Goal: Transaction & Acquisition: Subscribe to service/newsletter

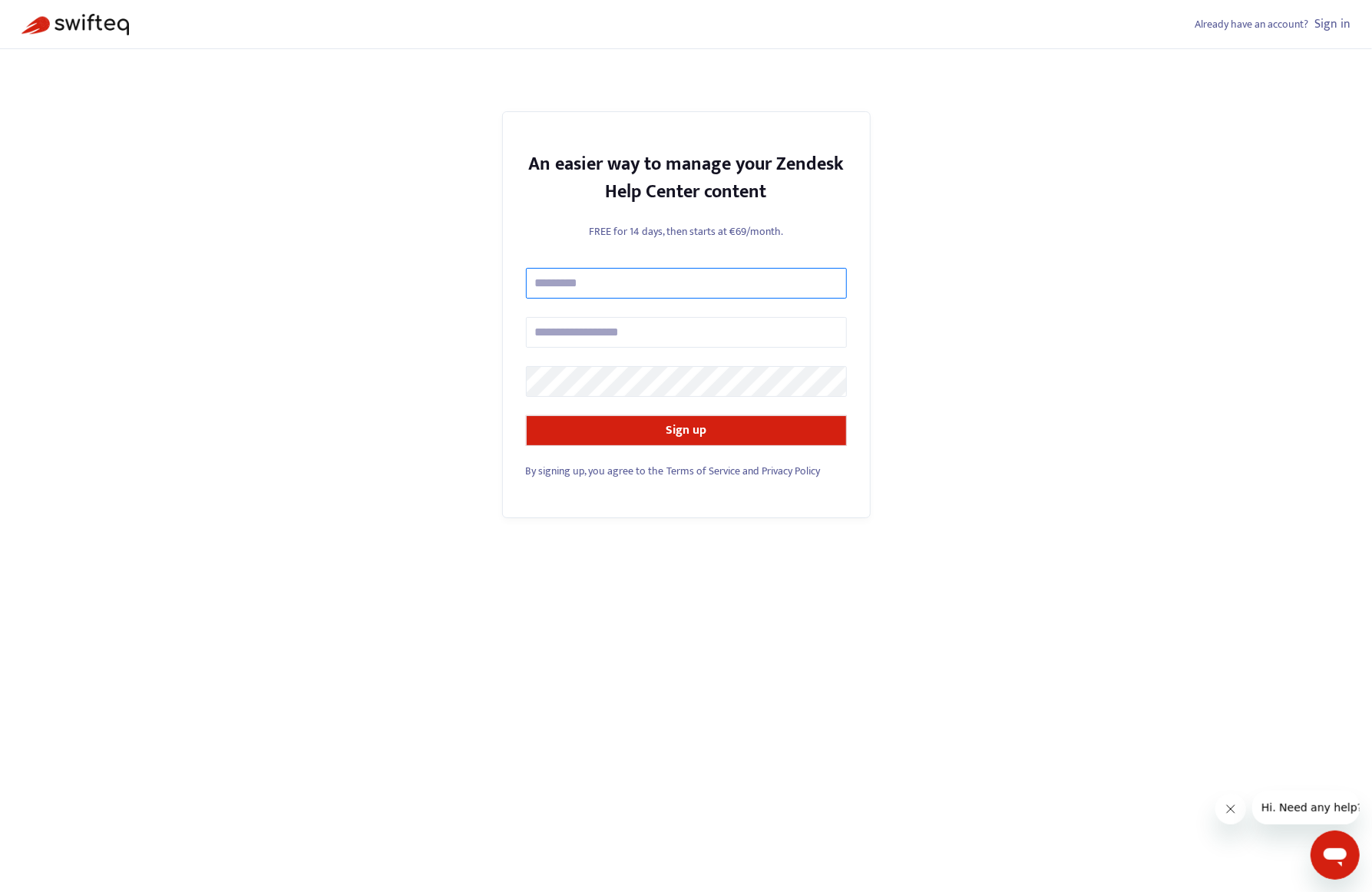
click at [590, 291] on input "text" at bounding box center [686, 283] width 321 height 31
type input "**********"
click at [614, 341] on input "text" at bounding box center [686, 333] width 321 height 31
type input "**********"
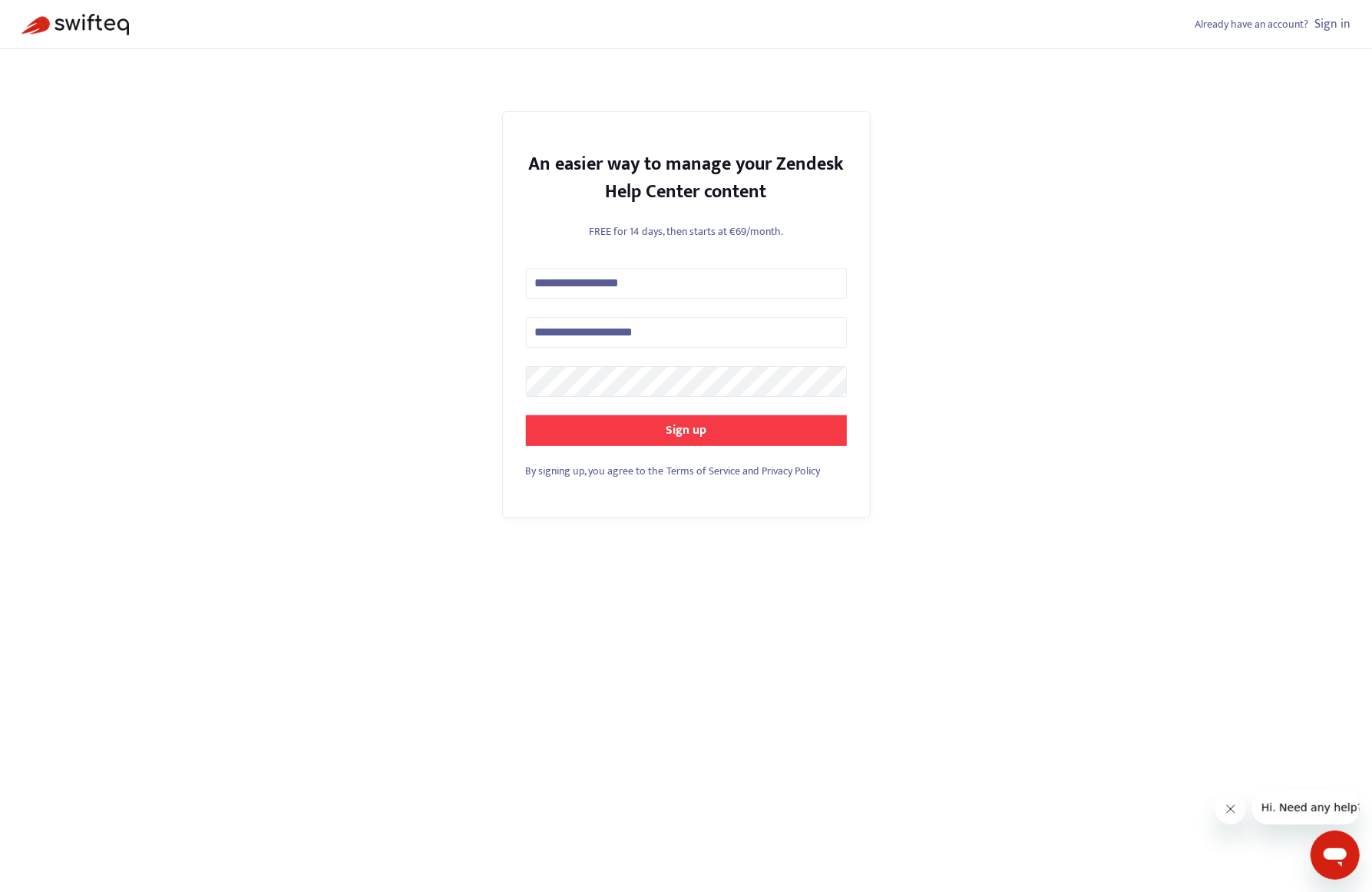
click at [676, 435] on strong "Sign up" at bounding box center [686, 430] width 40 height 21
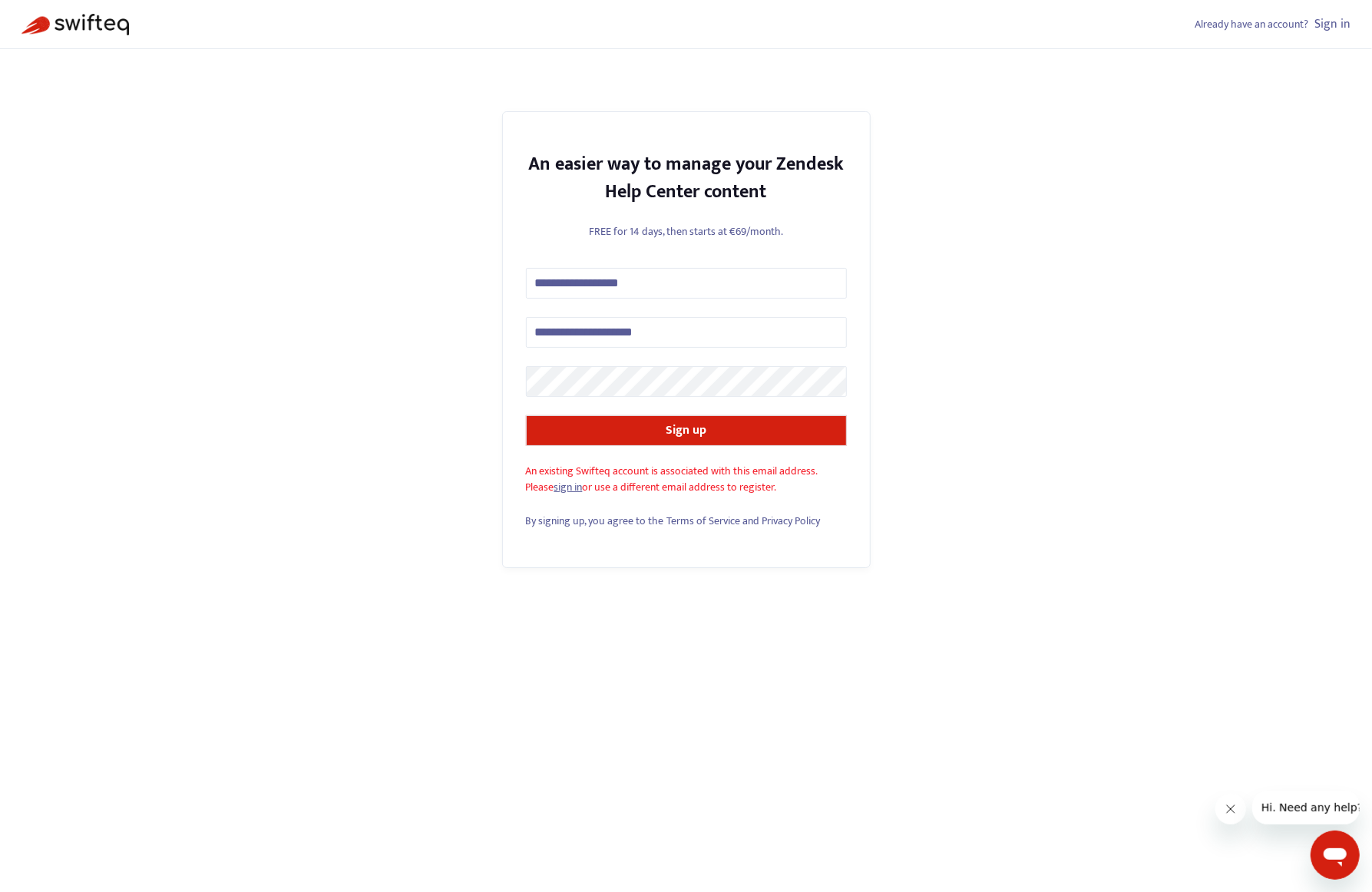
click at [564, 492] on link "sign in" at bounding box center [569, 487] width 29 height 18
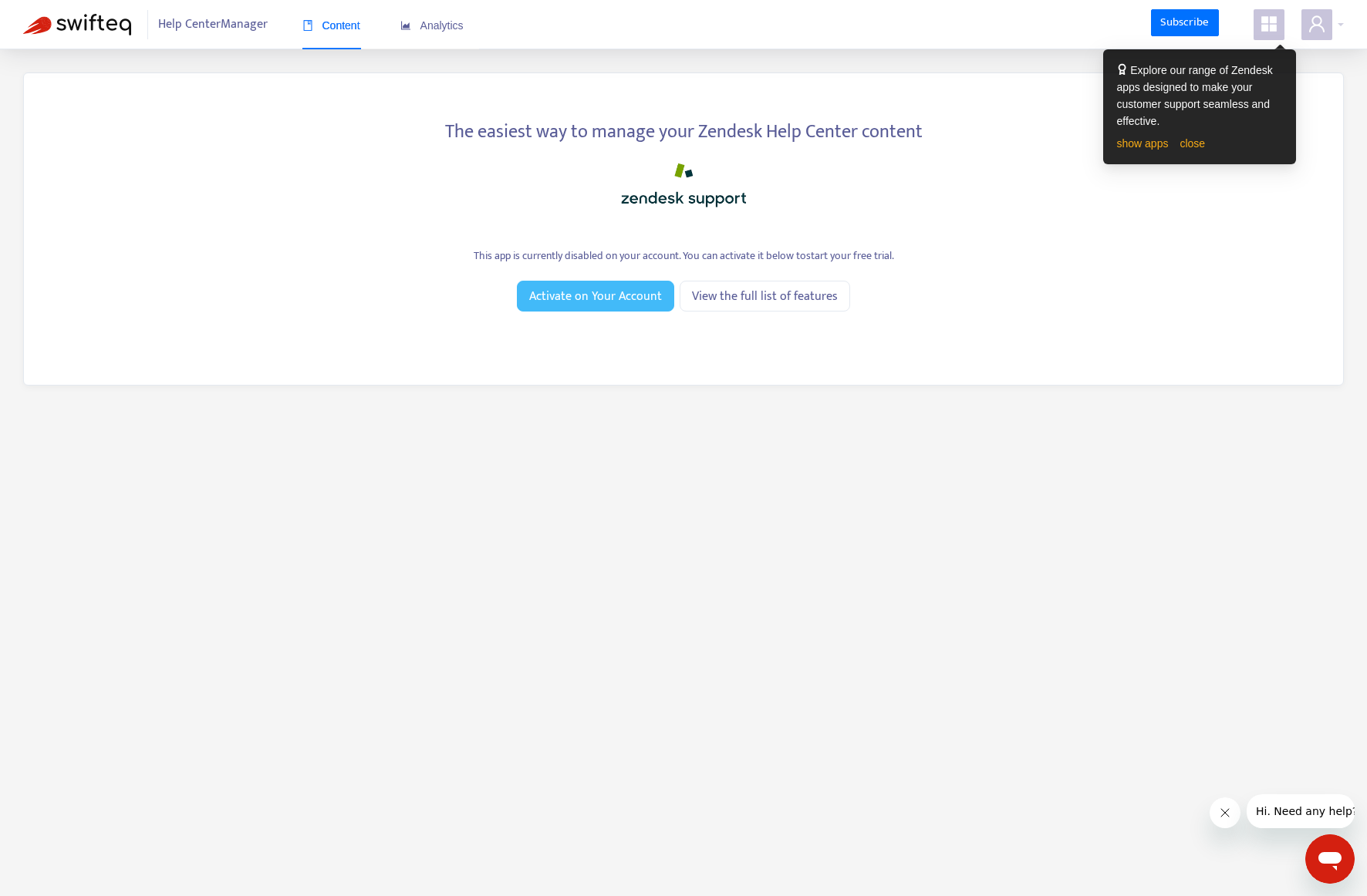
click at [606, 300] on span "Activate on Your Account" at bounding box center [595, 296] width 133 height 19
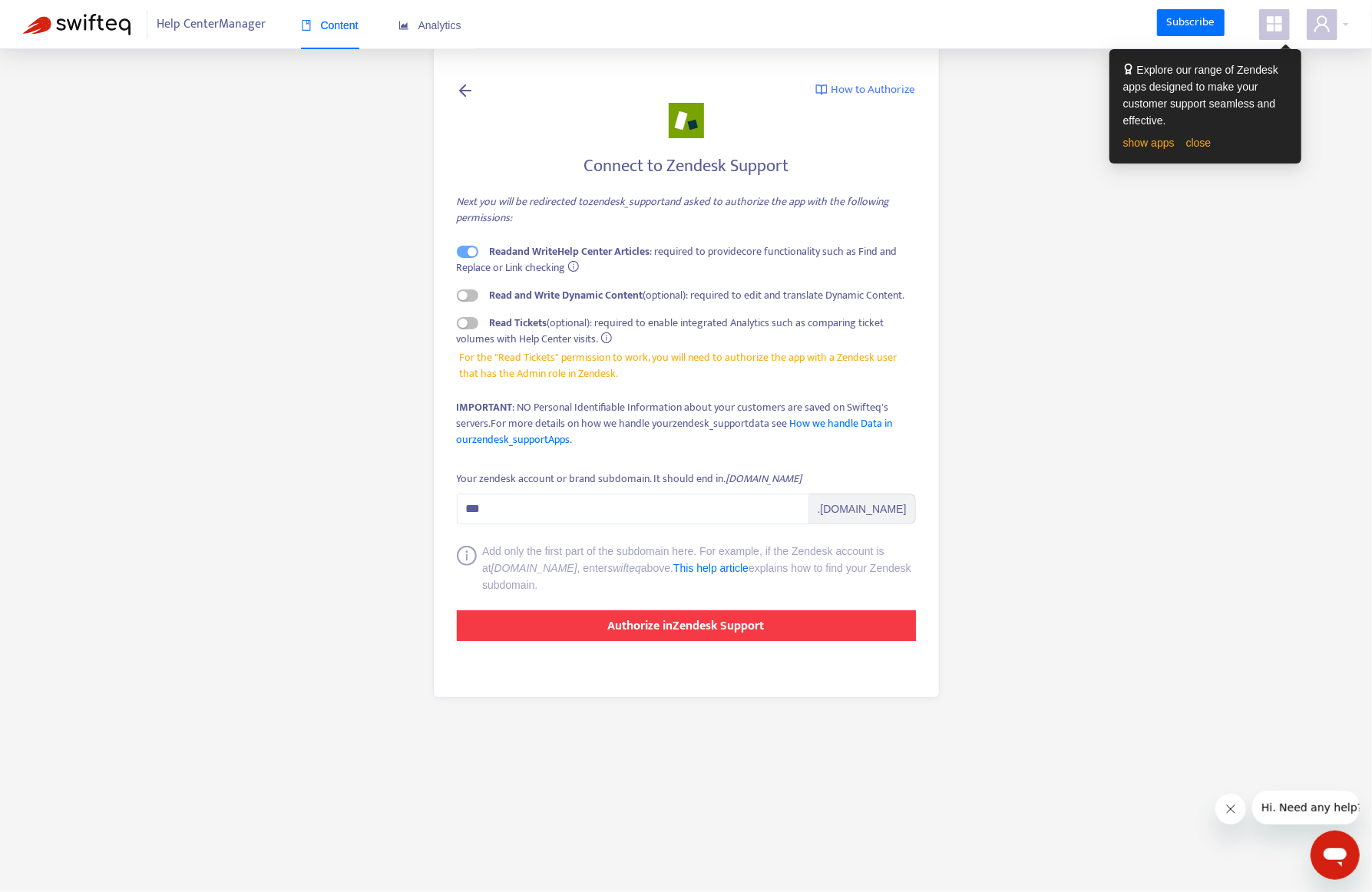
click at [649, 624] on strong "Authorize in Zendesk Support" at bounding box center [686, 626] width 157 height 21
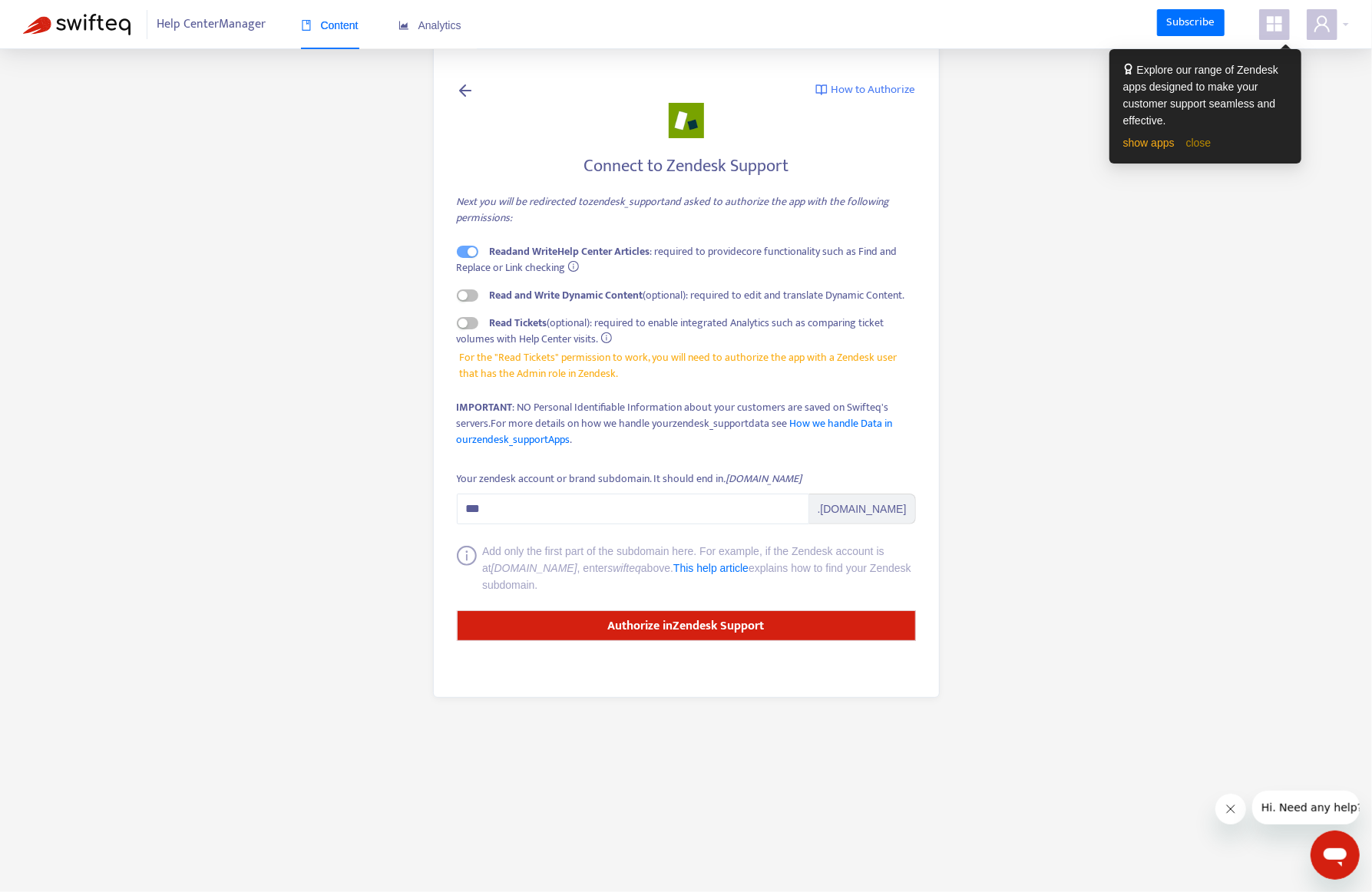
click at [1197, 140] on link "close" at bounding box center [1199, 143] width 25 height 13
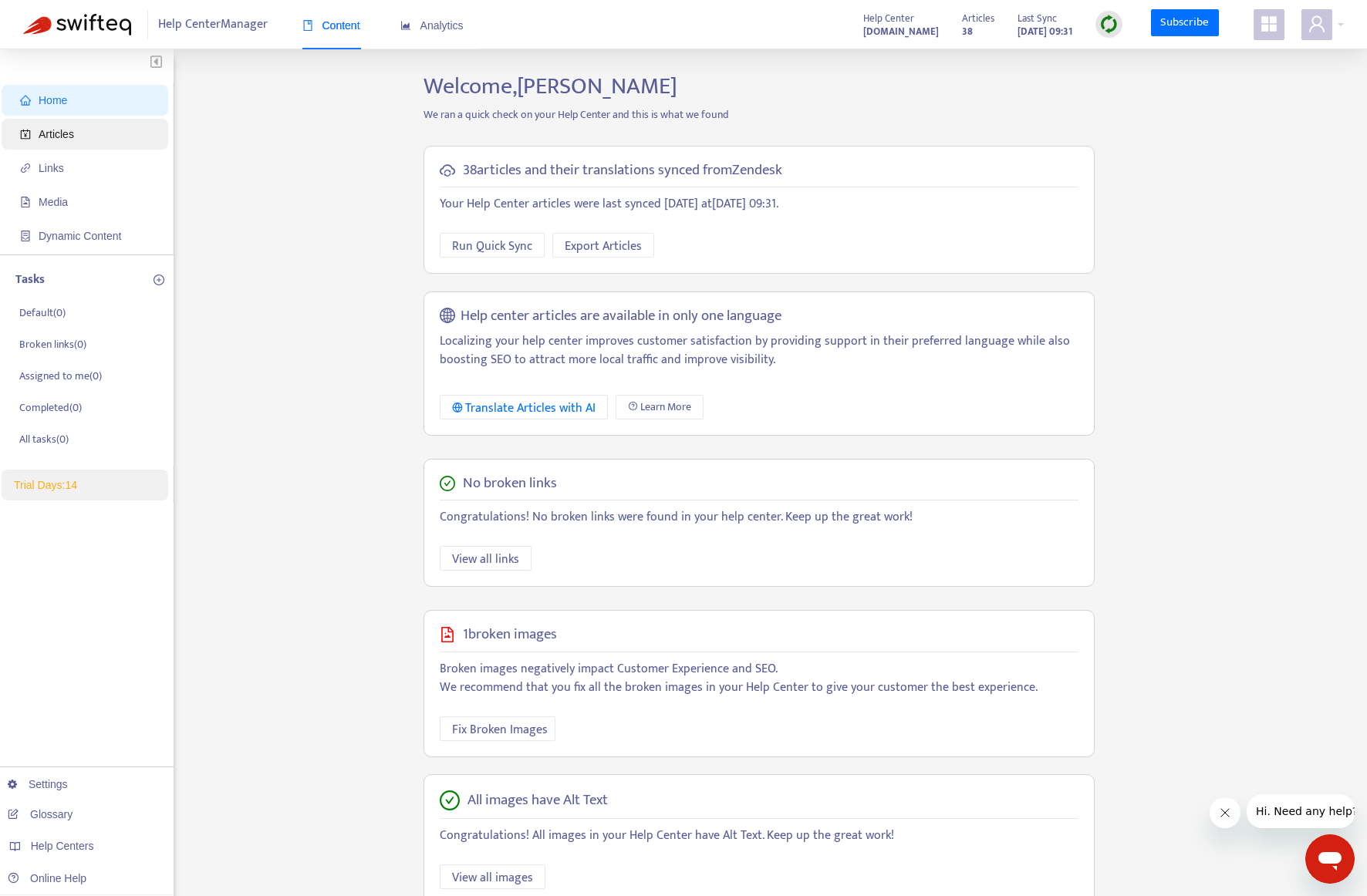
click at [48, 142] on span "Articles" at bounding box center [88, 134] width 136 height 31
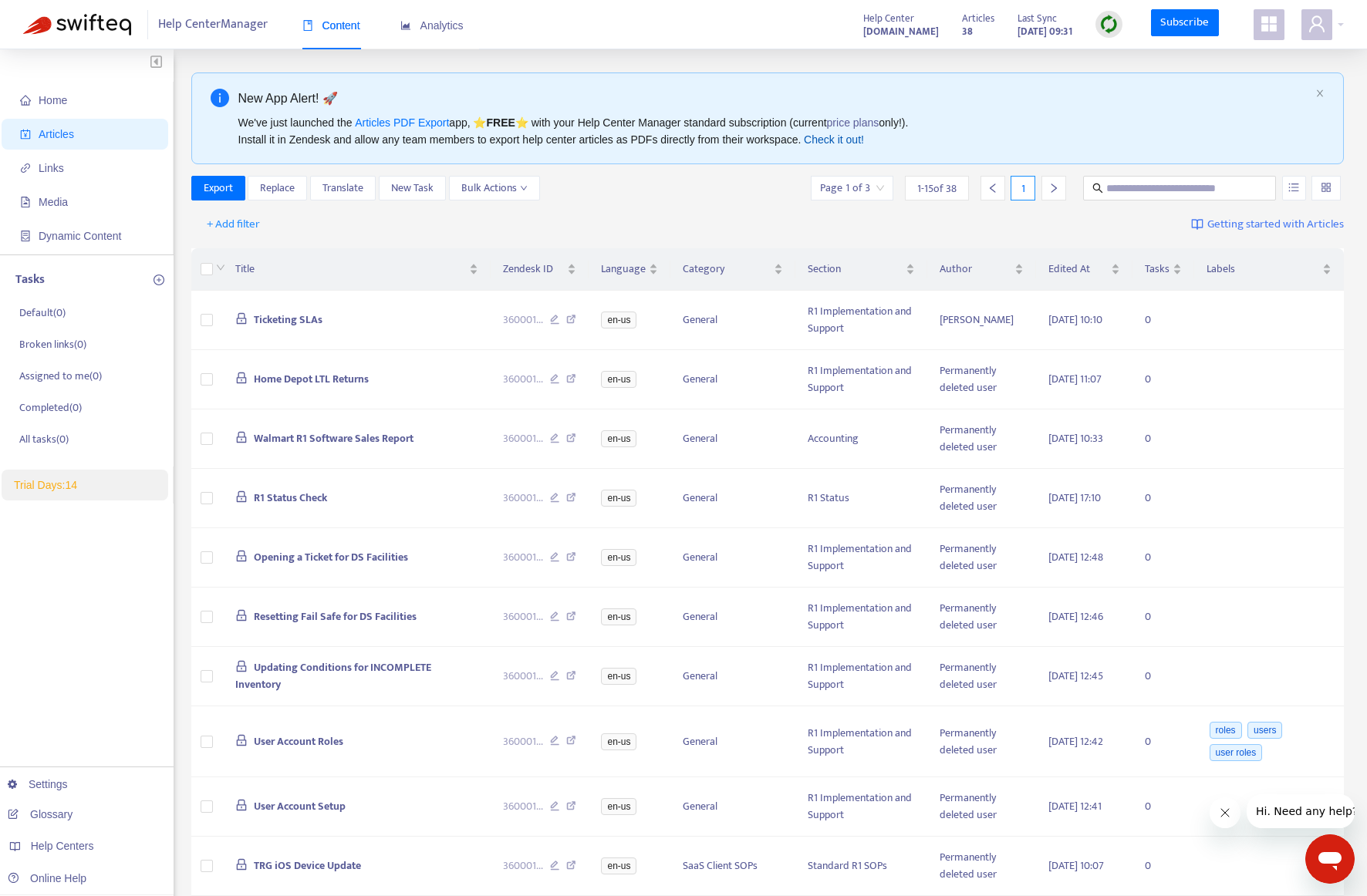
click at [824, 145] on link "Check it out!" at bounding box center [833, 140] width 61 height 13
click at [52, 485] on span "Trial Days: 14" at bounding box center [45, 485] width 63 height 13
click at [52, 789] on link "Settings" at bounding box center [38, 784] width 61 height 13
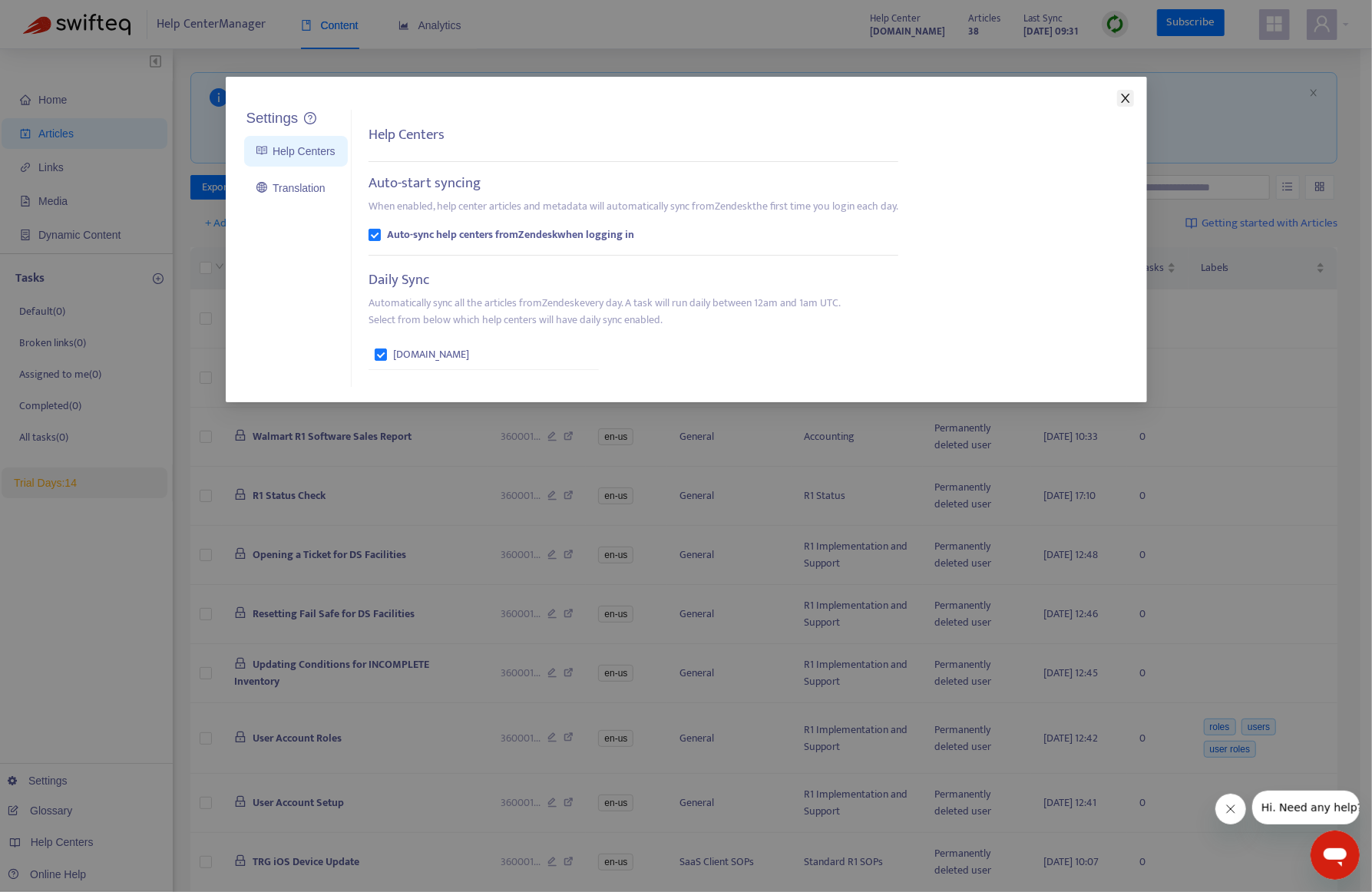
click at [1125, 95] on icon "close" at bounding box center [1126, 98] width 13 height 13
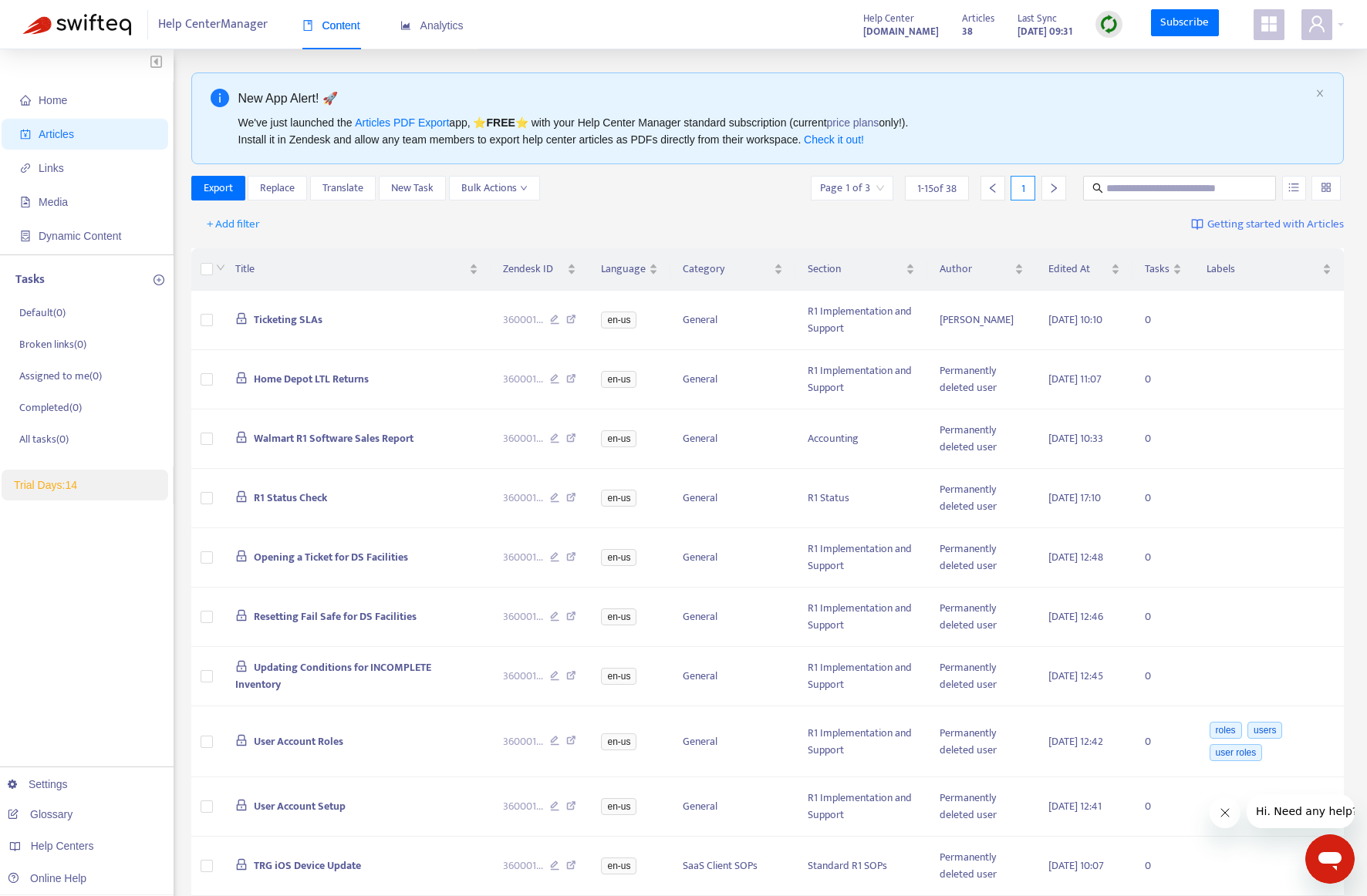
click at [1263, 29] on icon "appstore" at bounding box center [1269, 23] width 15 height 15
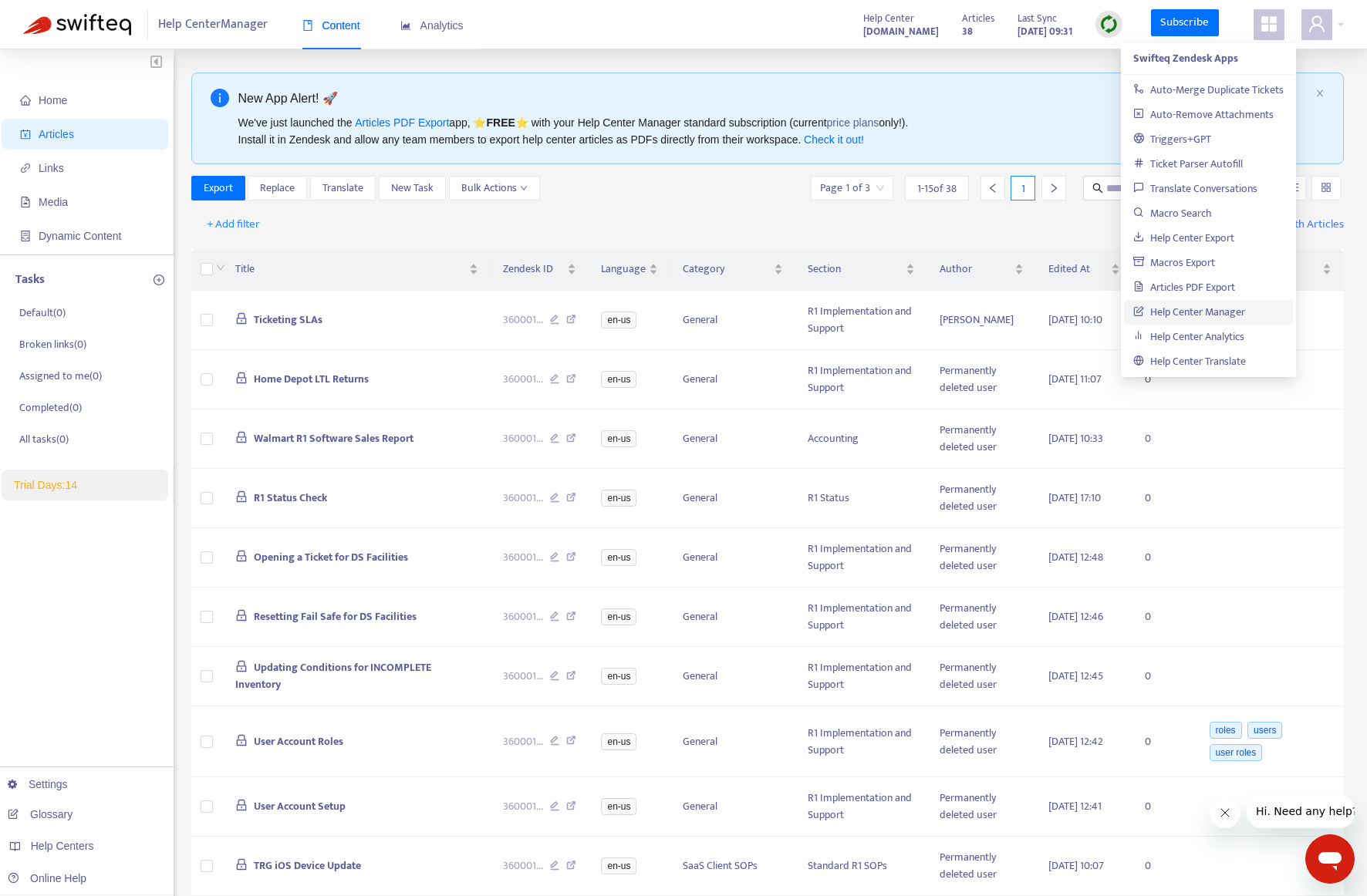
click at [1267, 27] on icon "appstore" at bounding box center [1269, 23] width 15 height 15
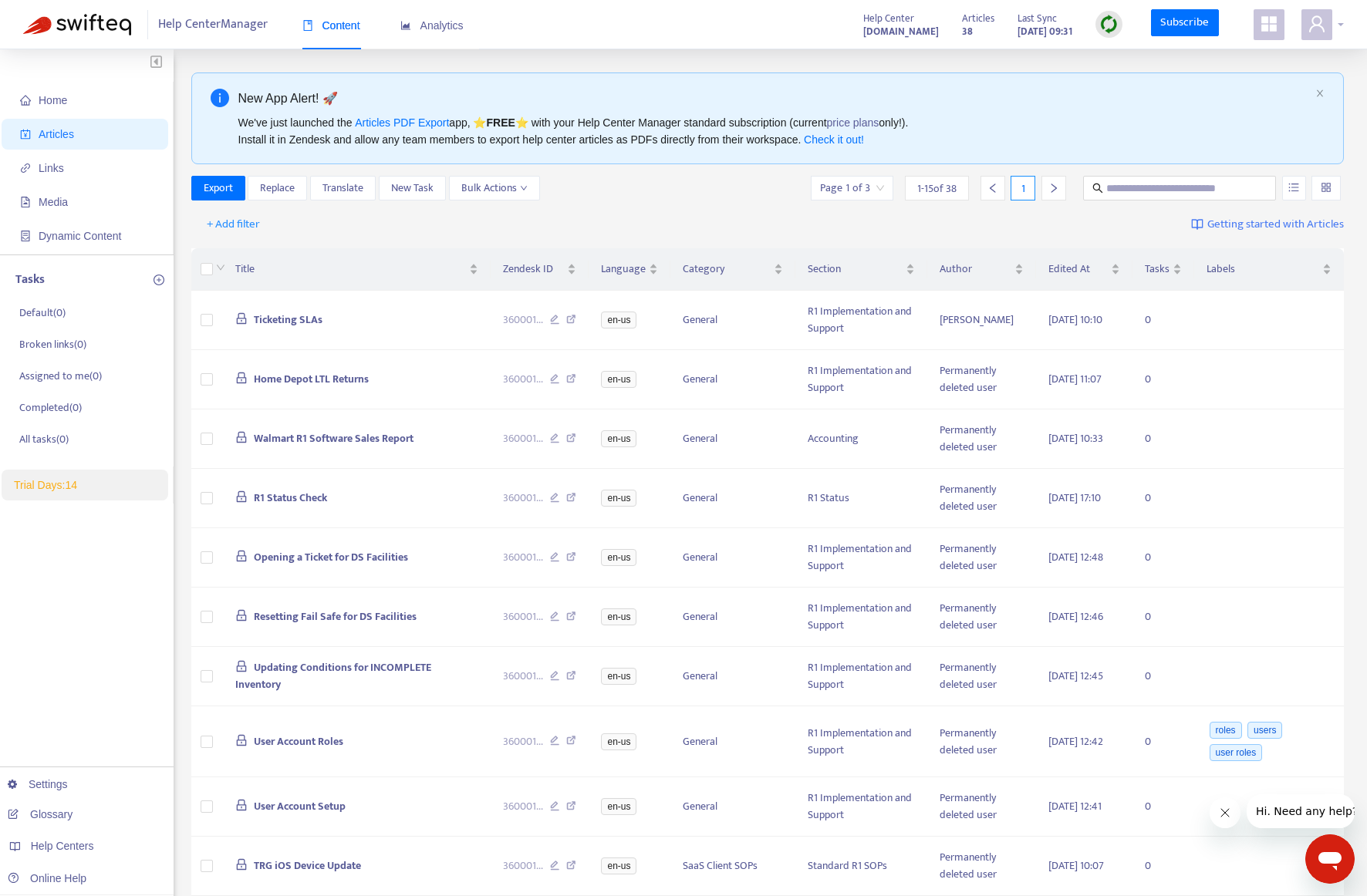
click at [1330, 27] on span at bounding box center [1316, 24] width 31 height 31
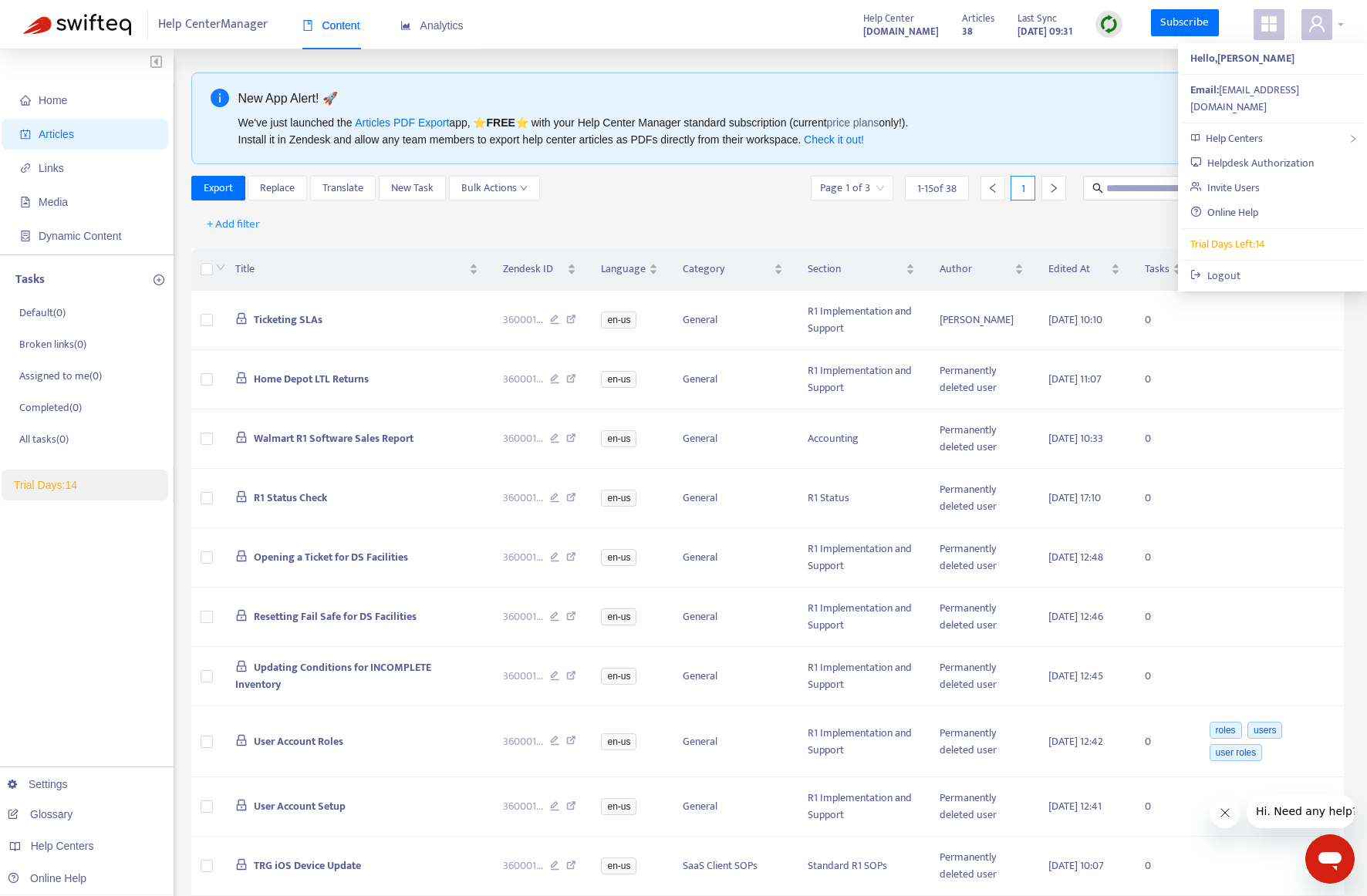
click at [1330, 27] on span at bounding box center [1316, 24] width 31 height 31
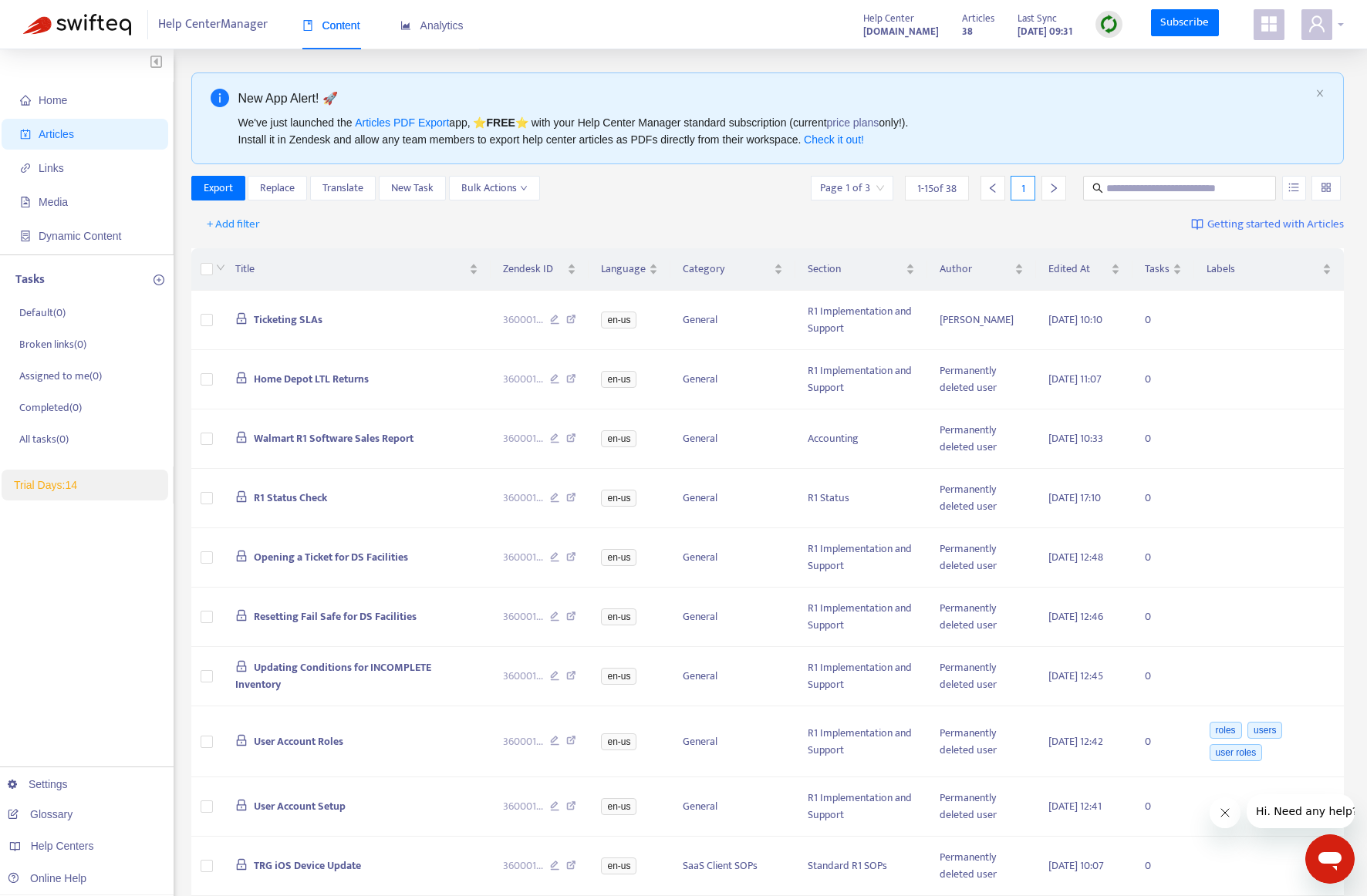
click at [1330, 27] on span at bounding box center [1316, 24] width 31 height 31
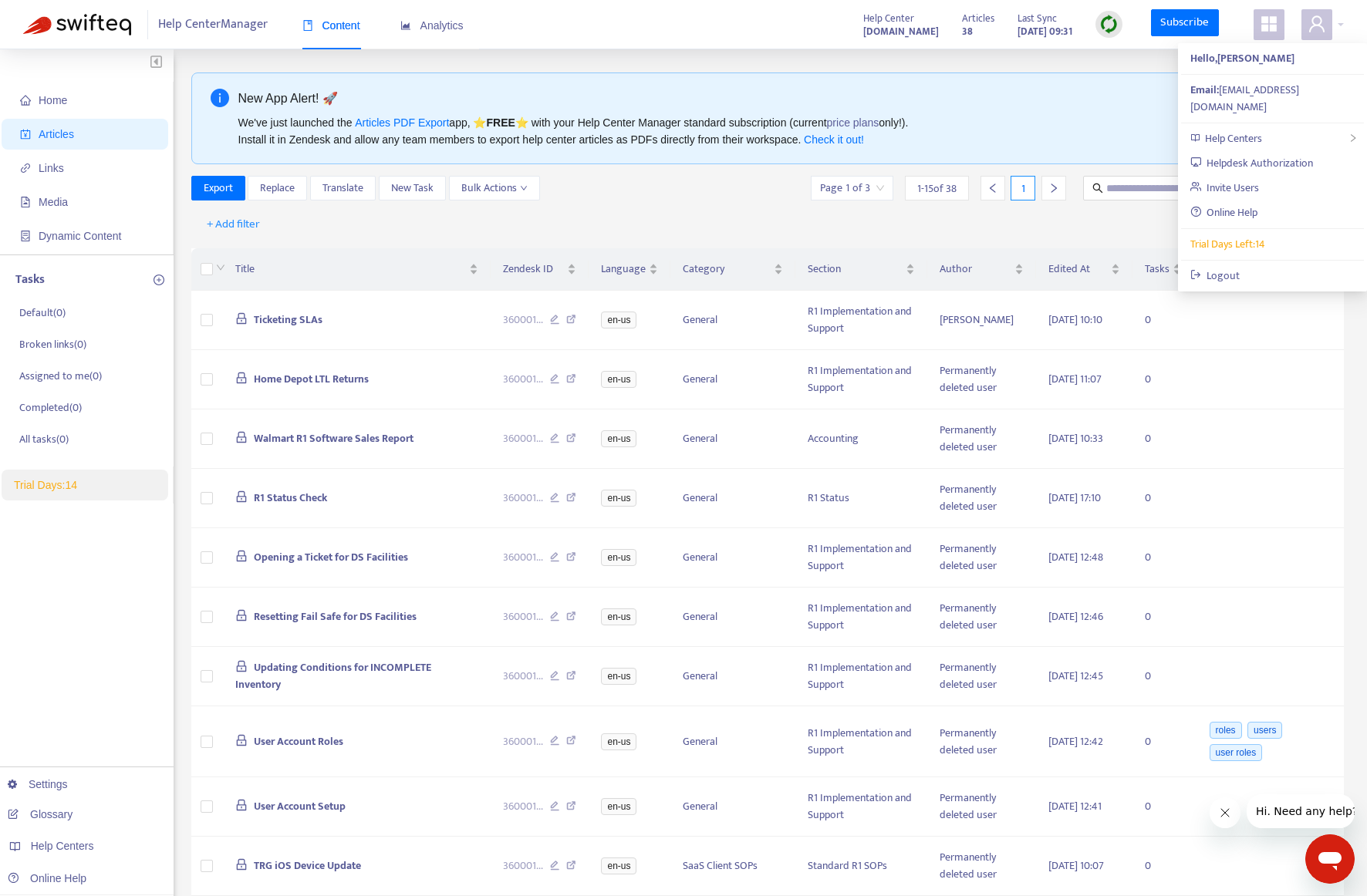
click at [1269, 29] on icon "appstore" at bounding box center [1269, 23] width 18 height 18
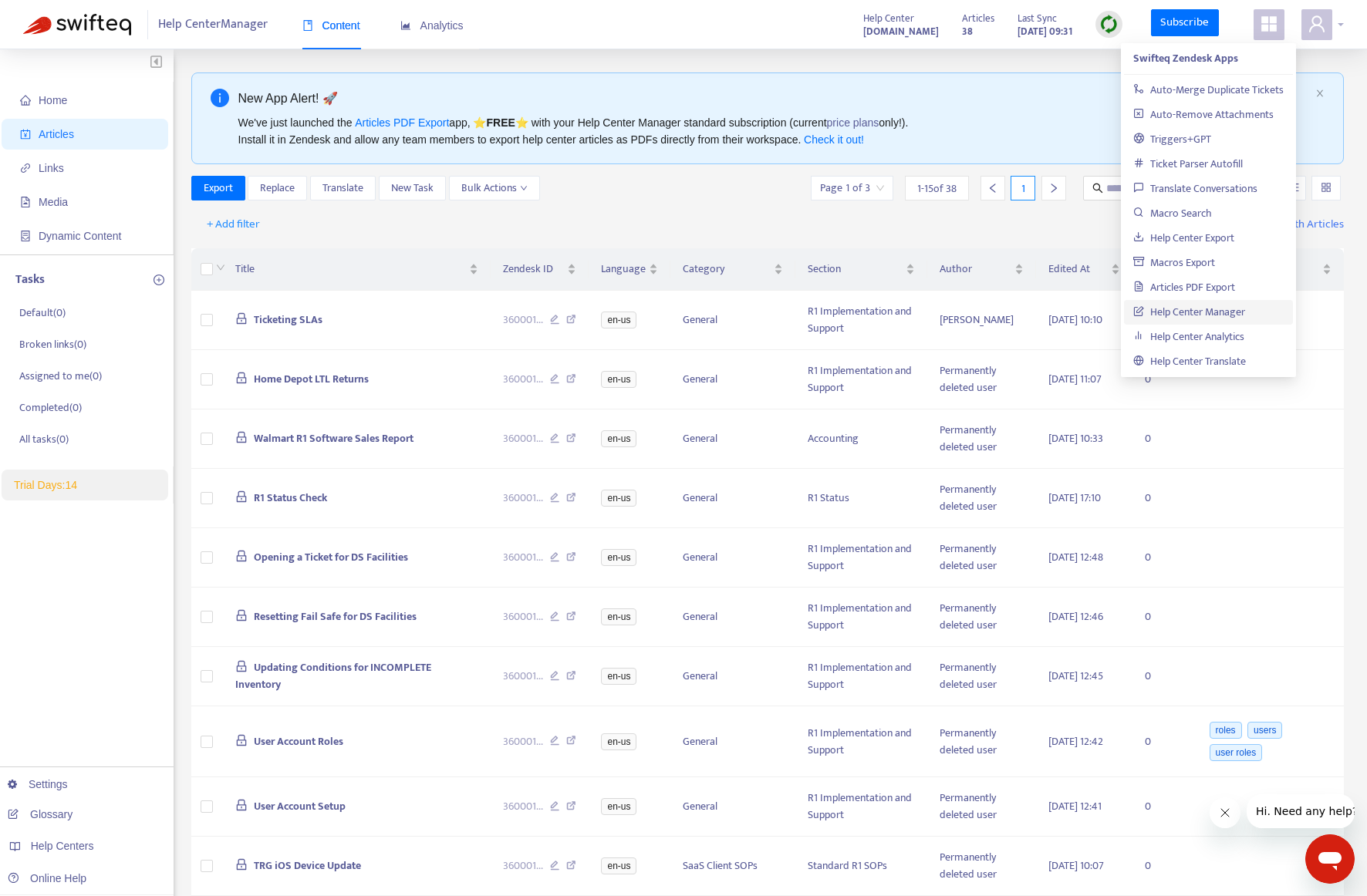
click at [1318, 26] on icon "user" at bounding box center [1316, 23] width 15 height 16
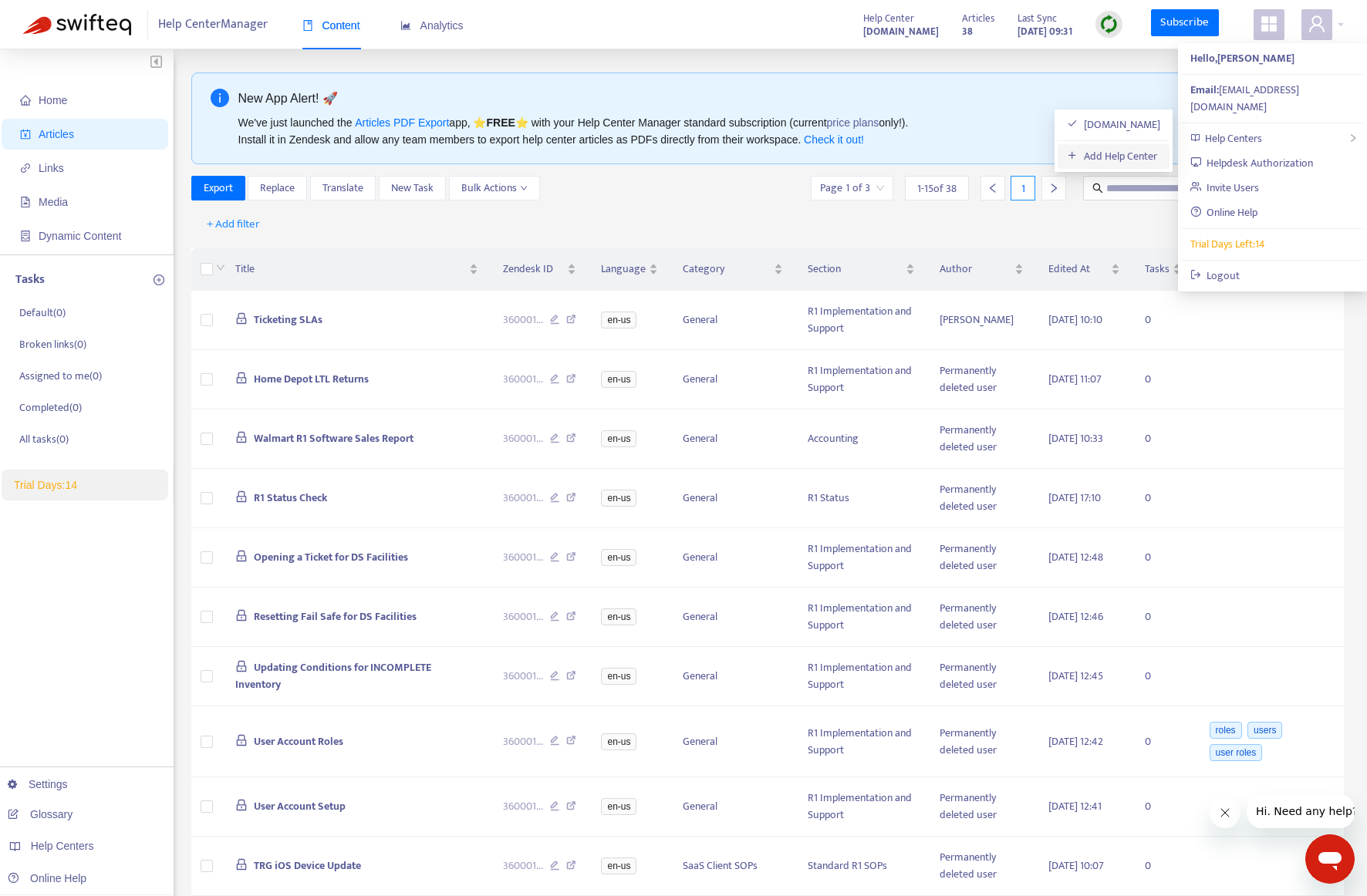
click at [1112, 158] on link "Add Help Center" at bounding box center [1112, 156] width 90 height 18
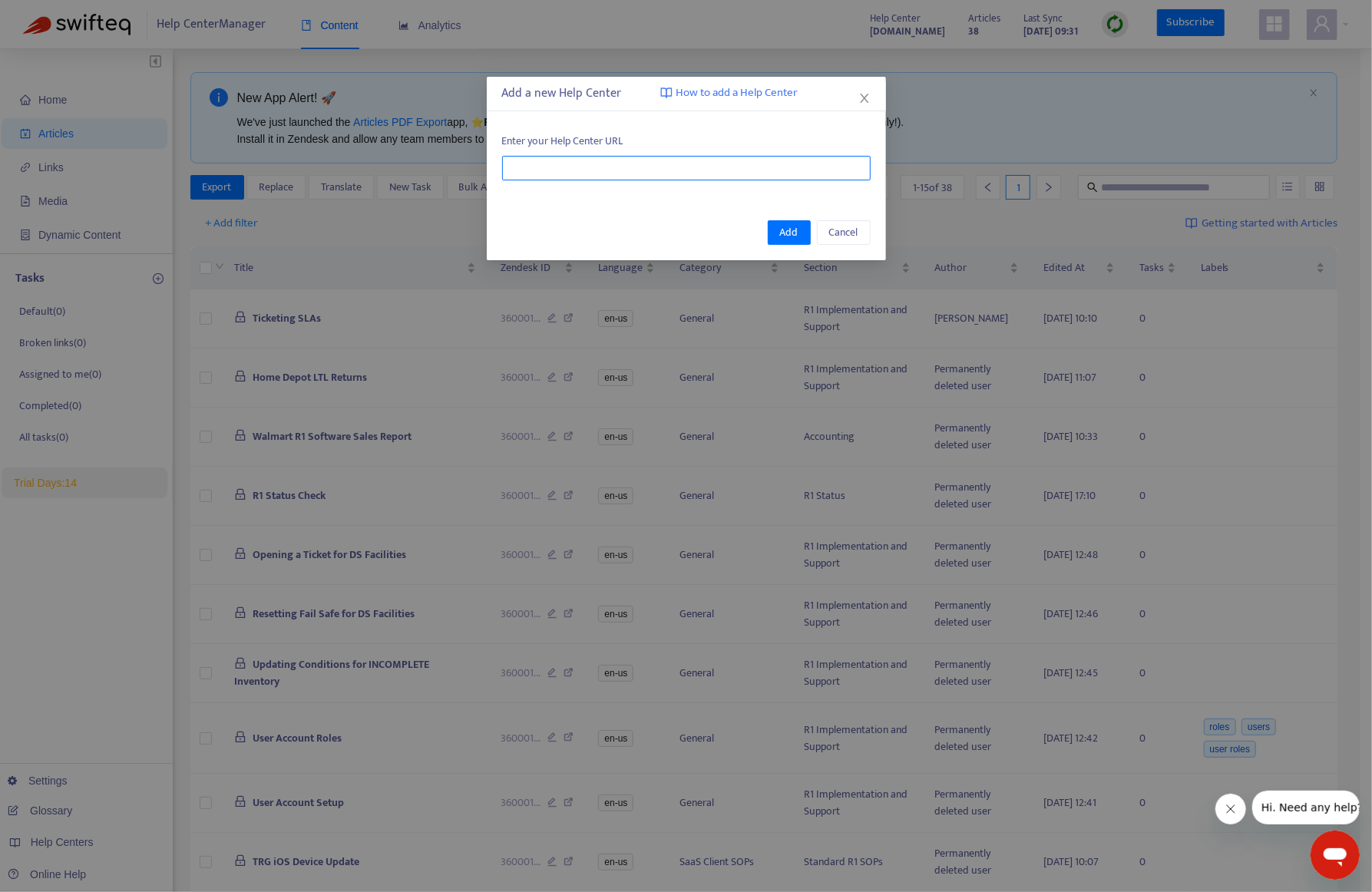
click at [596, 174] on input "text" at bounding box center [686, 167] width 369 height 24
paste input "**********"
type input "**********"
click at [790, 230] on span "Add" at bounding box center [789, 232] width 18 height 17
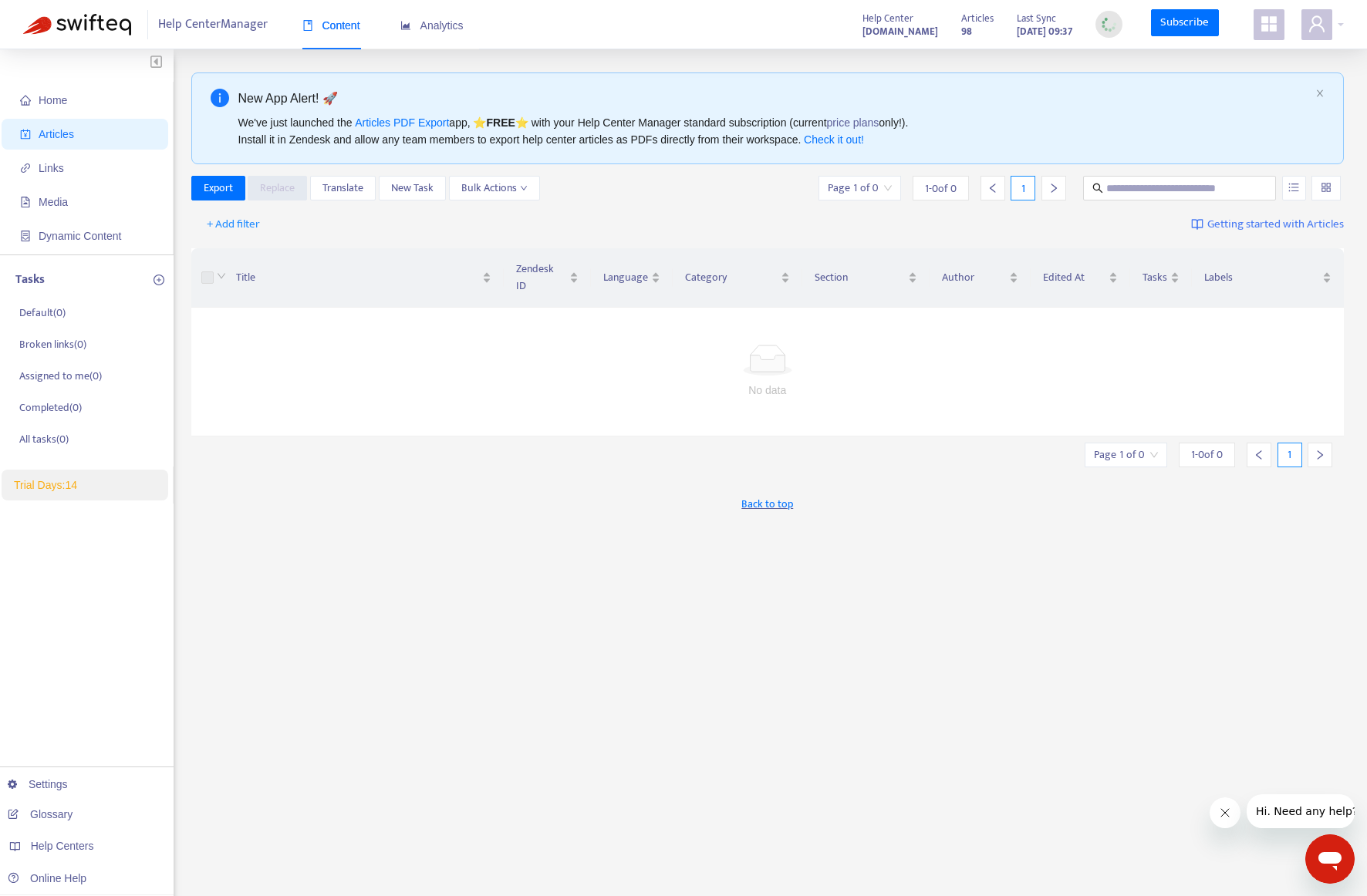
click at [1345, 23] on div "Help Center Manager Content Analytics Help Center help.returnpro.com Articles 9…" at bounding box center [683, 24] width 1367 height 50
click at [1341, 24] on div at bounding box center [1322, 24] width 42 height 31
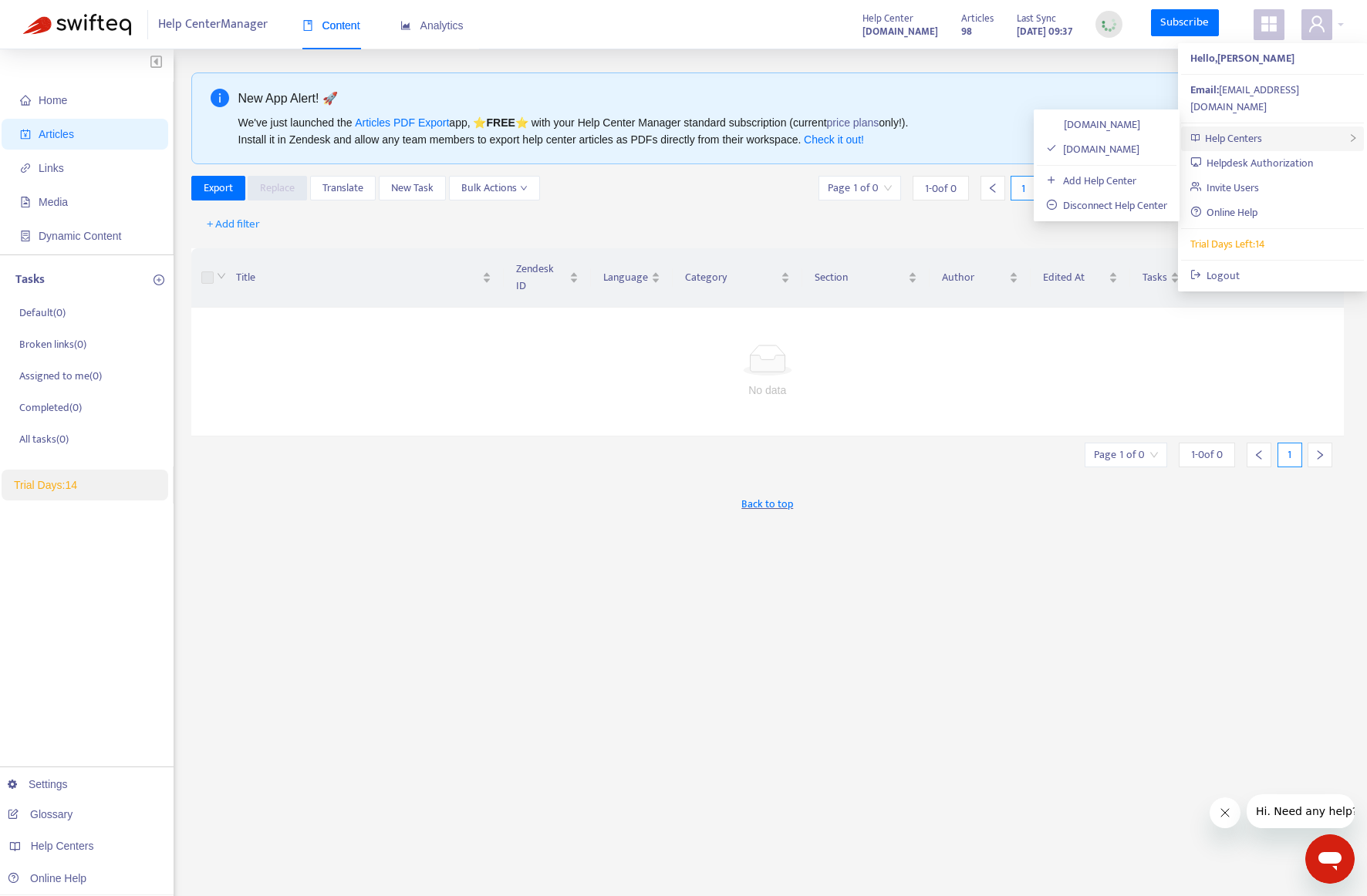
click at [1246, 129] on span "Help Centers" at bounding box center [1232, 138] width 57 height 18
click at [1095, 124] on link "trg.zendesk.com" at bounding box center [1093, 125] width 94 height 18
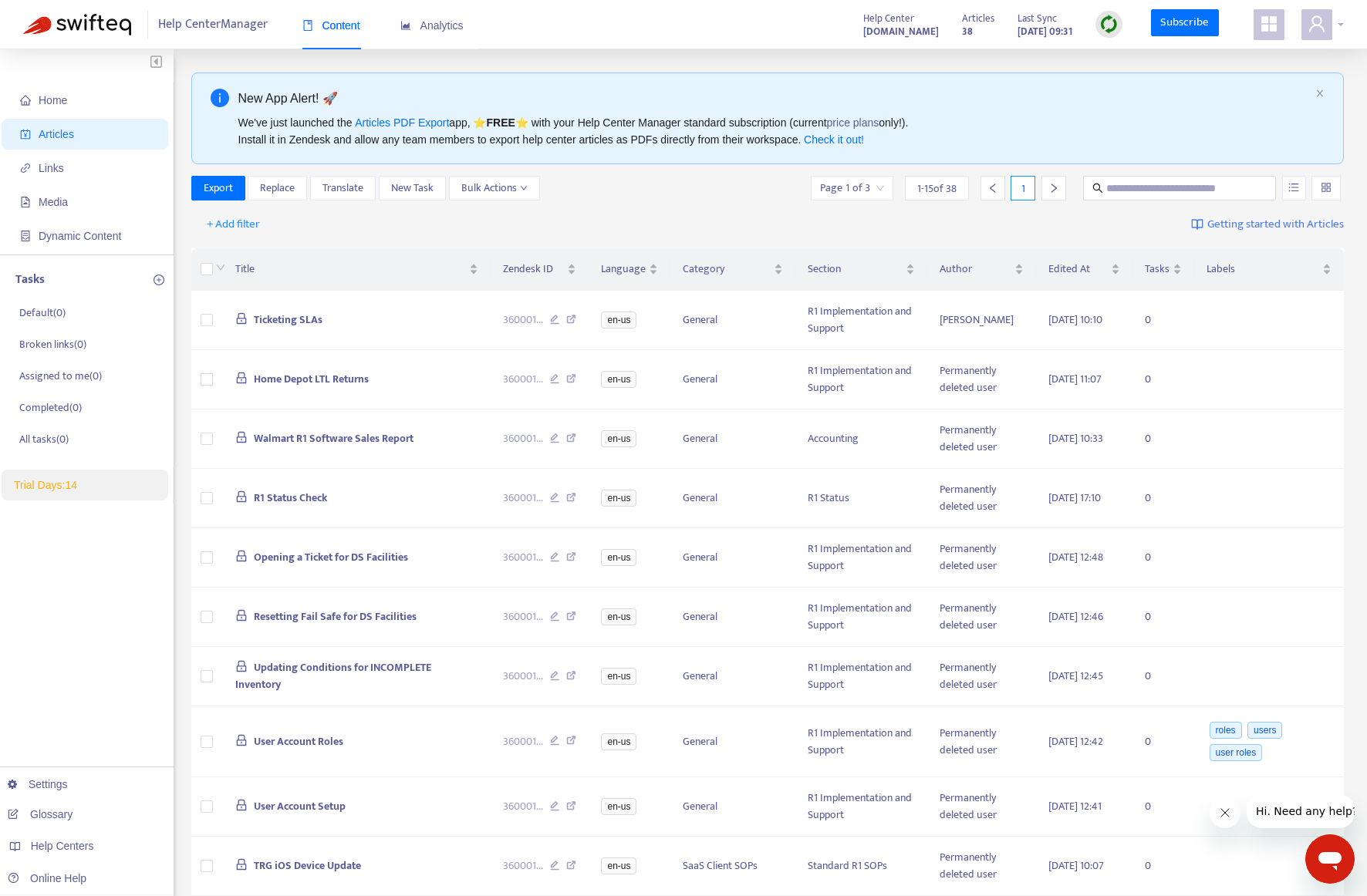
click at [1340, 18] on div at bounding box center [1322, 24] width 42 height 31
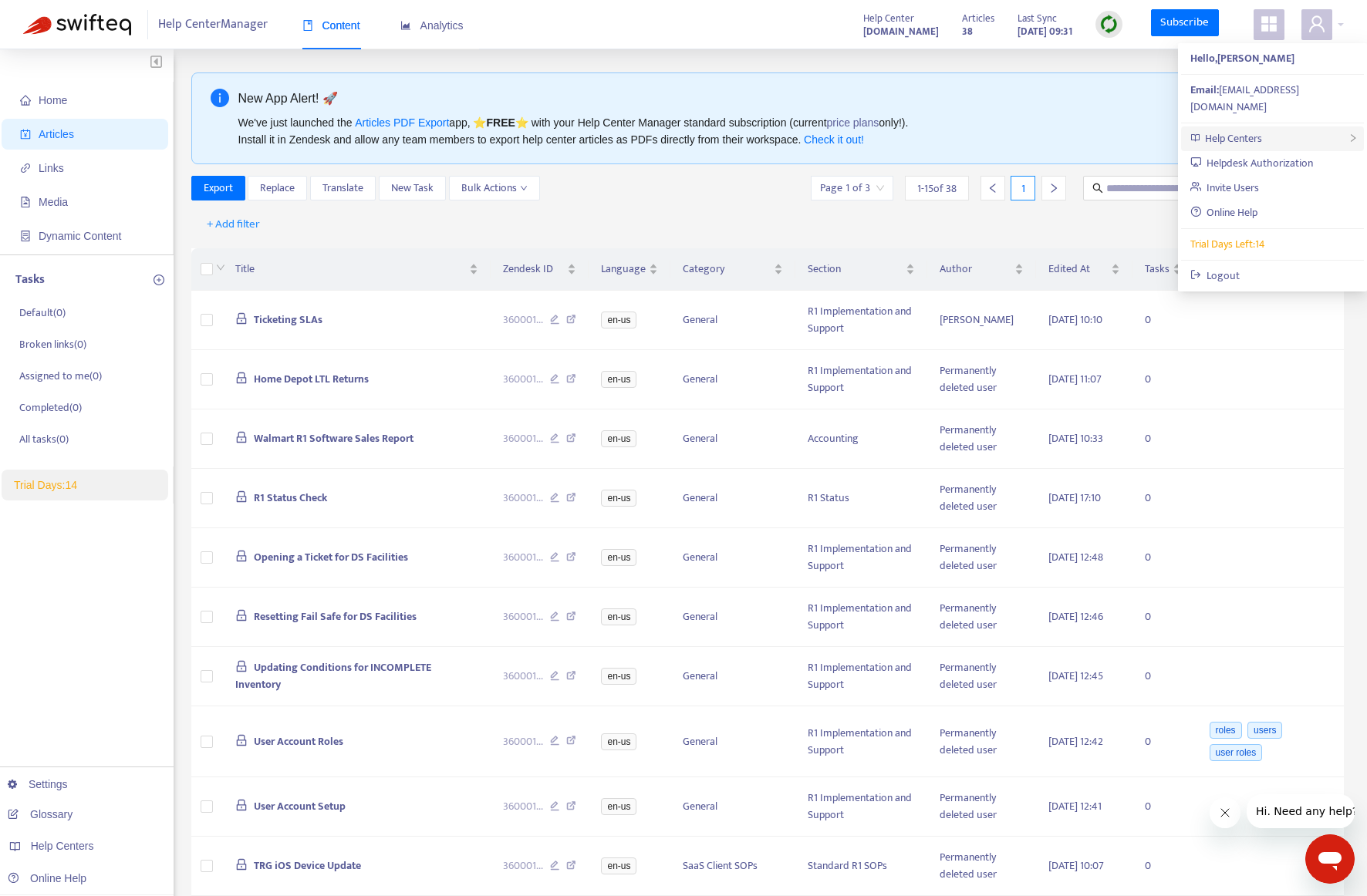
click at [1263, 126] on div "Help Centers" at bounding box center [1272, 138] width 183 height 24
click at [1074, 209] on link "Disconnect Help Center" at bounding box center [1107, 206] width 121 height 18
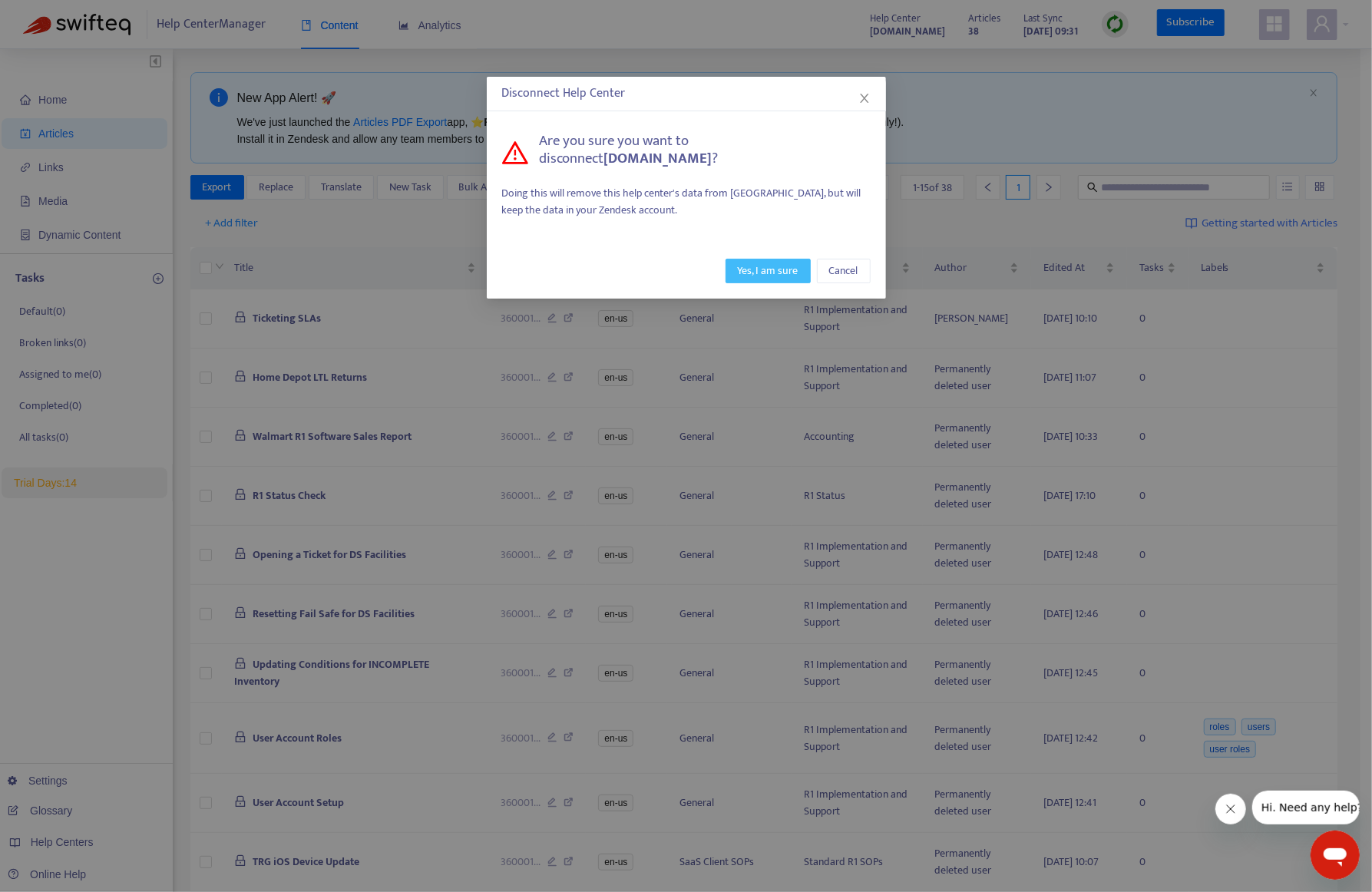
click at [778, 263] on span "Yes, I am sure" at bounding box center [767, 271] width 60 height 17
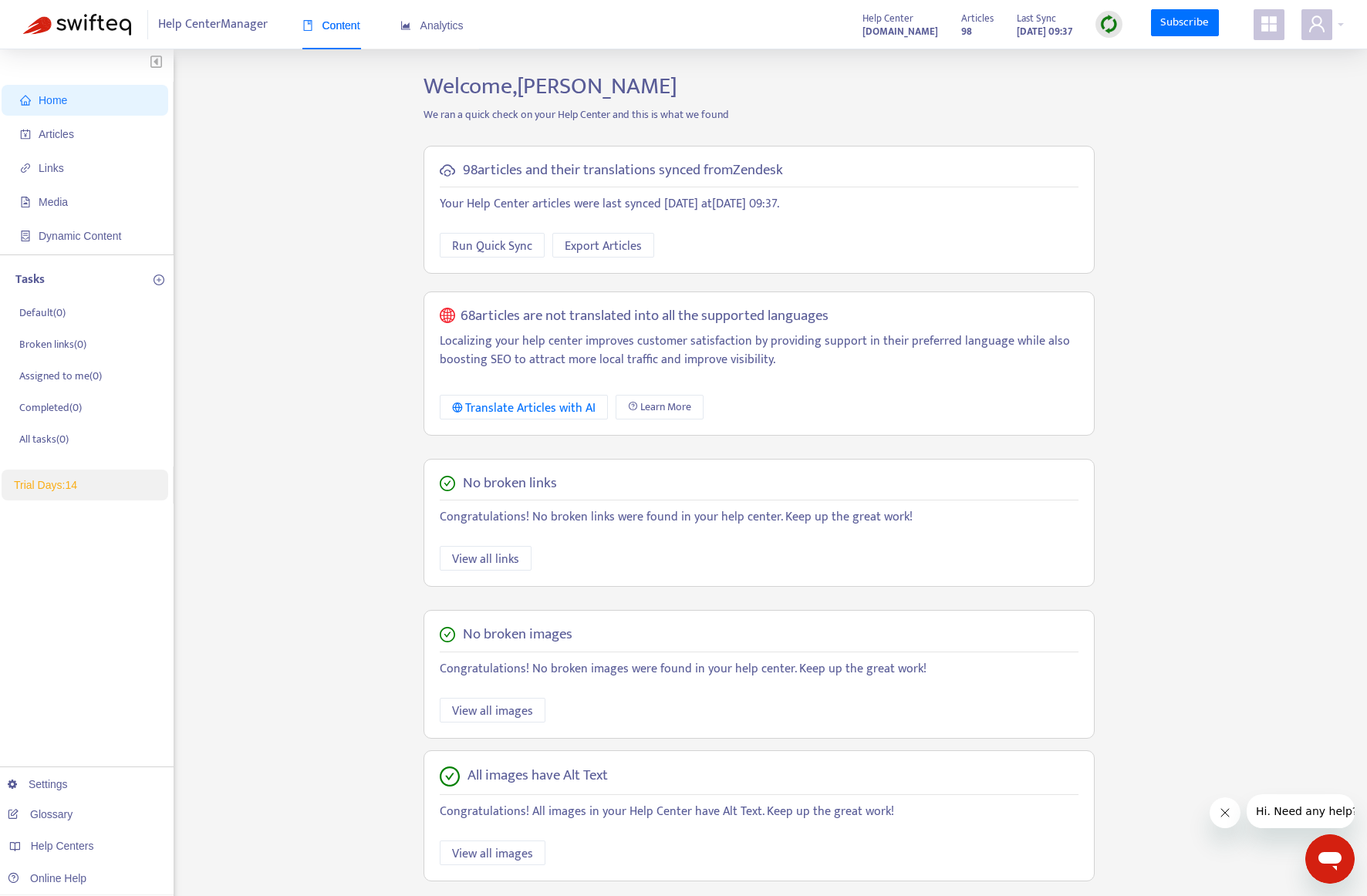
click at [1130, 287] on div "Home Articles Links Media Dynamic Content Tasks Default ( 0 ) Broken links ( 0 …" at bounding box center [683, 523] width 1320 height 902
click at [610, 247] on span "Export Articles" at bounding box center [603, 246] width 77 height 19
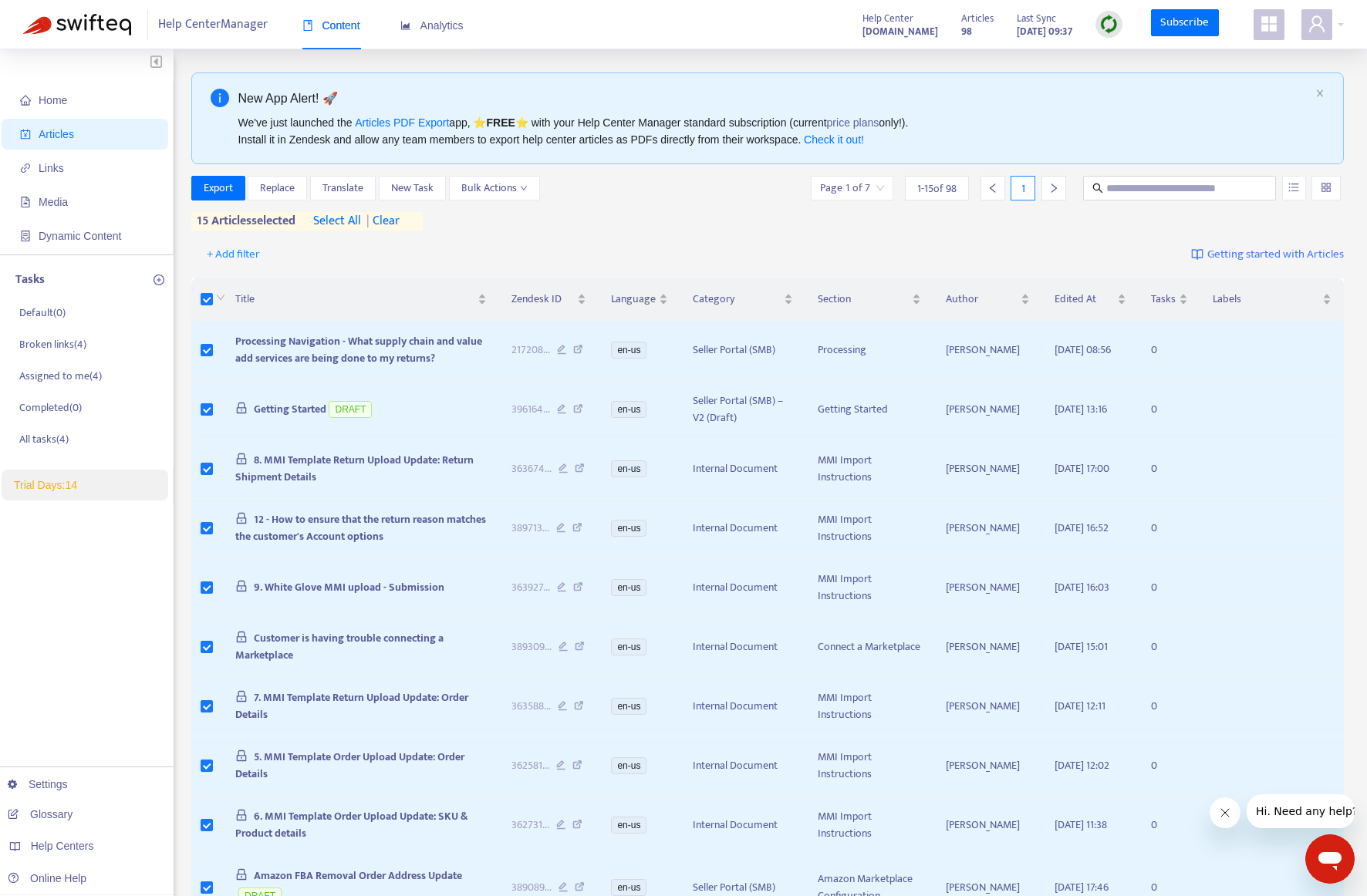
click at [335, 218] on span "select all" at bounding box center [337, 221] width 48 height 18
click at [343, 225] on span "select all" at bounding box center [338, 221] width 48 height 18
click at [216, 190] on span "Export" at bounding box center [218, 188] width 29 height 17
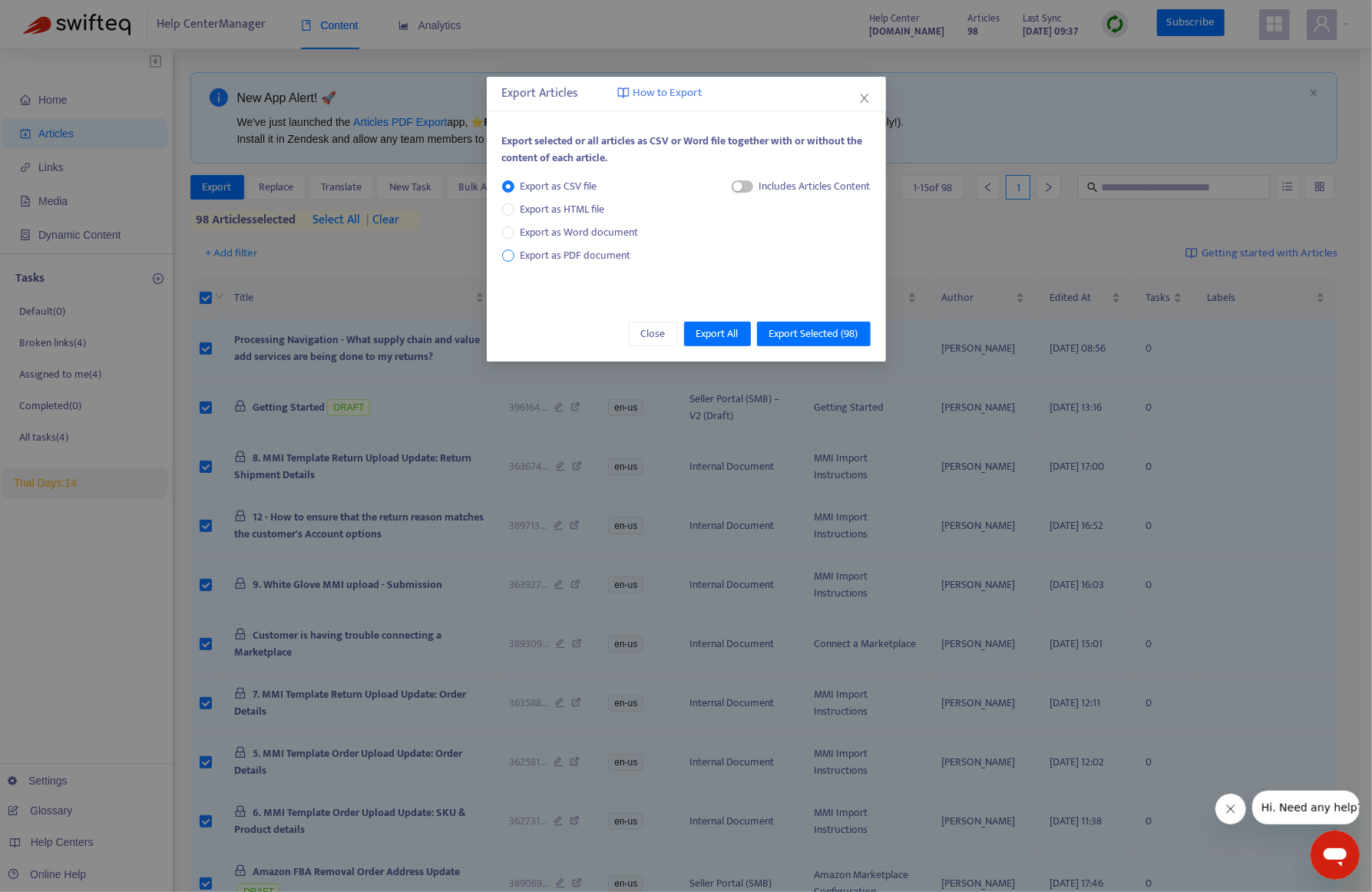
click at [593, 251] on span "Export as PDF document" at bounding box center [576, 255] width 111 height 18
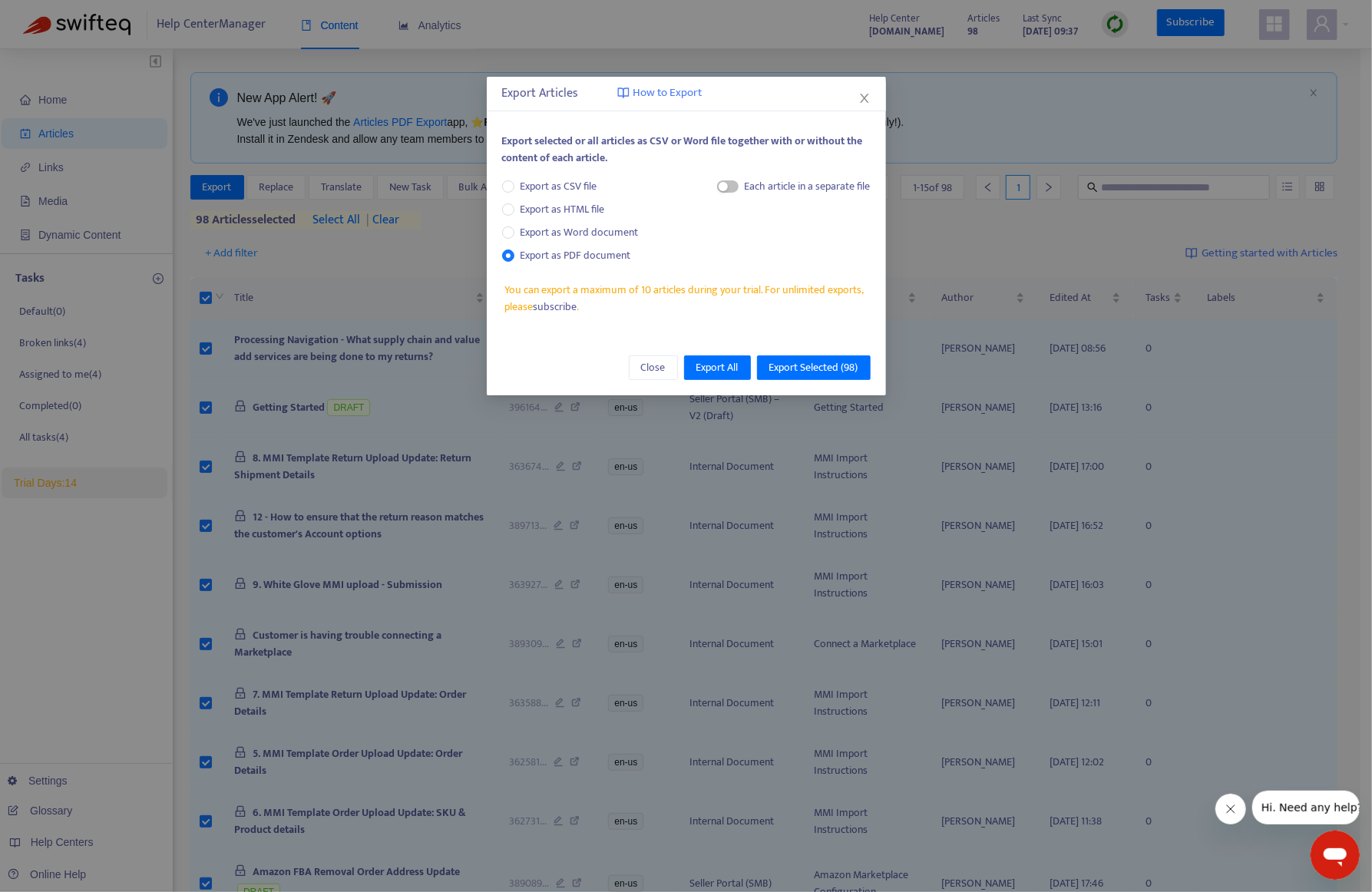
click at [543, 305] on link "subscribe" at bounding box center [554, 307] width 44 height 18
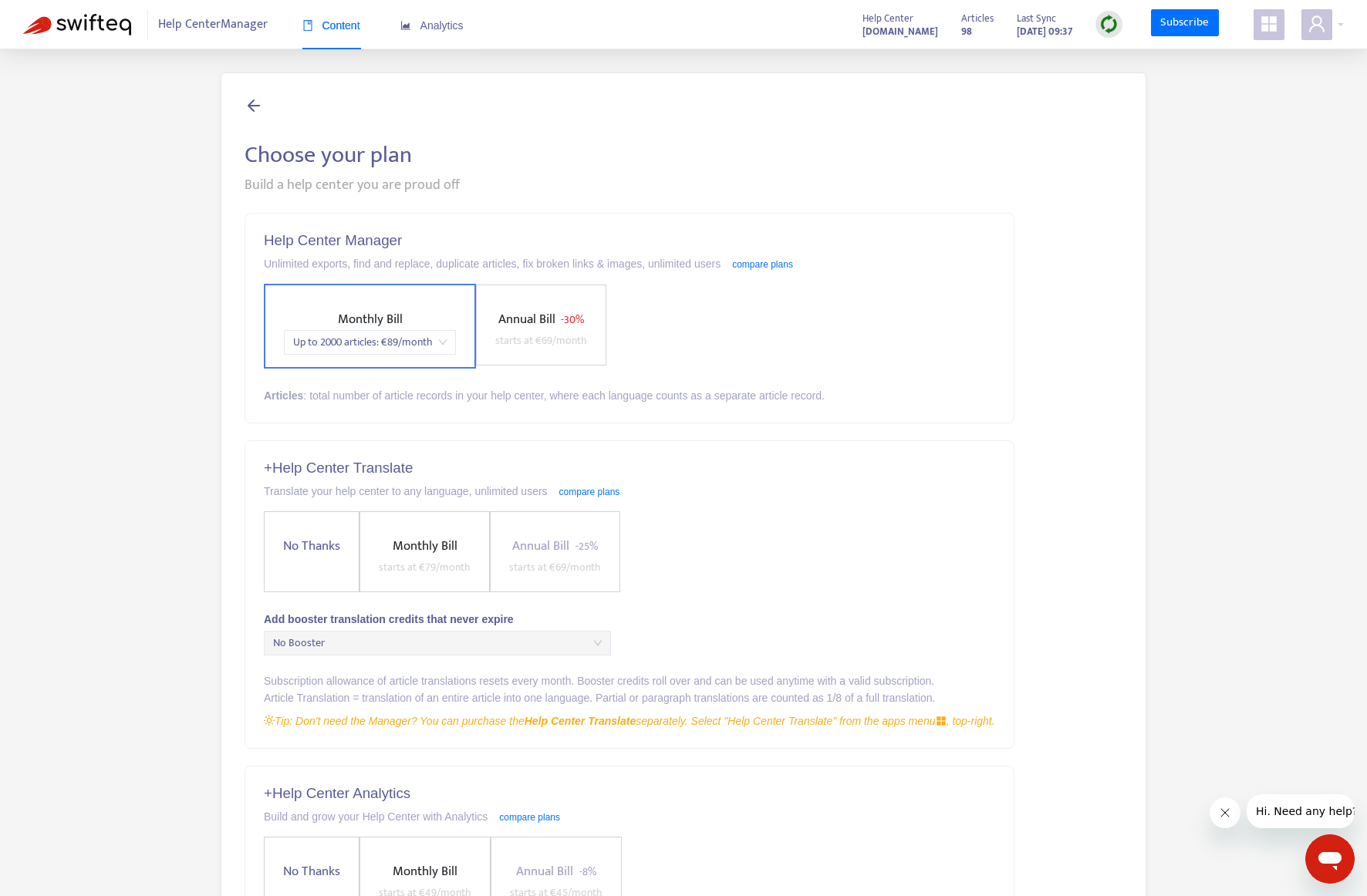
click at [425, 323] on span "Monthly Bill Up to 2000 articles : € 89 /month" at bounding box center [370, 331] width 184 height 45
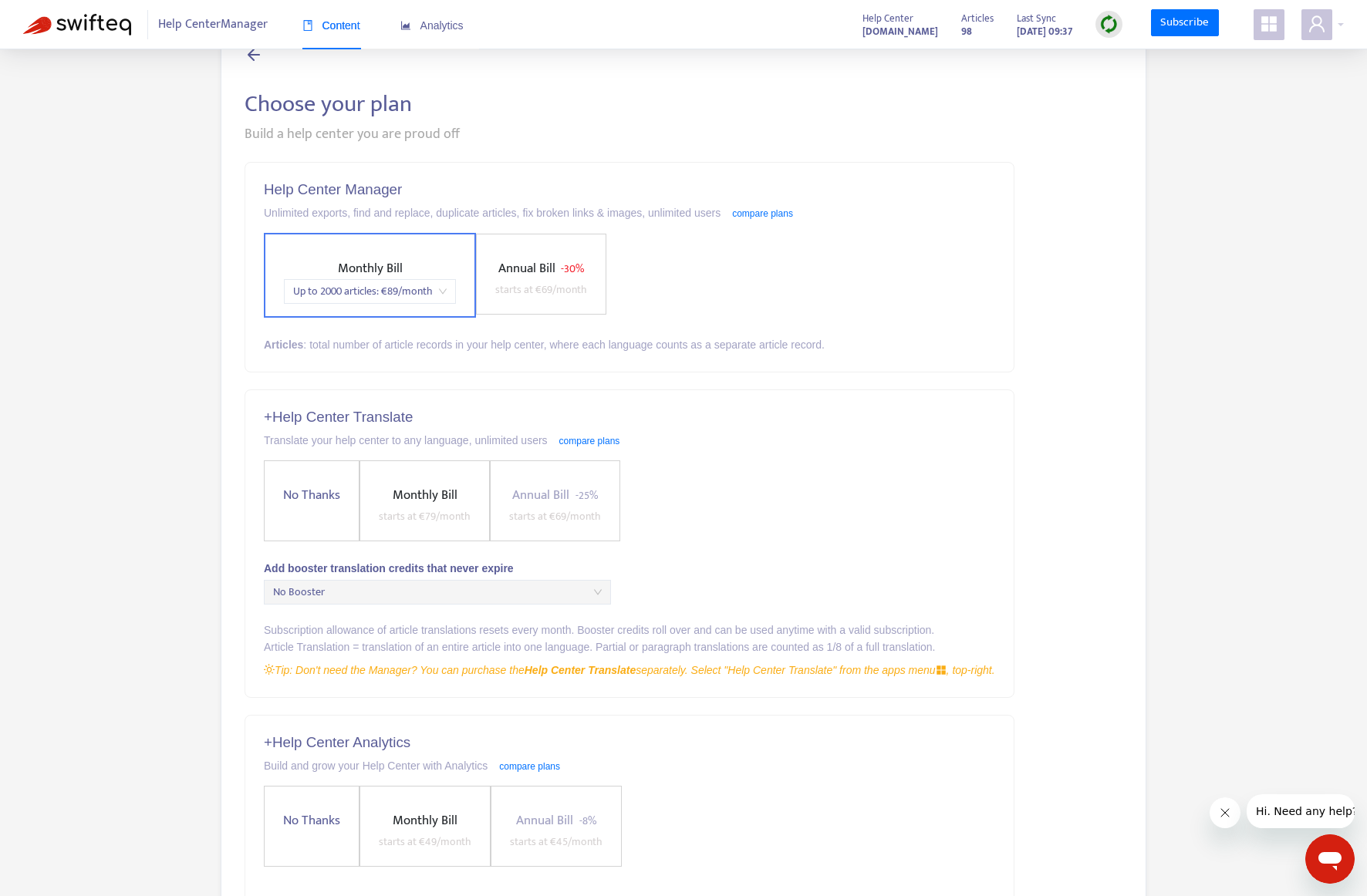
scroll to position [50, 0]
click at [299, 506] on span "No Thanks" at bounding box center [311, 497] width 70 height 21
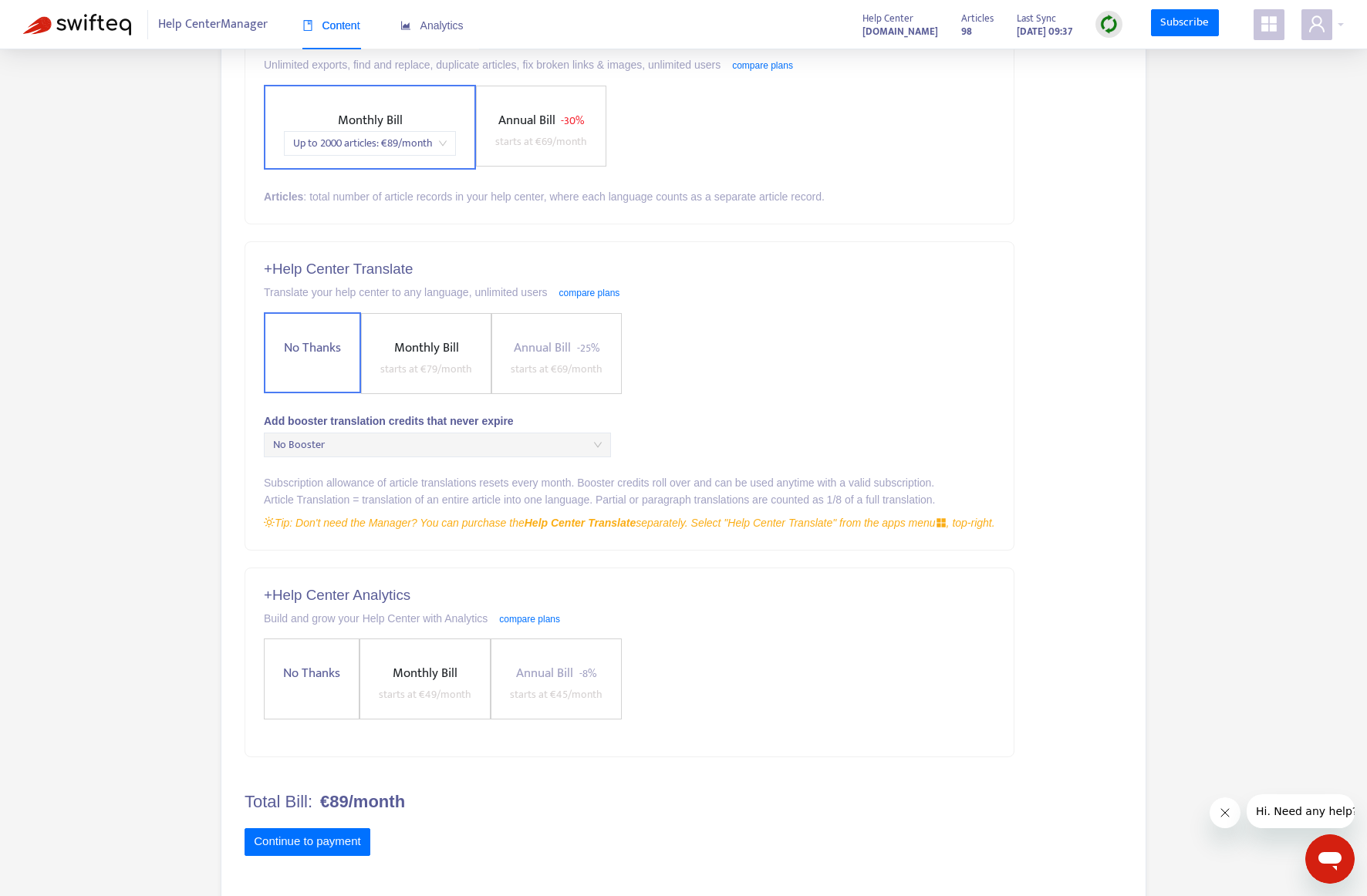
scroll to position [203, 0]
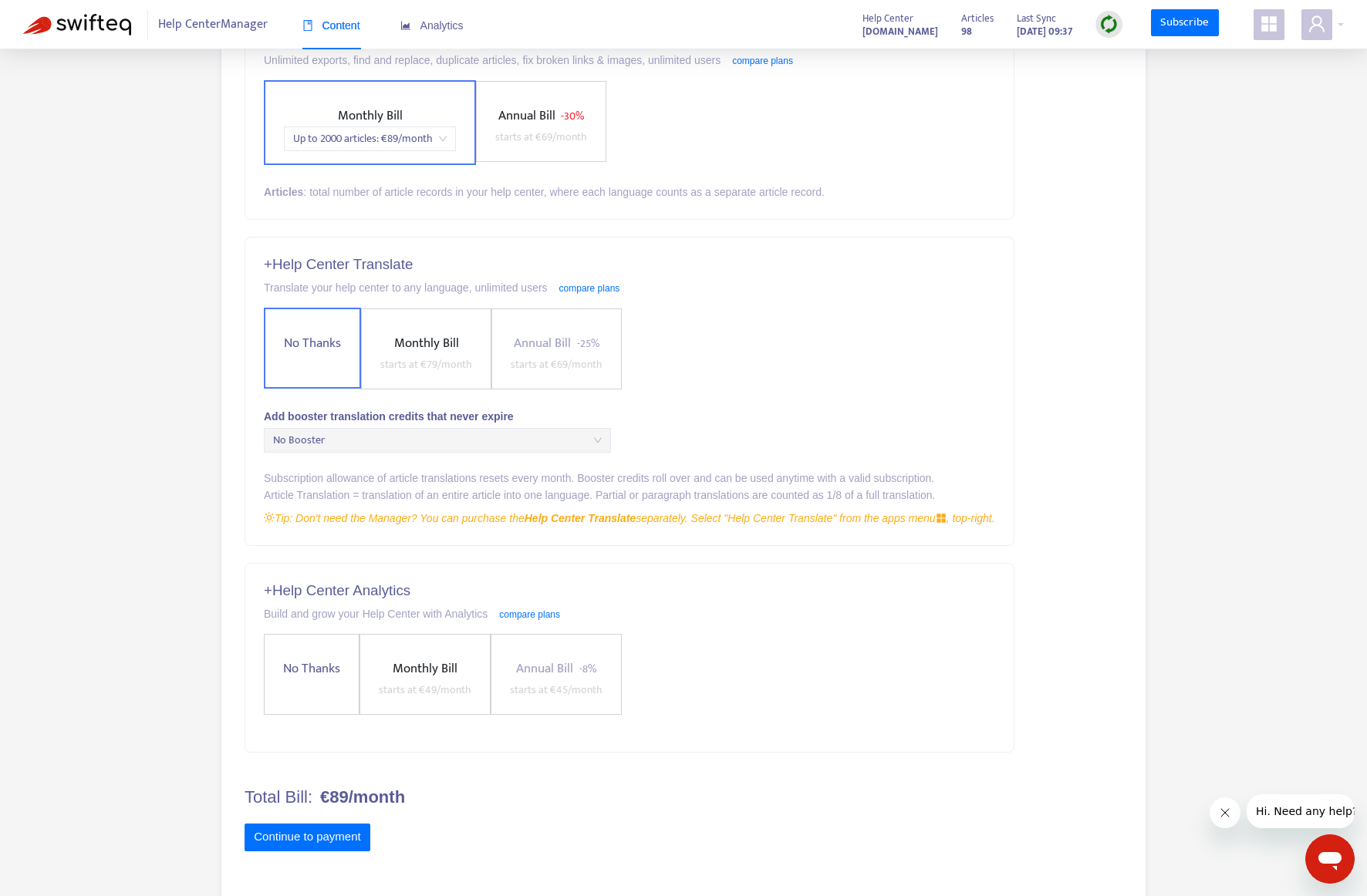
click at [323, 670] on span "No Thanks" at bounding box center [311, 668] width 70 height 21
click at [313, 835] on button "Continue to payment" at bounding box center [307, 835] width 126 height 28
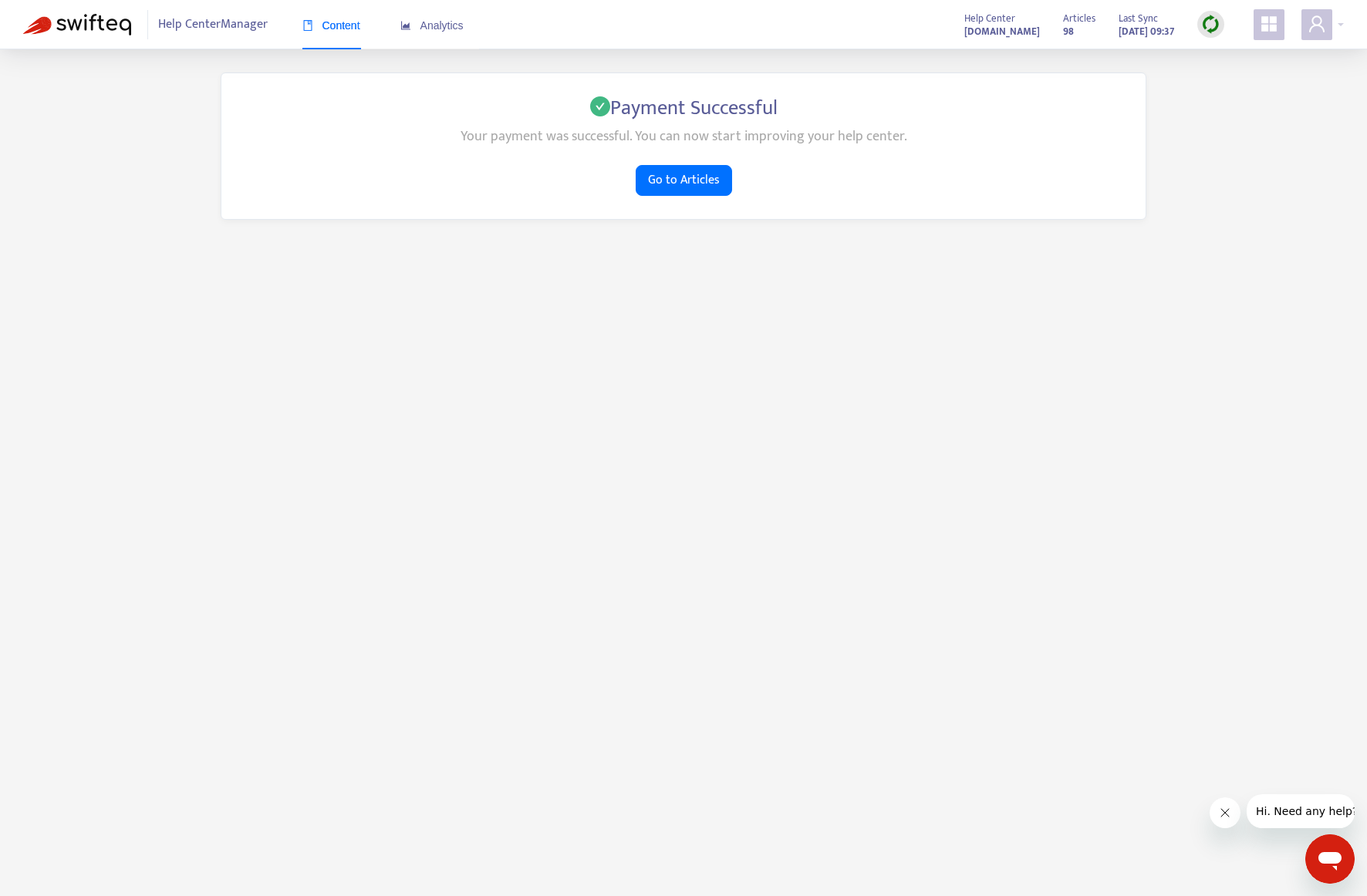
click at [199, 24] on span "Help Center Manager" at bounding box center [212, 24] width 109 height 29
click at [210, 30] on span "Help Center Manager" at bounding box center [212, 24] width 109 height 29
click at [221, 24] on span "Help Center Manager" at bounding box center [212, 24] width 109 height 29
click at [248, 25] on span "Help Center Manager" at bounding box center [212, 24] width 109 height 29
drag, startPoint x: 248, startPoint y: 25, endPoint x: 220, endPoint y: 119, distance: 98.1
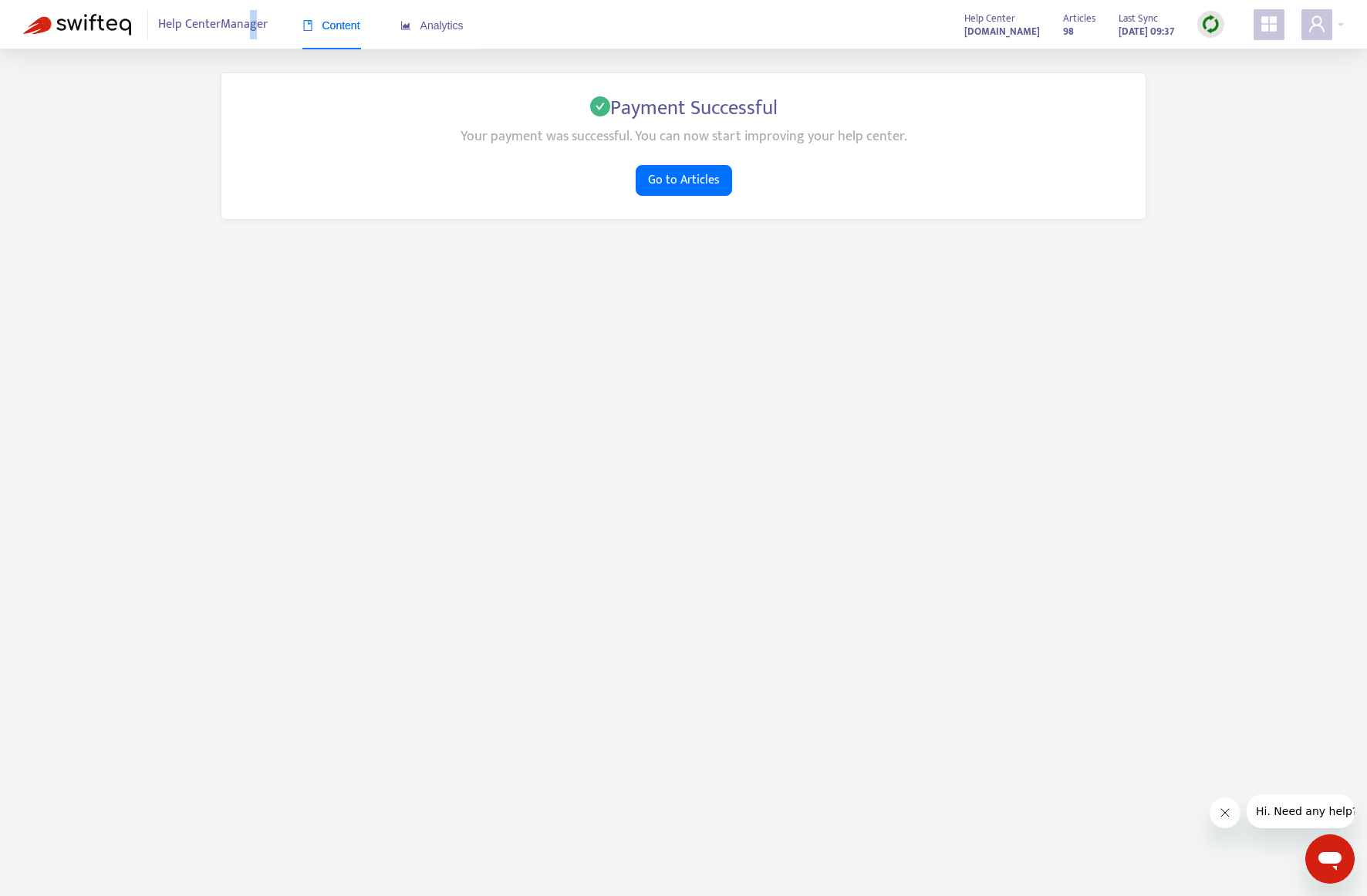
click at [197, 108] on div "Payment Successful Your payment was successful. You can now start improving you…" at bounding box center [683, 145] width 1320 height 147
click at [678, 174] on span "Go to Articles" at bounding box center [683, 180] width 71 height 19
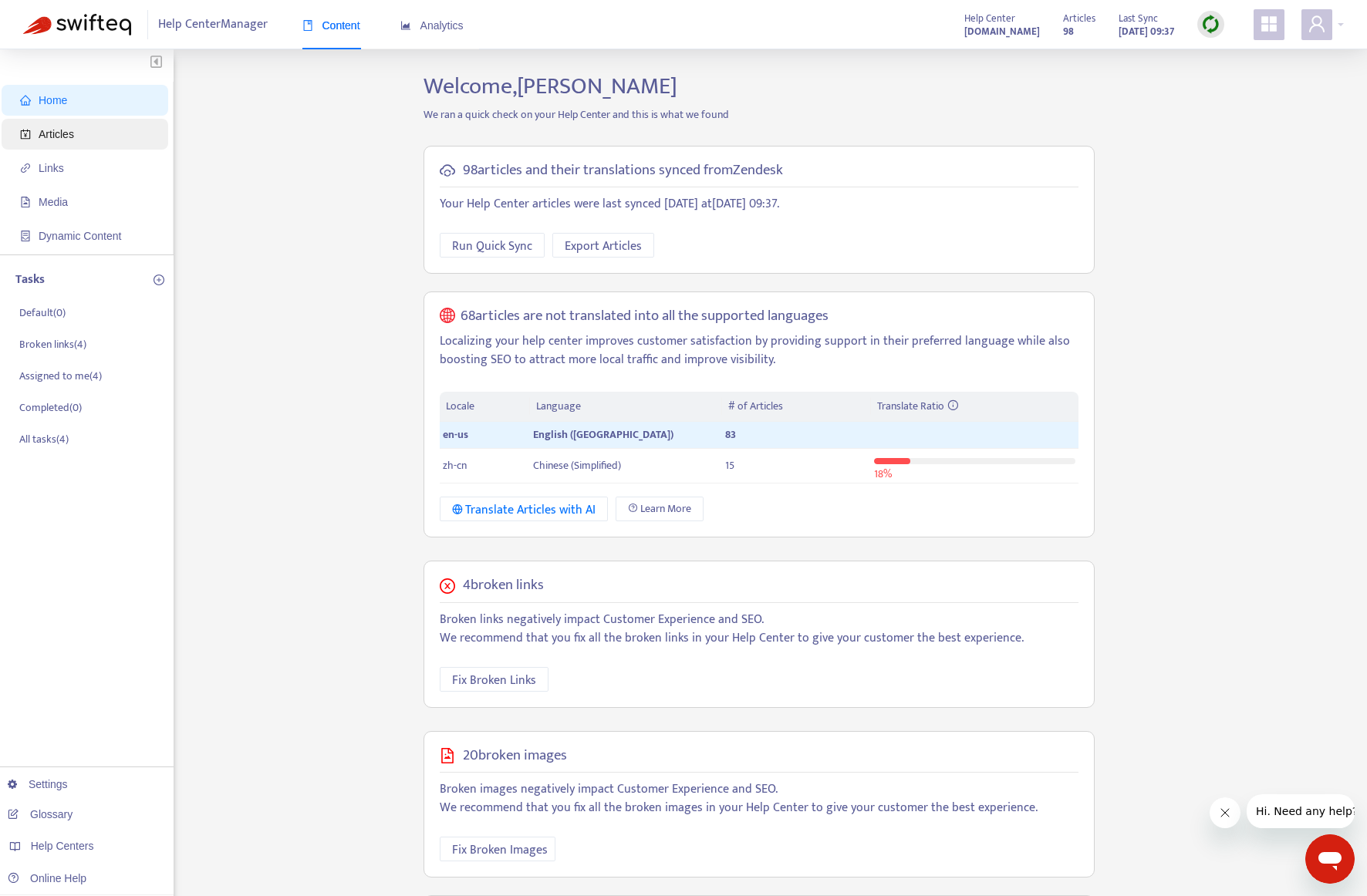
click at [70, 130] on span "Articles" at bounding box center [56, 135] width 35 height 13
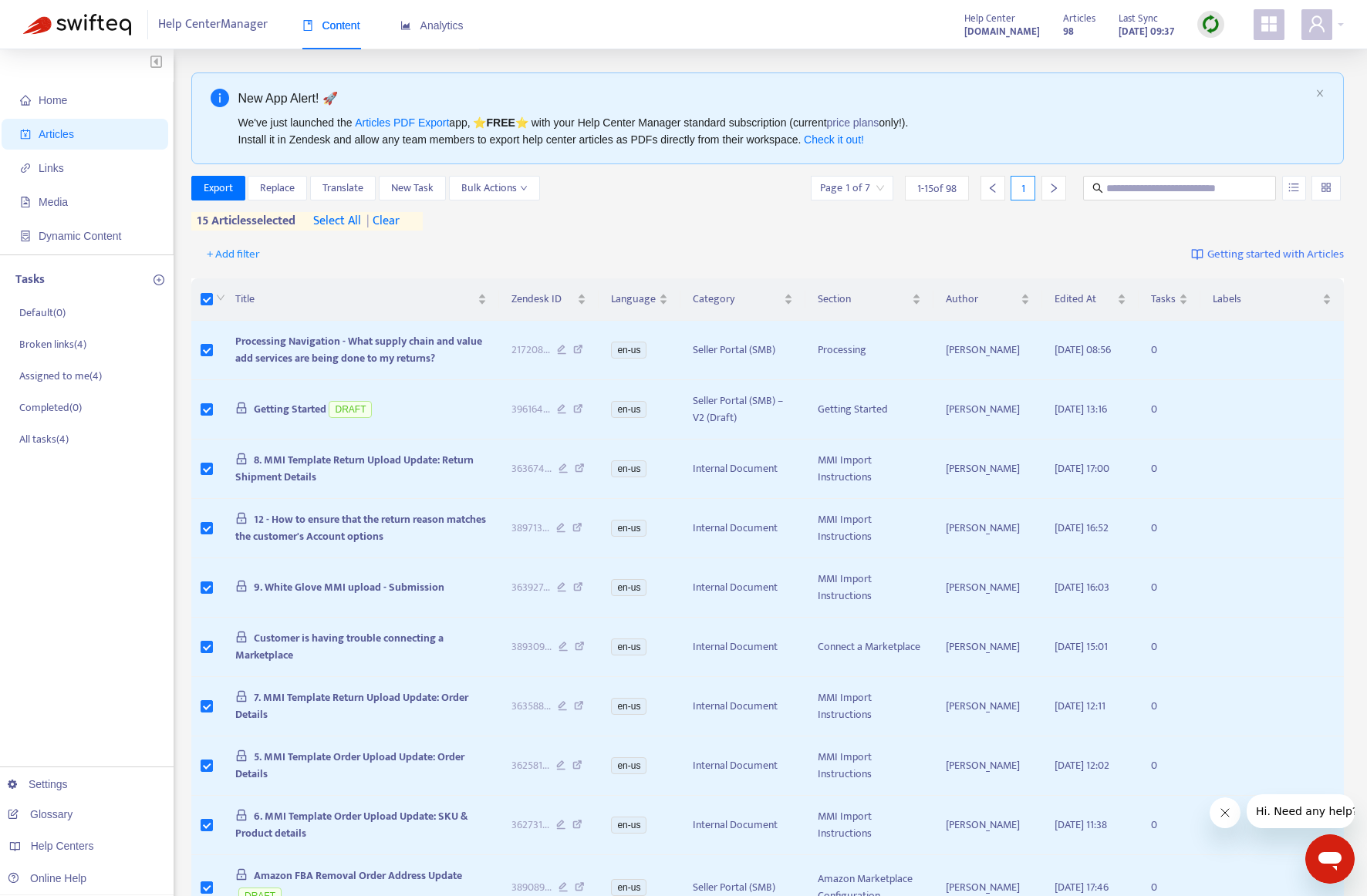
click at [334, 221] on span "select all" at bounding box center [337, 221] width 48 height 18
click at [208, 191] on span "Export" at bounding box center [218, 188] width 29 height 17
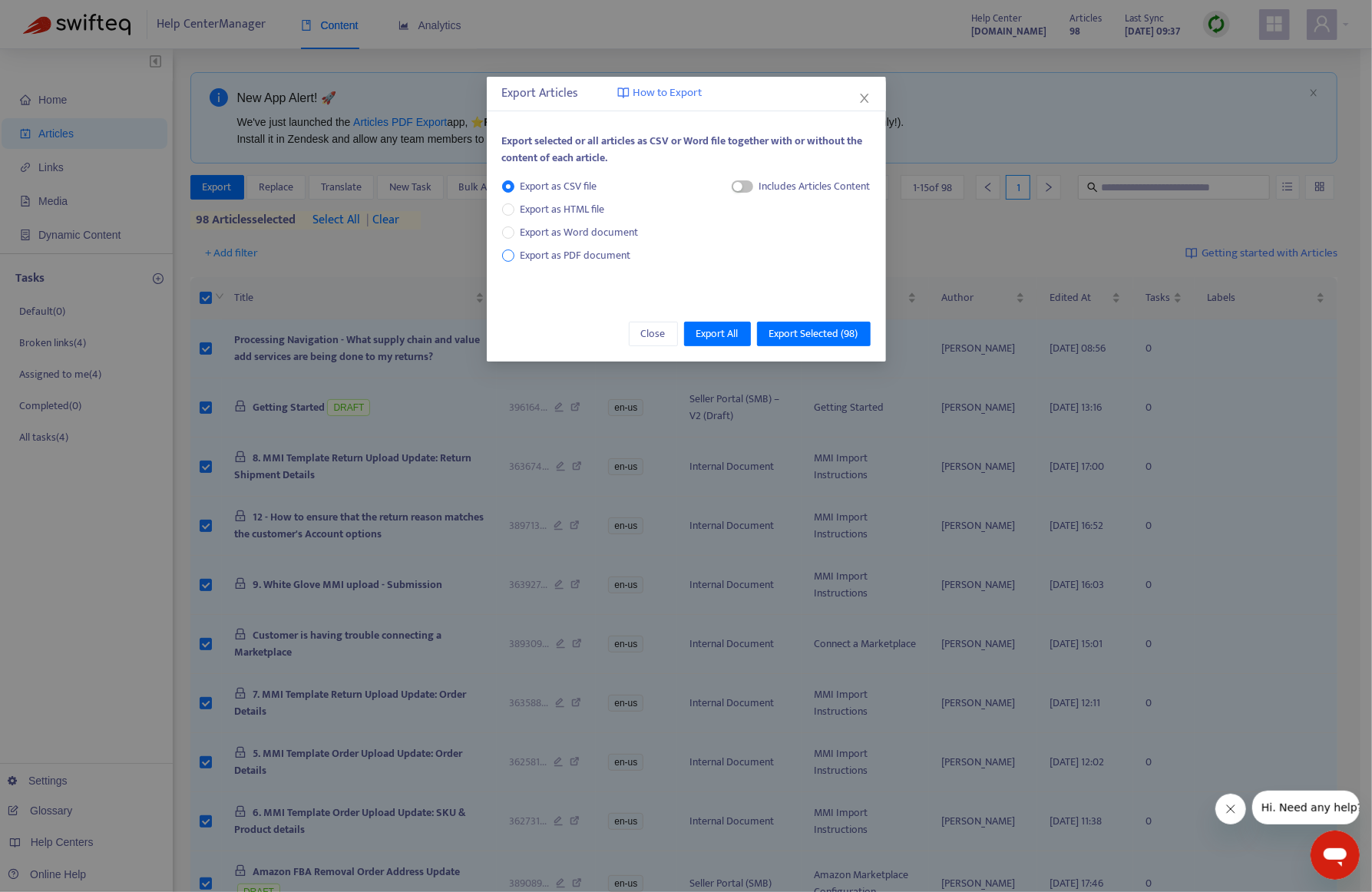
click at [519, 252] on span "Export as PDF document" at bounding box center [576, 255] width 123 height 17
click at [826, 334] on span "Export Selected ( 98 )" at bounding box center [813, 334] width 89 height 17
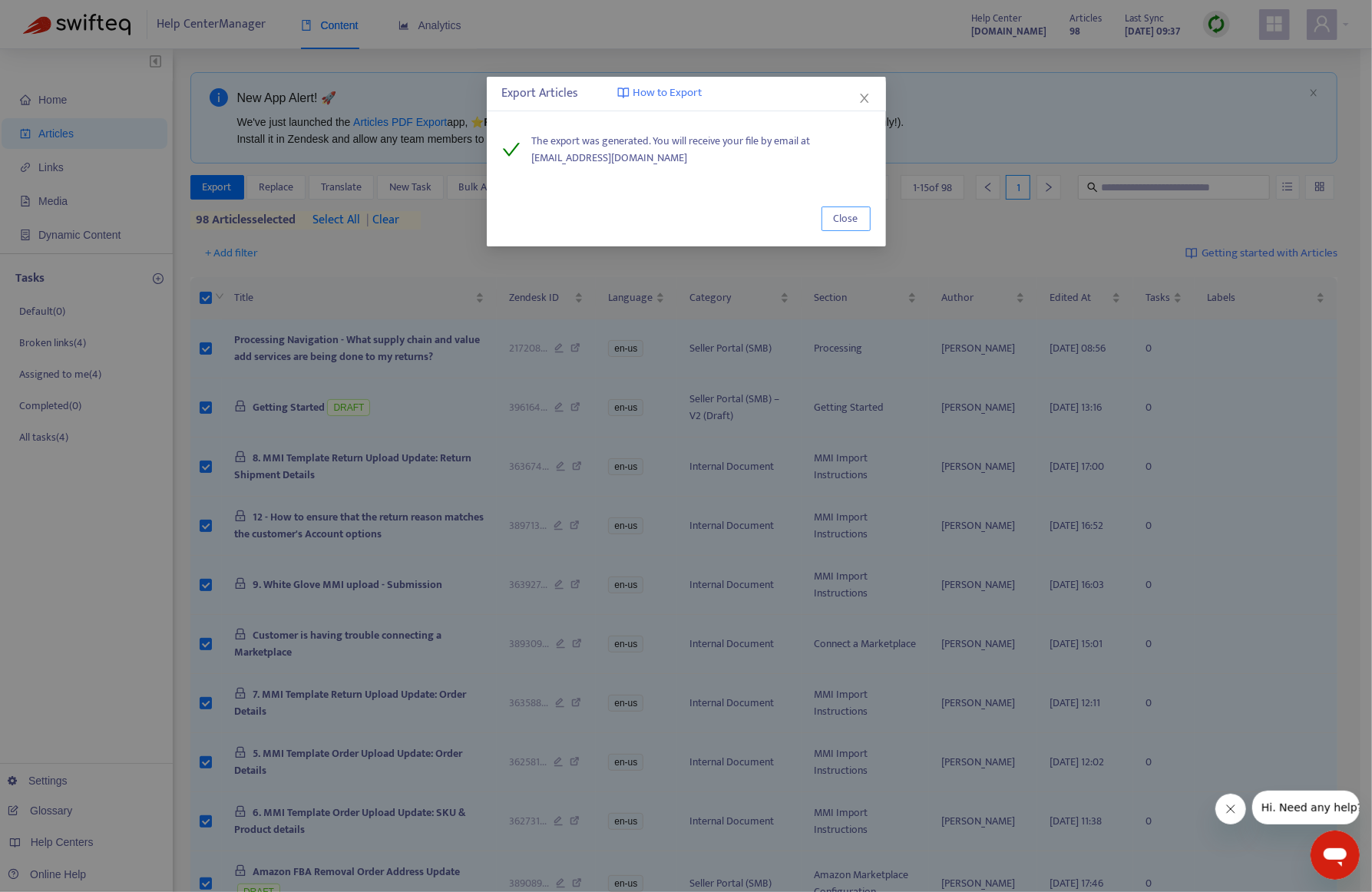
click at [843, 215] on span "Close" at bounding box center [846, 219] width 24 height 17
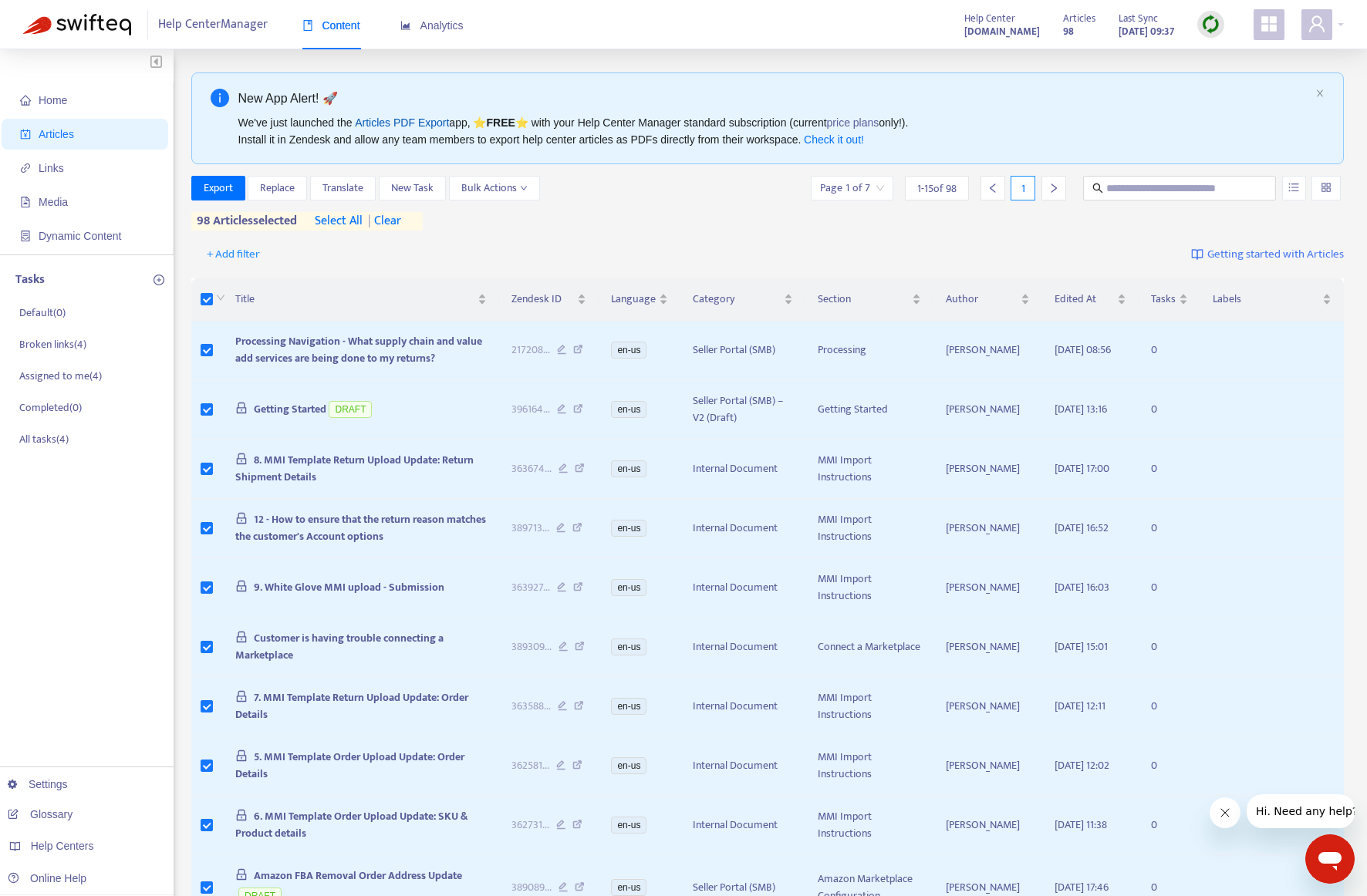
click at [410, 122] on link "Articles PDF Export" at bounding box center [402, 123] width 94 height 13
click at [1342, 23] on div at bounding box center [1322, 24] width 42 height 31
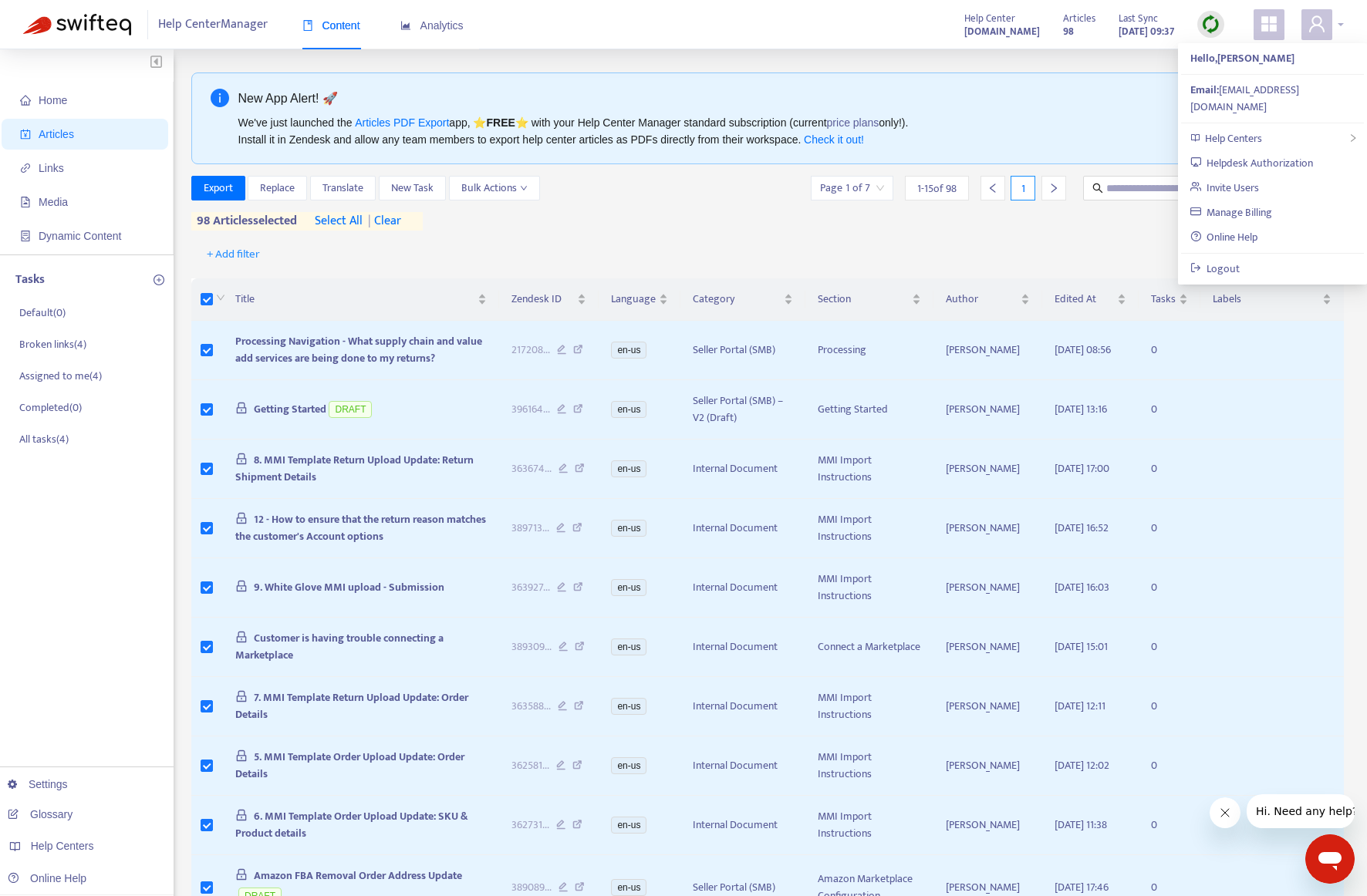
click at [1341, 23] on div at bounding box center [1322, 24] width 42 height 31
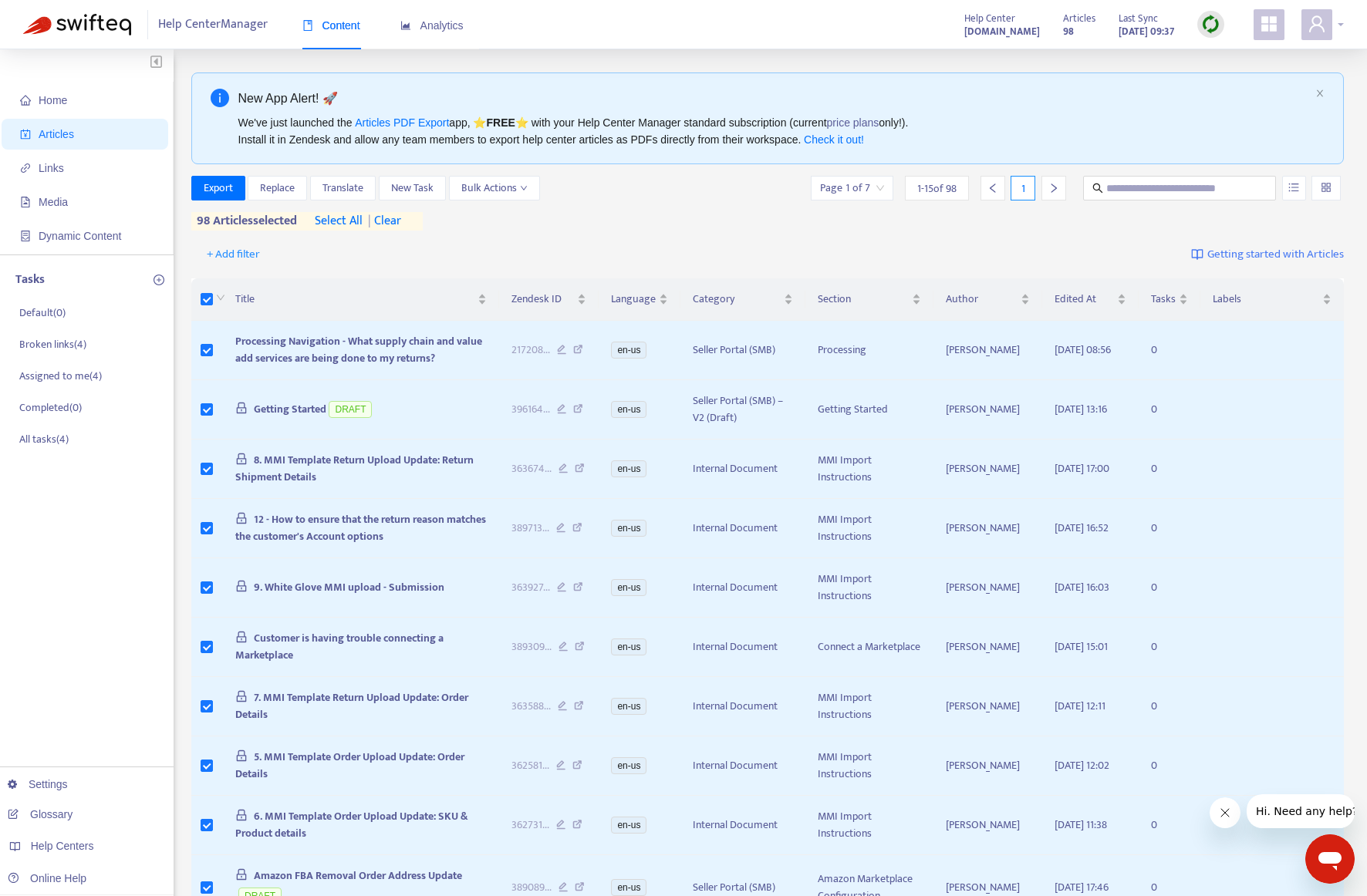
click at [1341, 23] on div at bounding box center [1322, 24] width 42 height 31
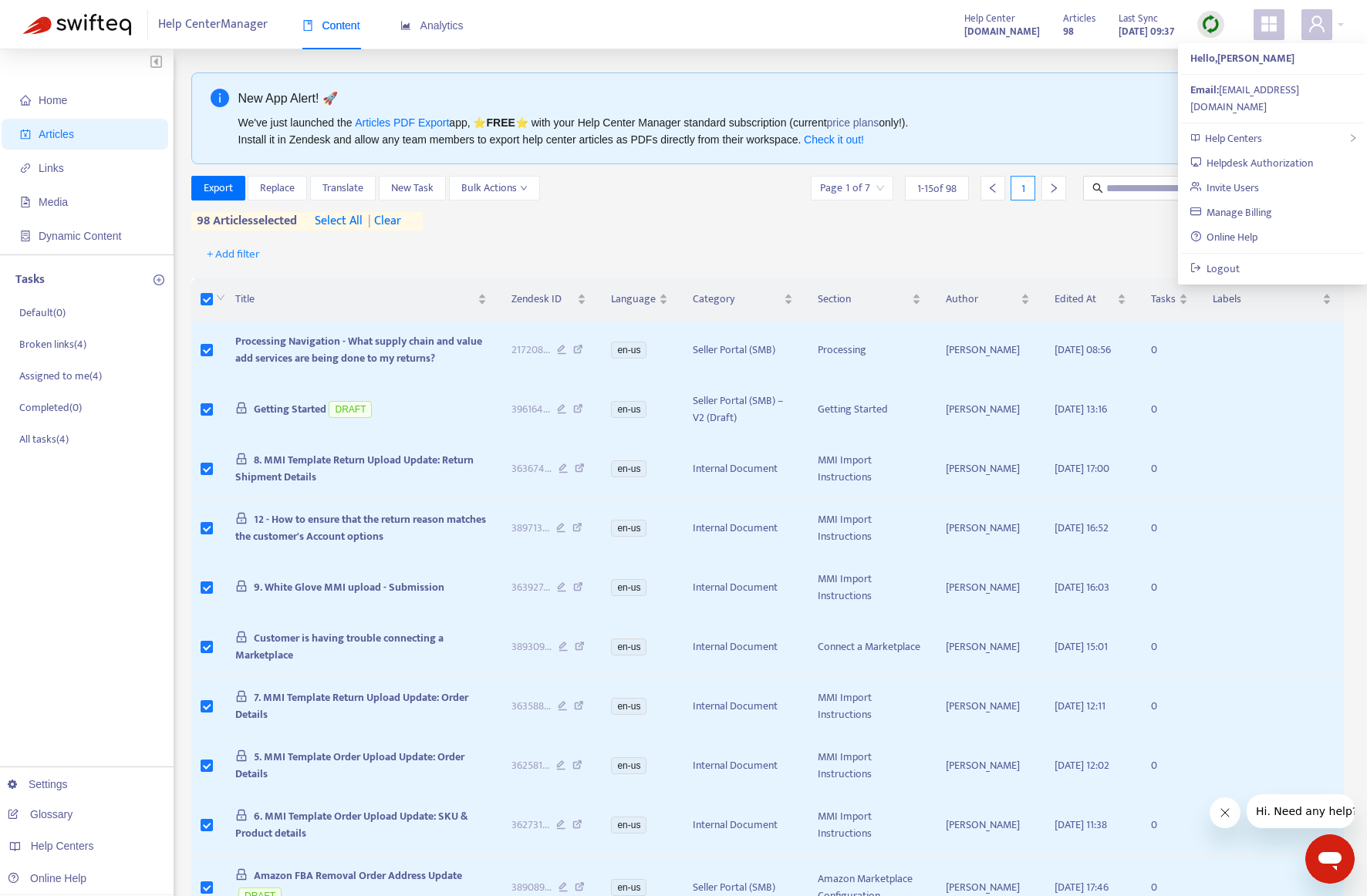
click at [1264, 27] on icon "appstore" at bounding box center [1269, 23] width 15 height 15
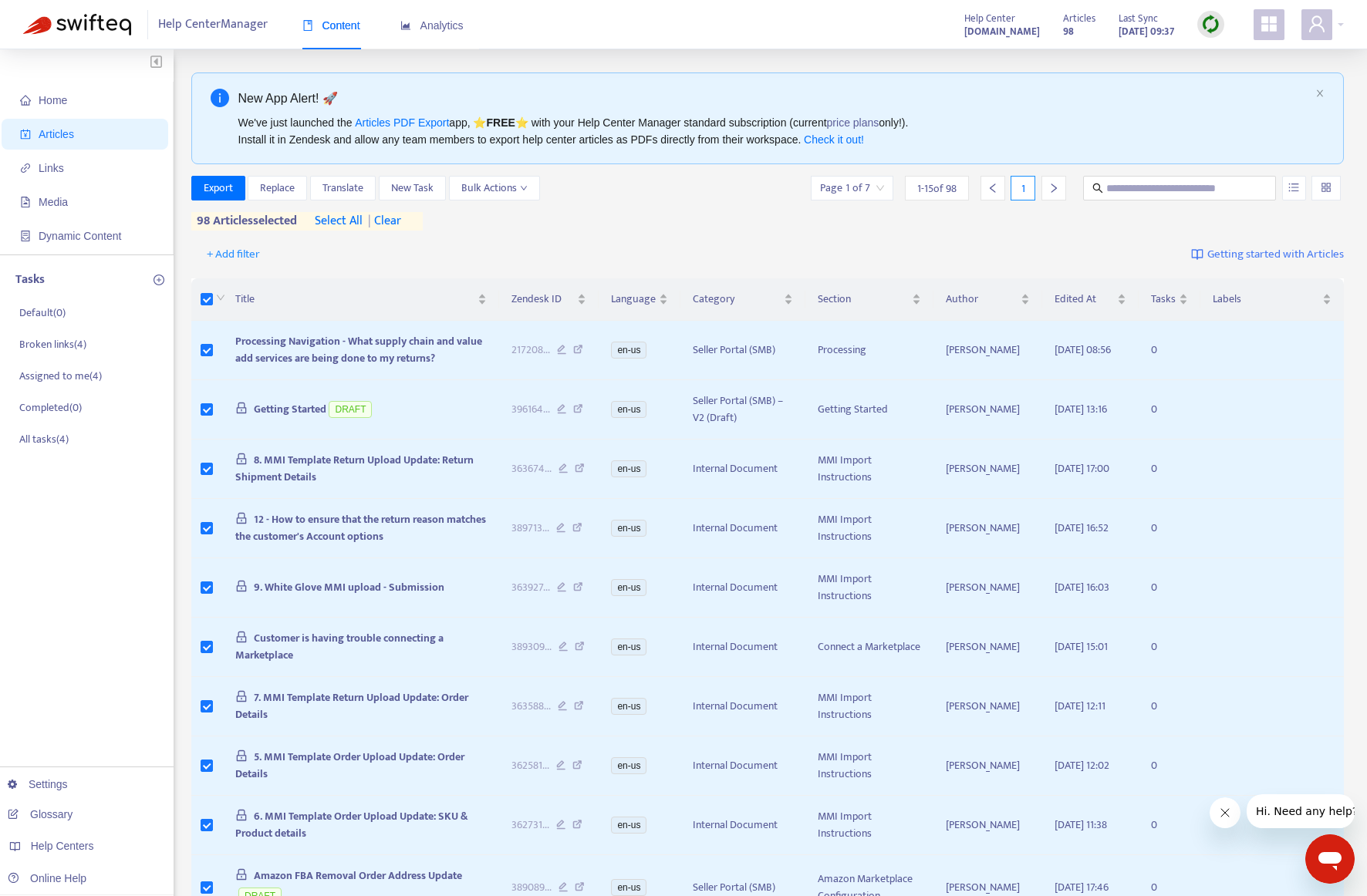
click at [981, 56] on div "Home Articles Links Media Dynamic Content Tasks Default ( 0 ) Broken links ( 4 …" at bounding box center [683, 668] width 1367 height 1237
click at [65, 778] on link "Settings" at bounding box center [38, 784] width 61 height 13
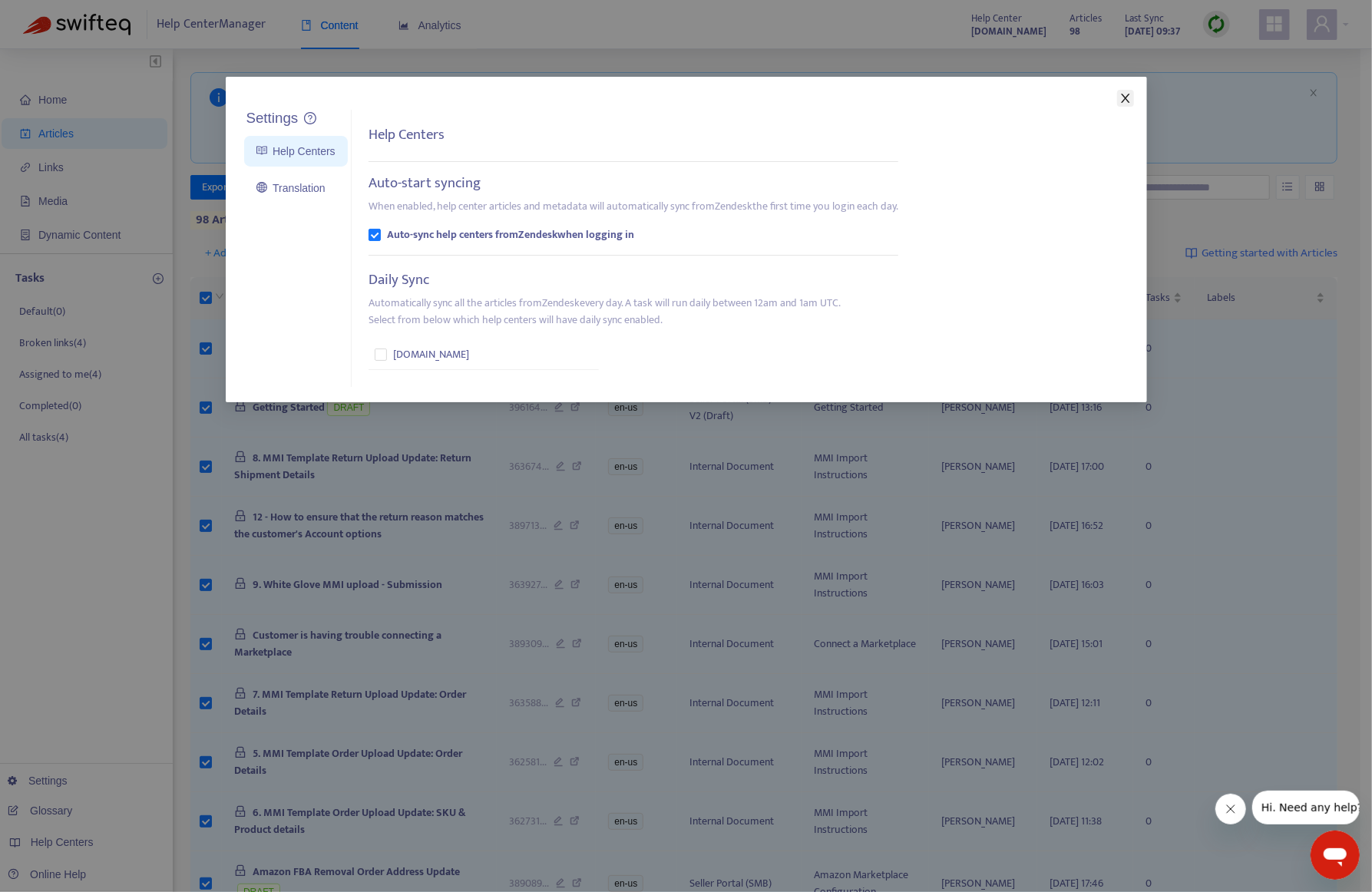
click at [1133, 103] on span "Close" at bounding box center [1125, 98] width 17 height 13
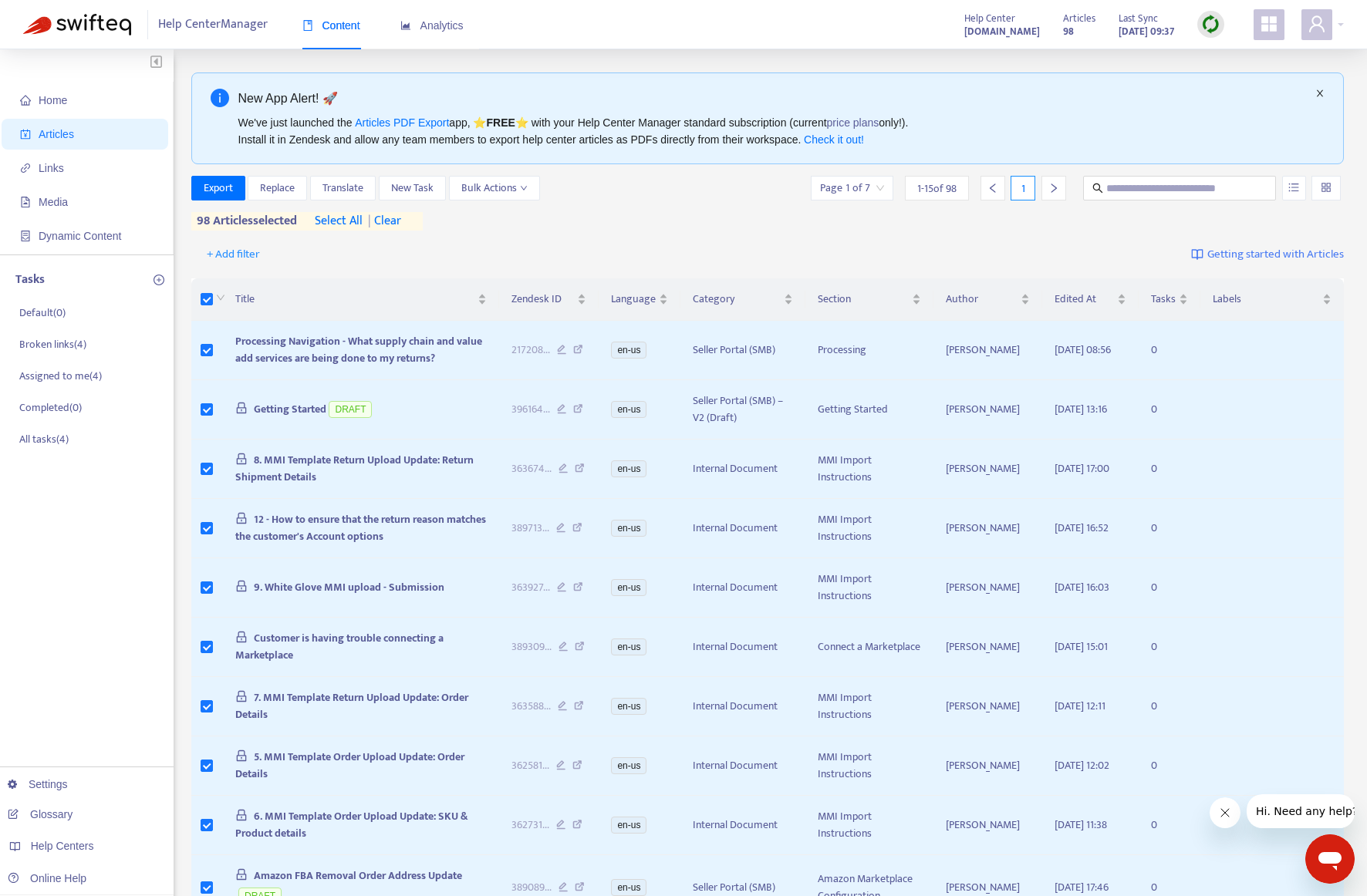
click at [1318, 92] on icon "close" at bounding box center [1319, 93] width 9 height 9
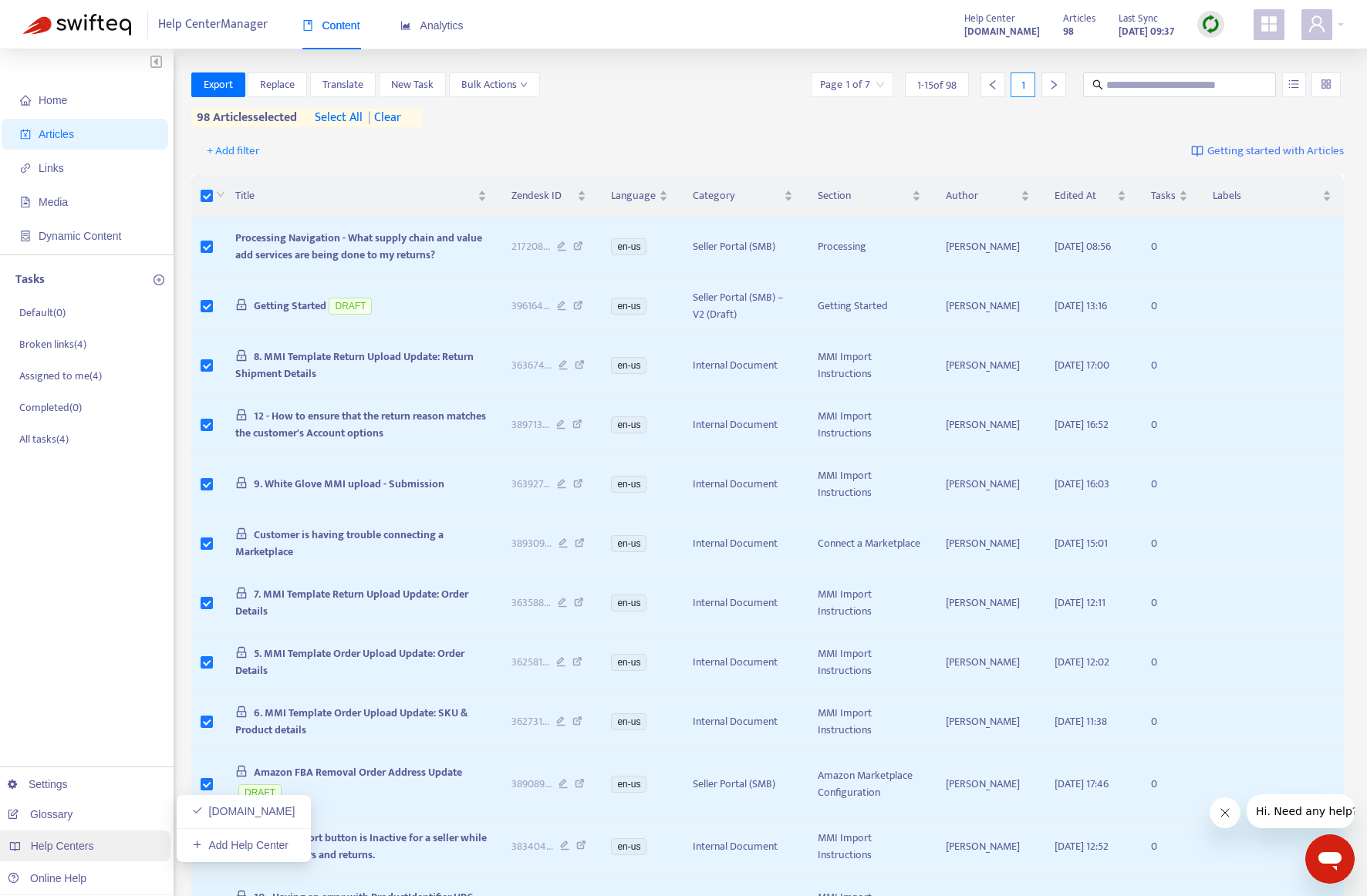
click at [66, 846] on span "Help Centers" at bounding box center [62, 846] width 63 height 13
click at [64, 878] on link "Online Help" at bounding box center [47, 878] width 79 height 13
click at [698, 141] on div "+ Add filter Getting started with Articles" at bounding box center [768, 152] width 1153 height 36
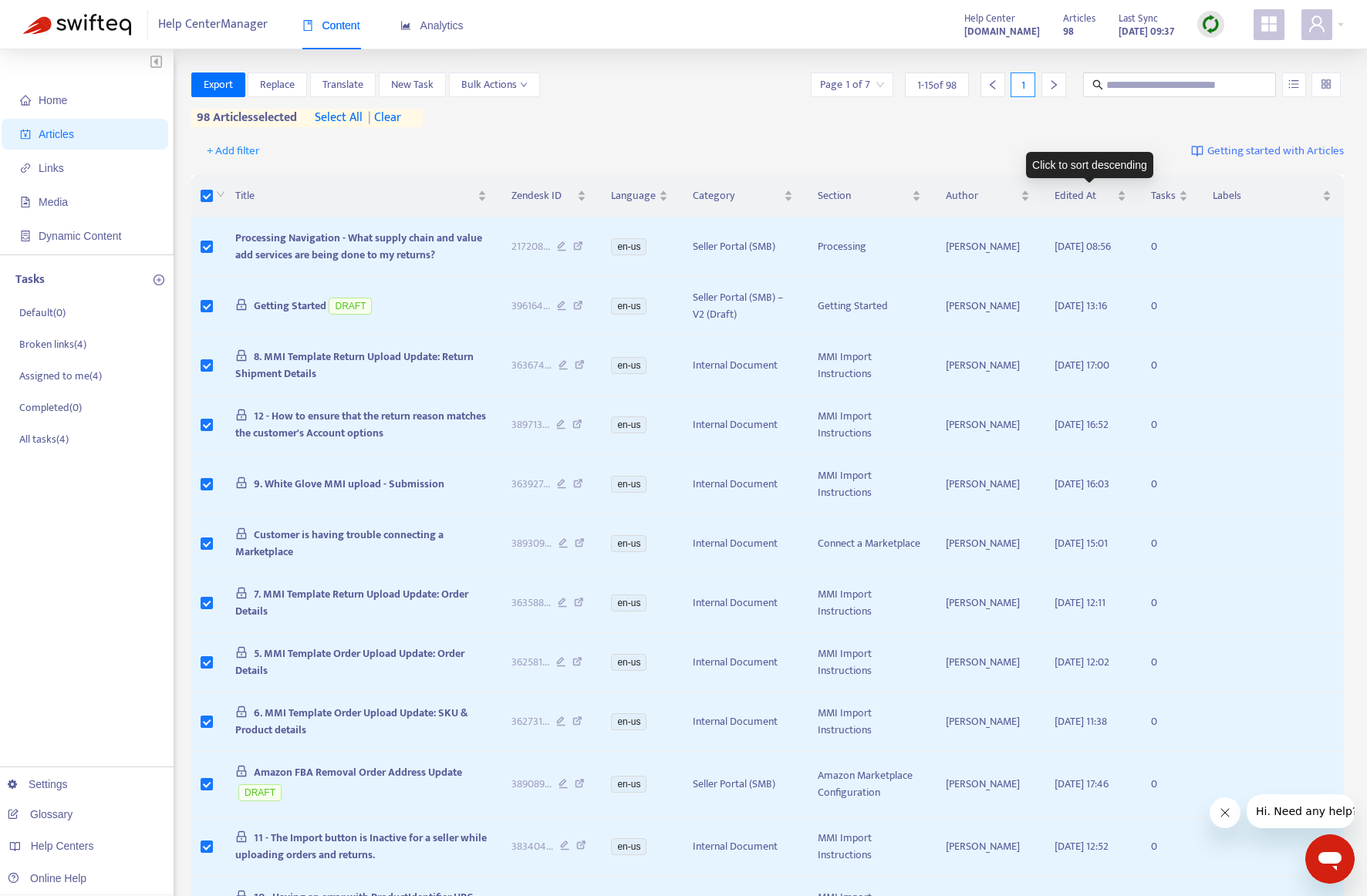
click at [1026, 150] on div "+ Add filter Getting started with Articles" at bounding box center [768, 152] width 1153 height 36
click at [1340, 19] on div at bounding box center [1322, 24] width 42 height 31
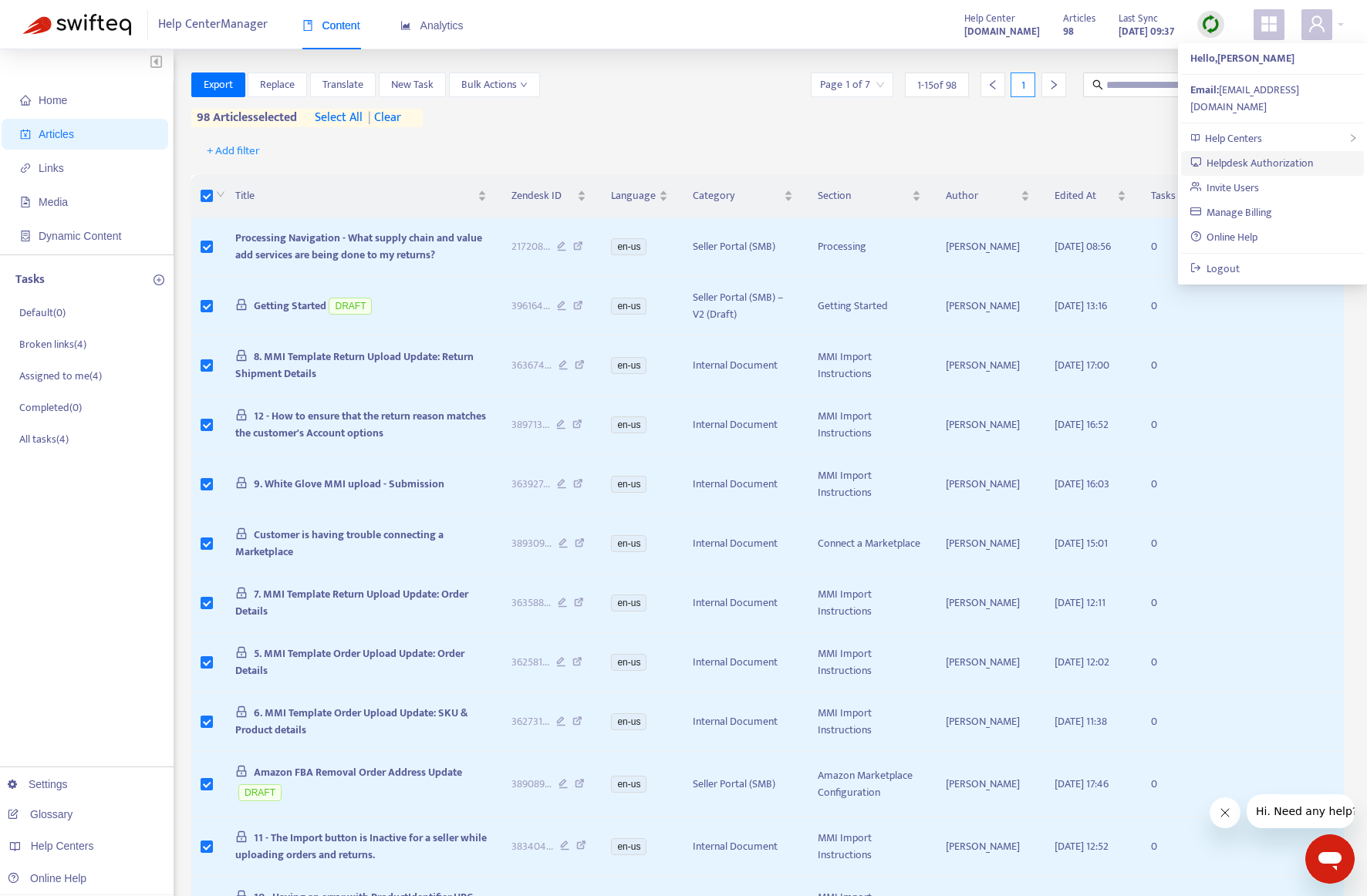
click at [1269, 154] on link "Helpdesk Authorization" at bounding box center [1251, 163] width 124 height 18
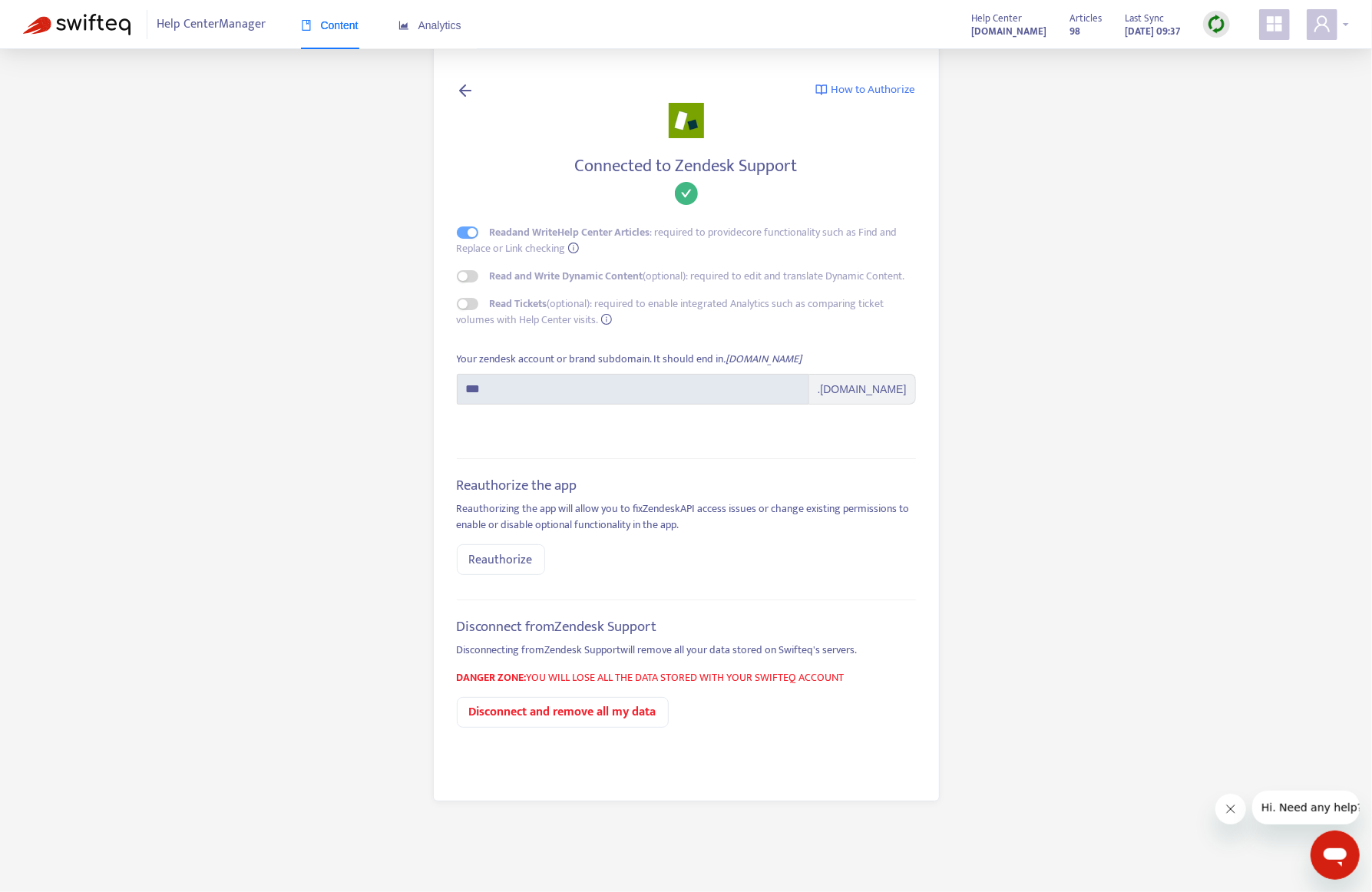
click at [1347, 27] on div at bounding box center [1328, 24] width 42 height 31
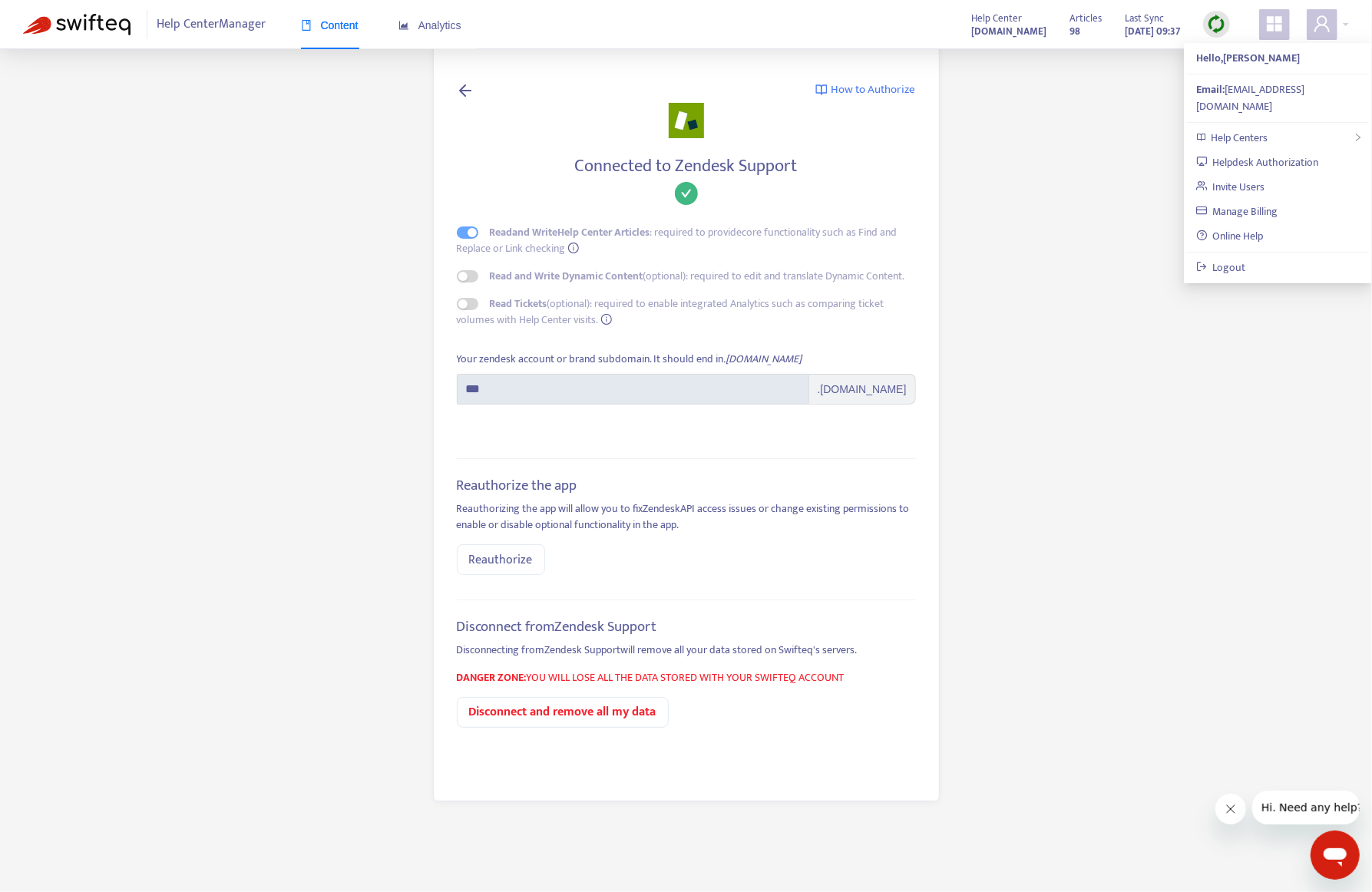
click at [1275, 14] on icon "appstore" at bounding box center [1275, 23] width 18 height 18
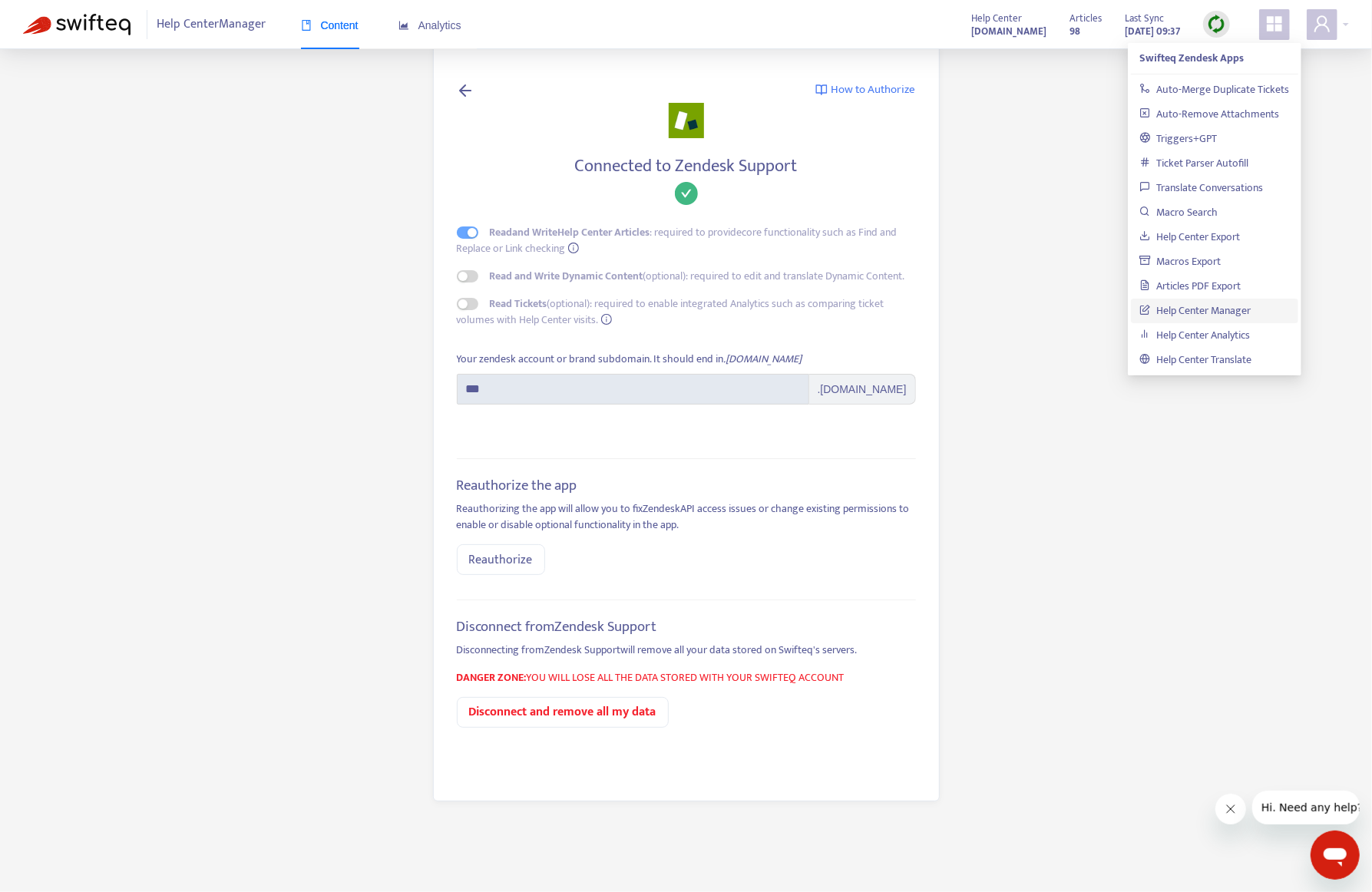
click at [375, 225] on main "How to Authorize Connected to Zendesk Support Read and Write Help Center Articl…" at bounding box center [686, 446] width 1372 height 892
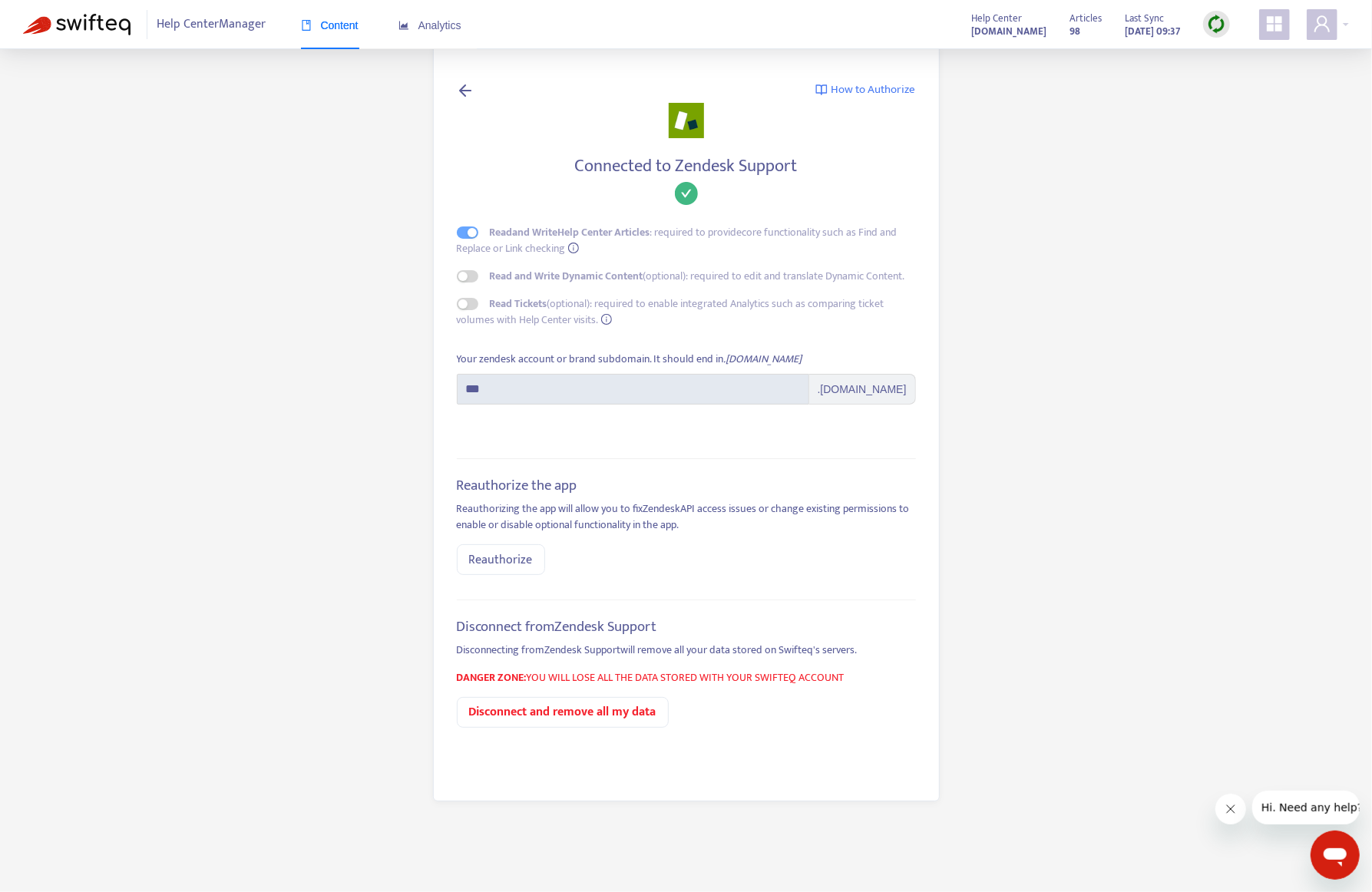
click at [335, 378] on main "How to Authorize Connected to Zendesk Support Read and Write Help Center Articl…" at bounding box center [686, 446] width 1372 height 892
click at [296, 40] on div "Help Center Manager Content Analytics" at bounding box center [261, 24] width 475 height 49
click at [471, 88] on icon at bounding box center [466, 90] width 18 height 19
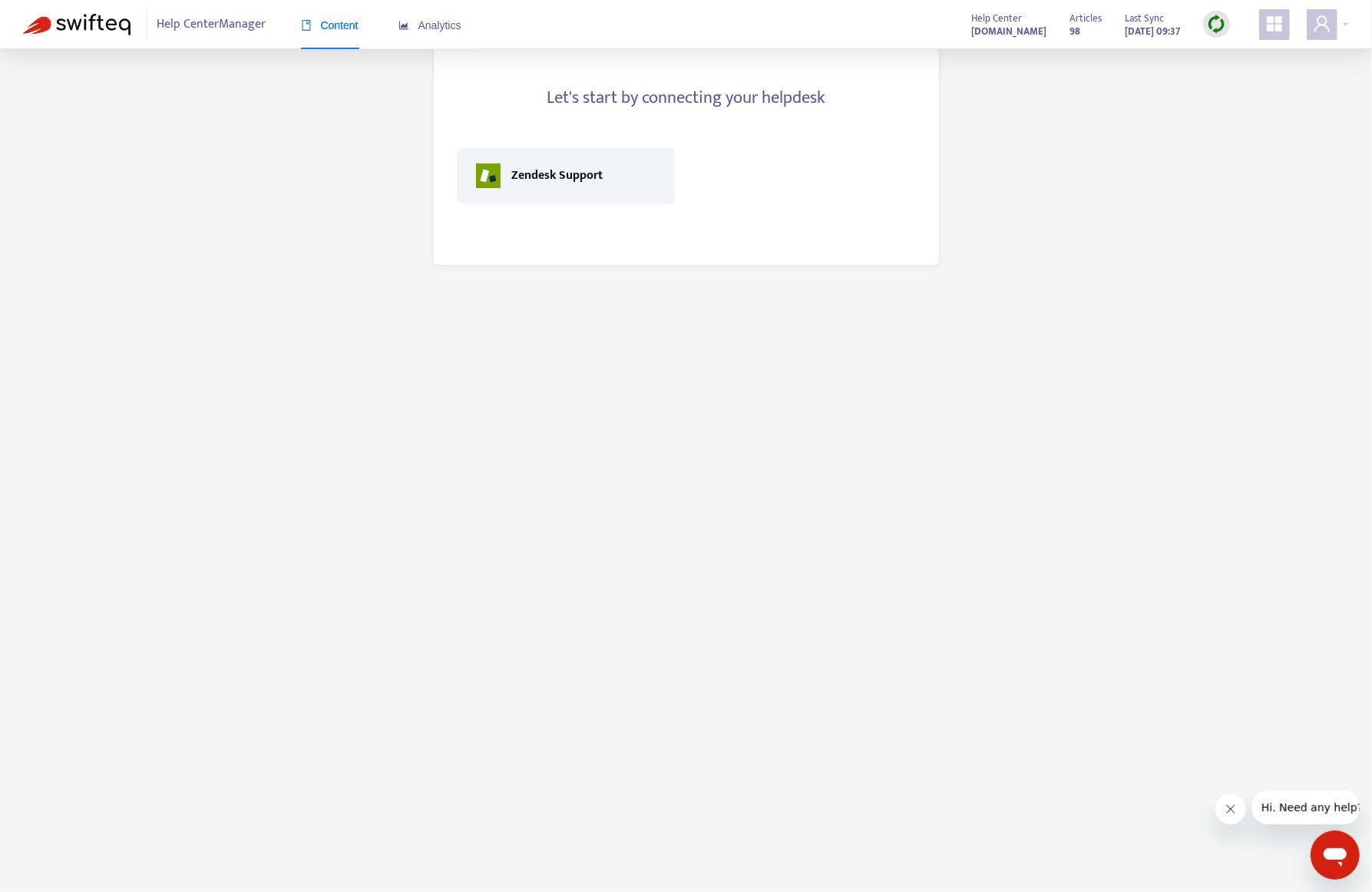
click at [340, 32] on div "Content" at bounding box center [330, 25] width 58 height 17
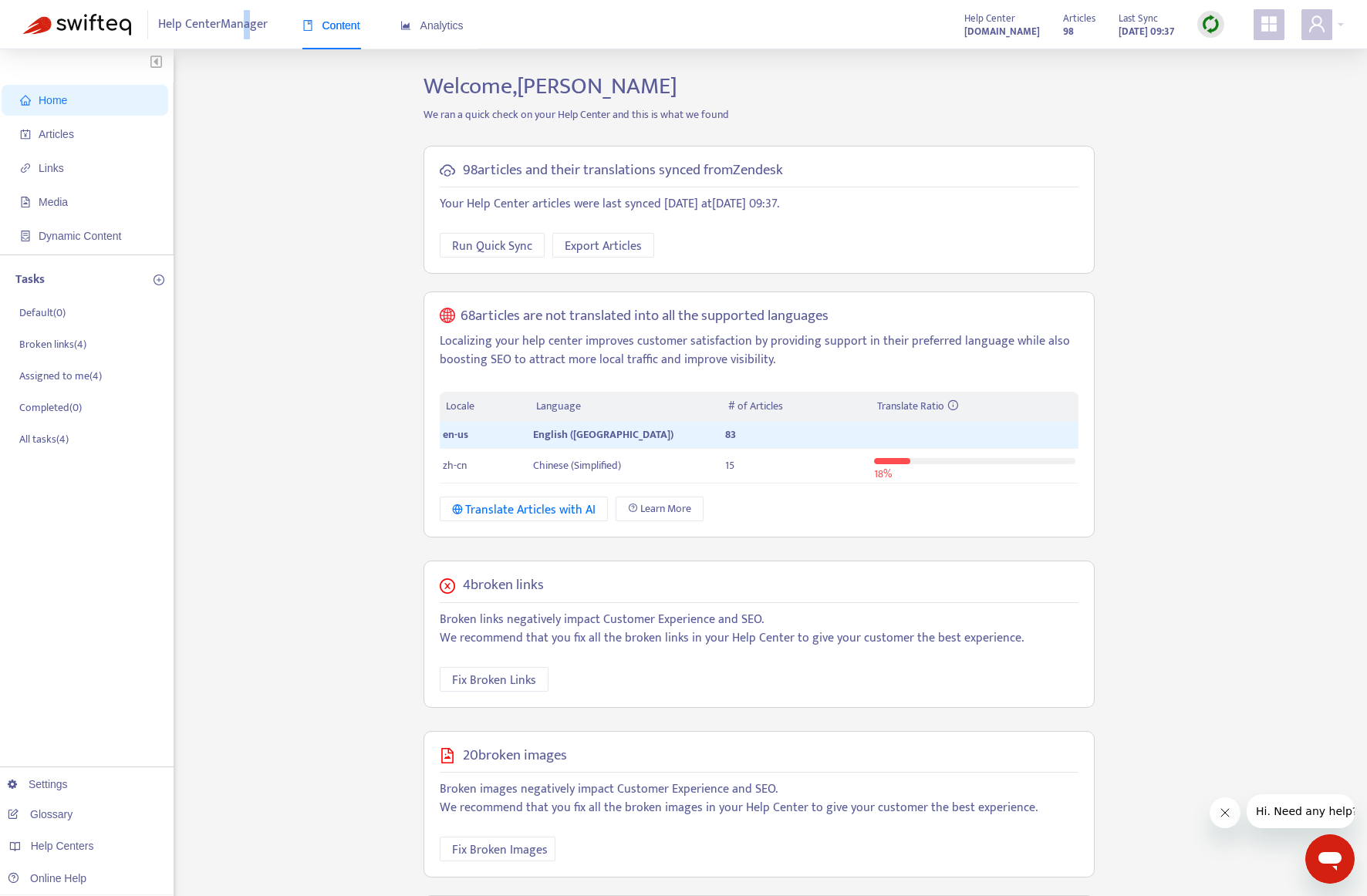
click at [239, 26] on span "Help Center Manager" at bounding box center [212, 24] width 109 height 29
drag, startPoint x: 239, startPoint y: 26, endPoint x: 283, endPoint y: 160, distance: 141.0
click at [283, 160] on div "Home Articles Links Media Dynamic Content Tasks Default ( 0 ) Broken links ( 4 …" at bounding box center [683, 568] width 1320 height 993
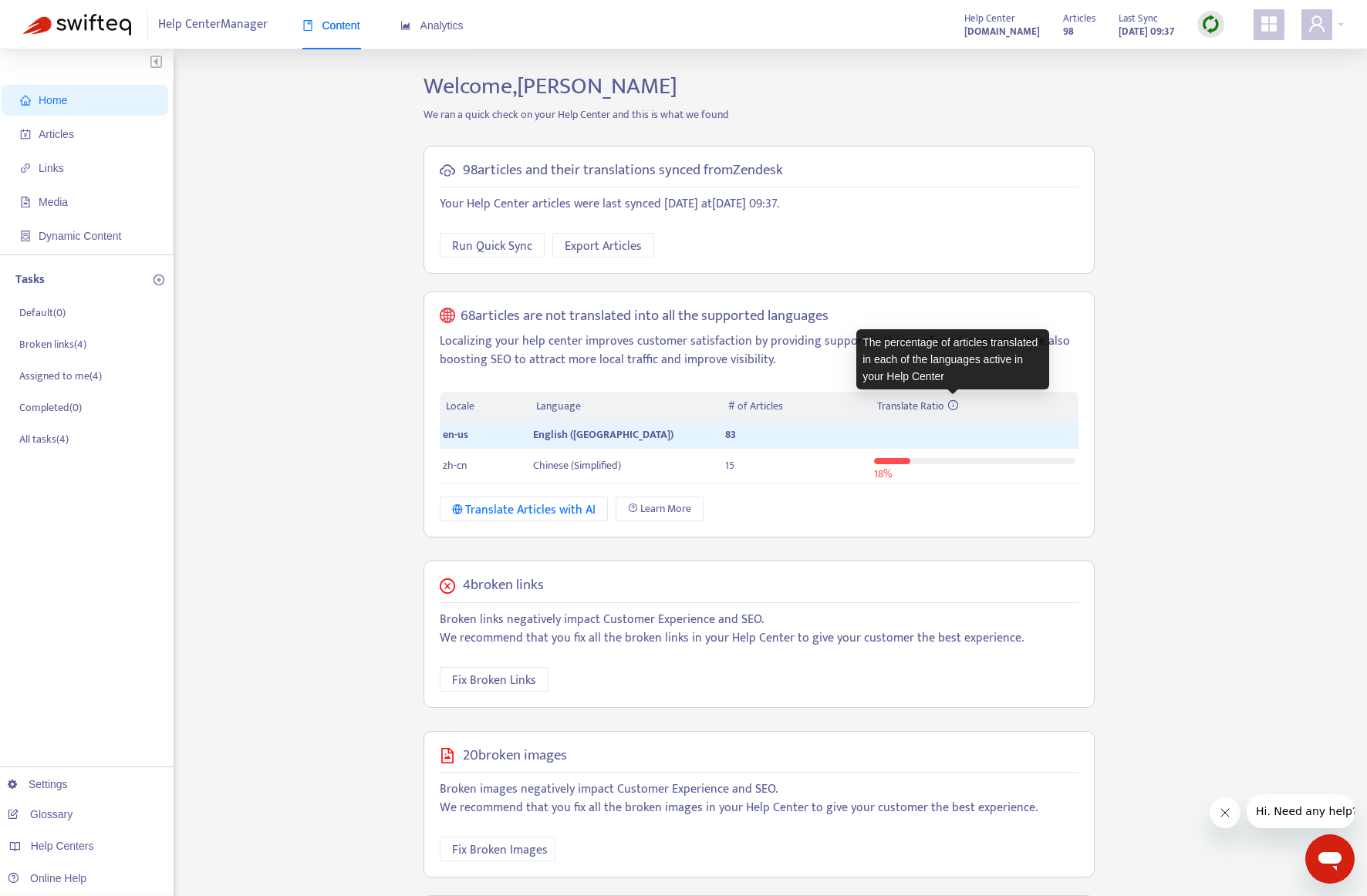
click at [951, 400] on icon at bounding box center [952, 405] width 11 height 11
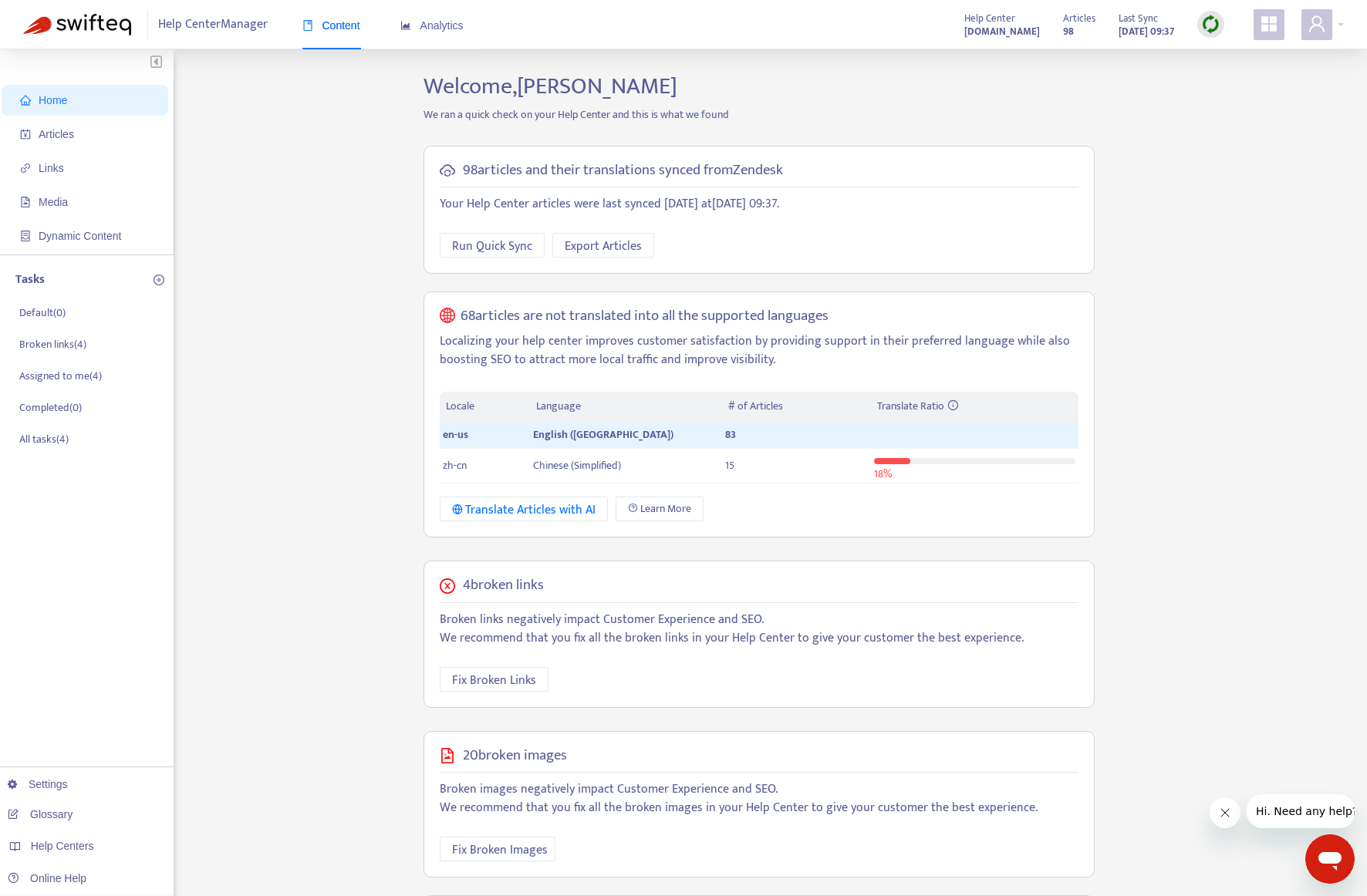
click at [1222, 488] on div "Home Articles Links Media Dynamic Content Tasks Default ( 0 ) Broken links ( 4 …" at bounding box center [683, 568] width 1320 height 993
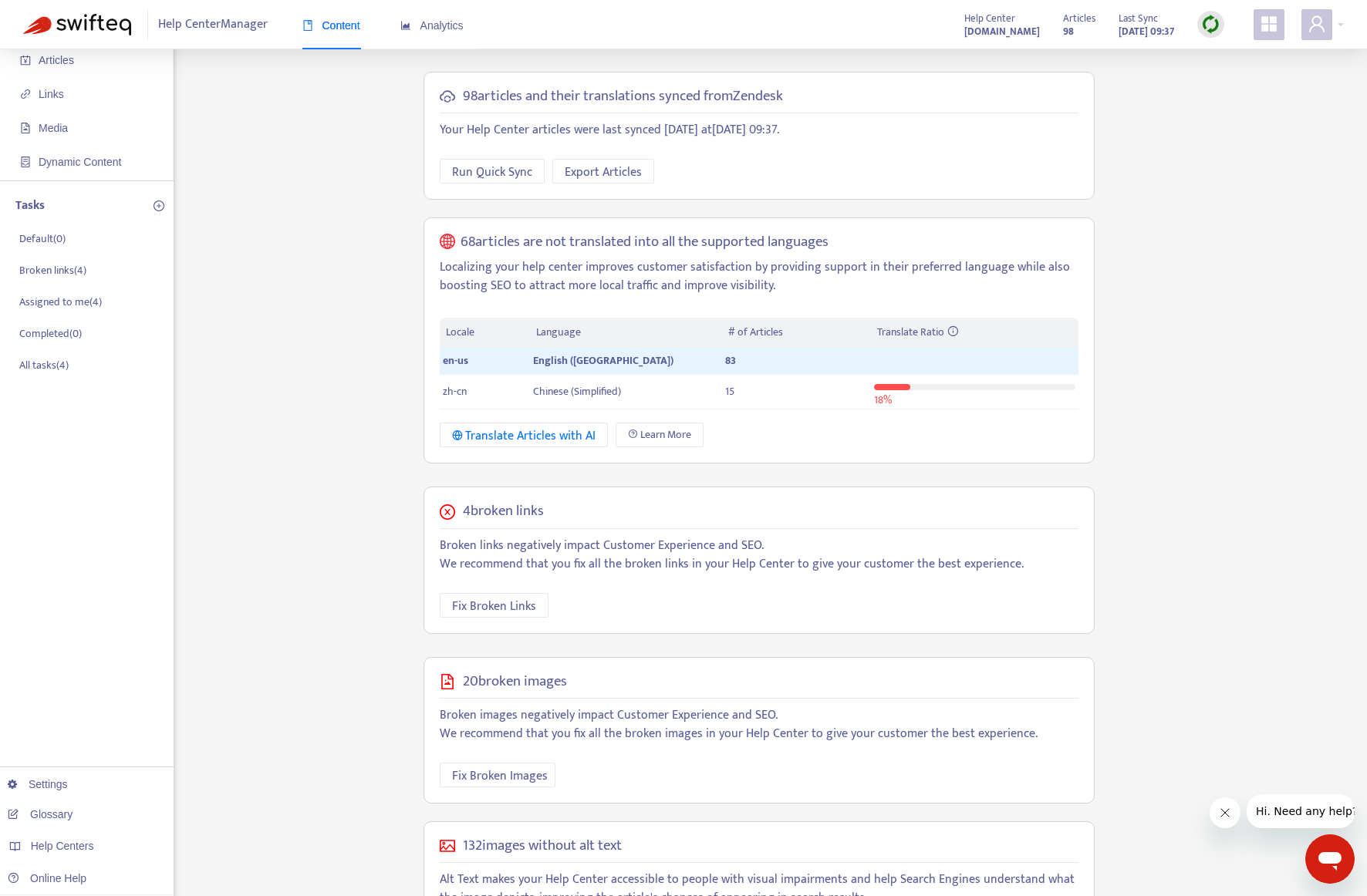
scroll to position [77, 0]
click at [519, 593] on span "Fix Broken Links" at bounding box center [493, 602] width 84 height 19
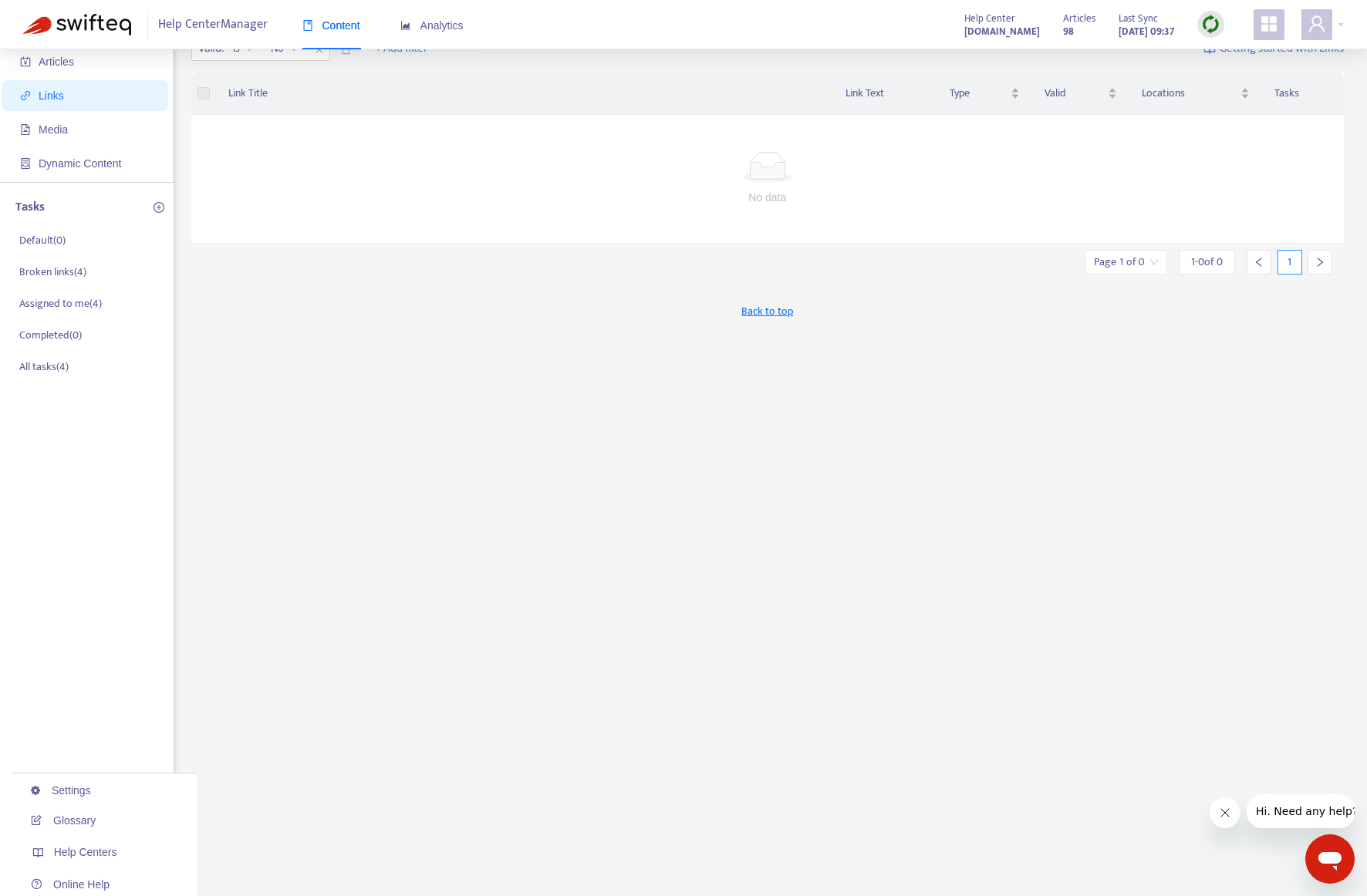
scroll to position [0, 0]
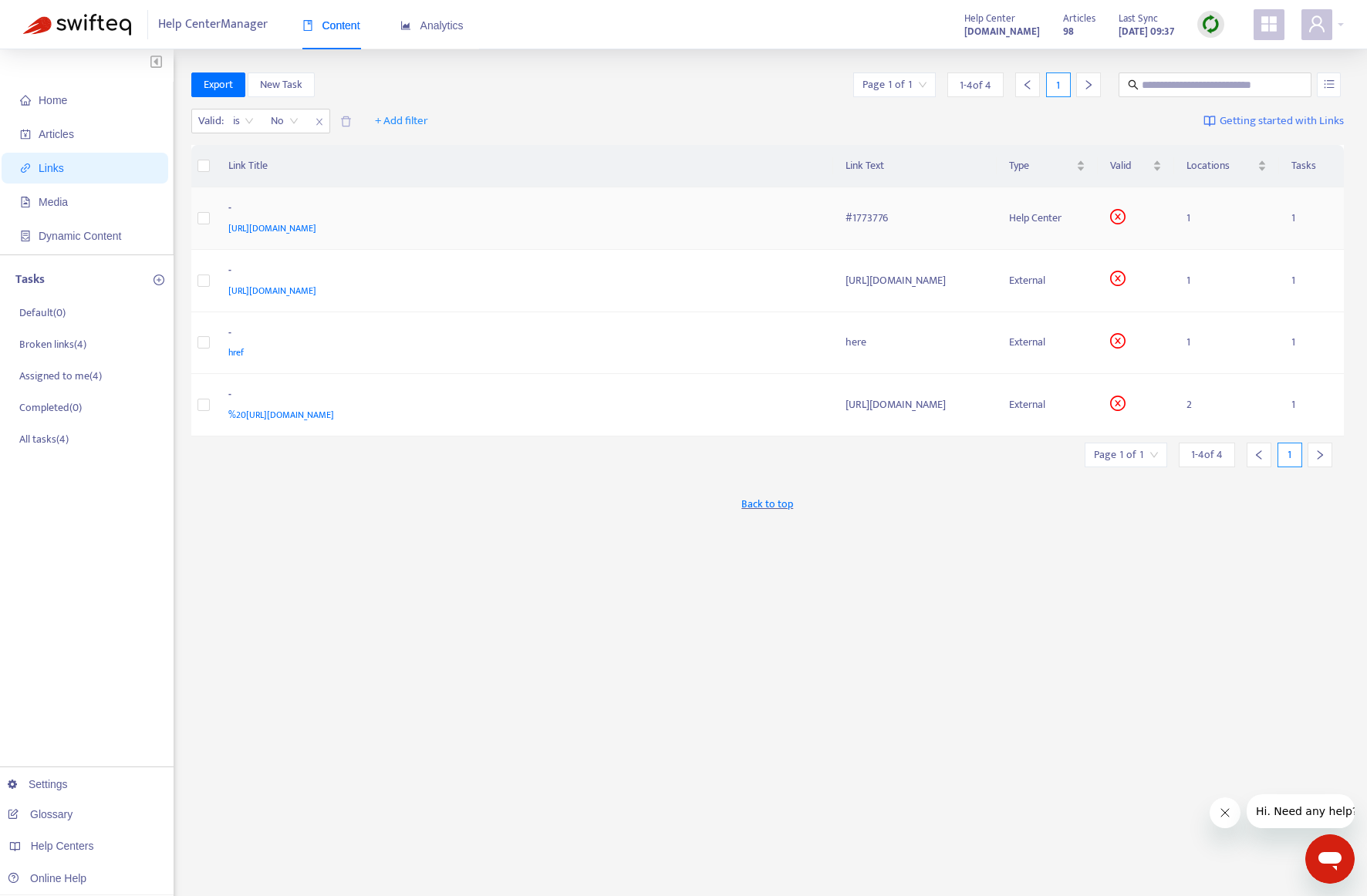
drag, startPoint x: 426, startPoint y: 227, endPoint x: 229, endPoint y: 229, distance: 197.0
click at [229, 229] on div "[URL][DOMAIN_NAME]" at bounding box center [522, 228] width 587 height 17
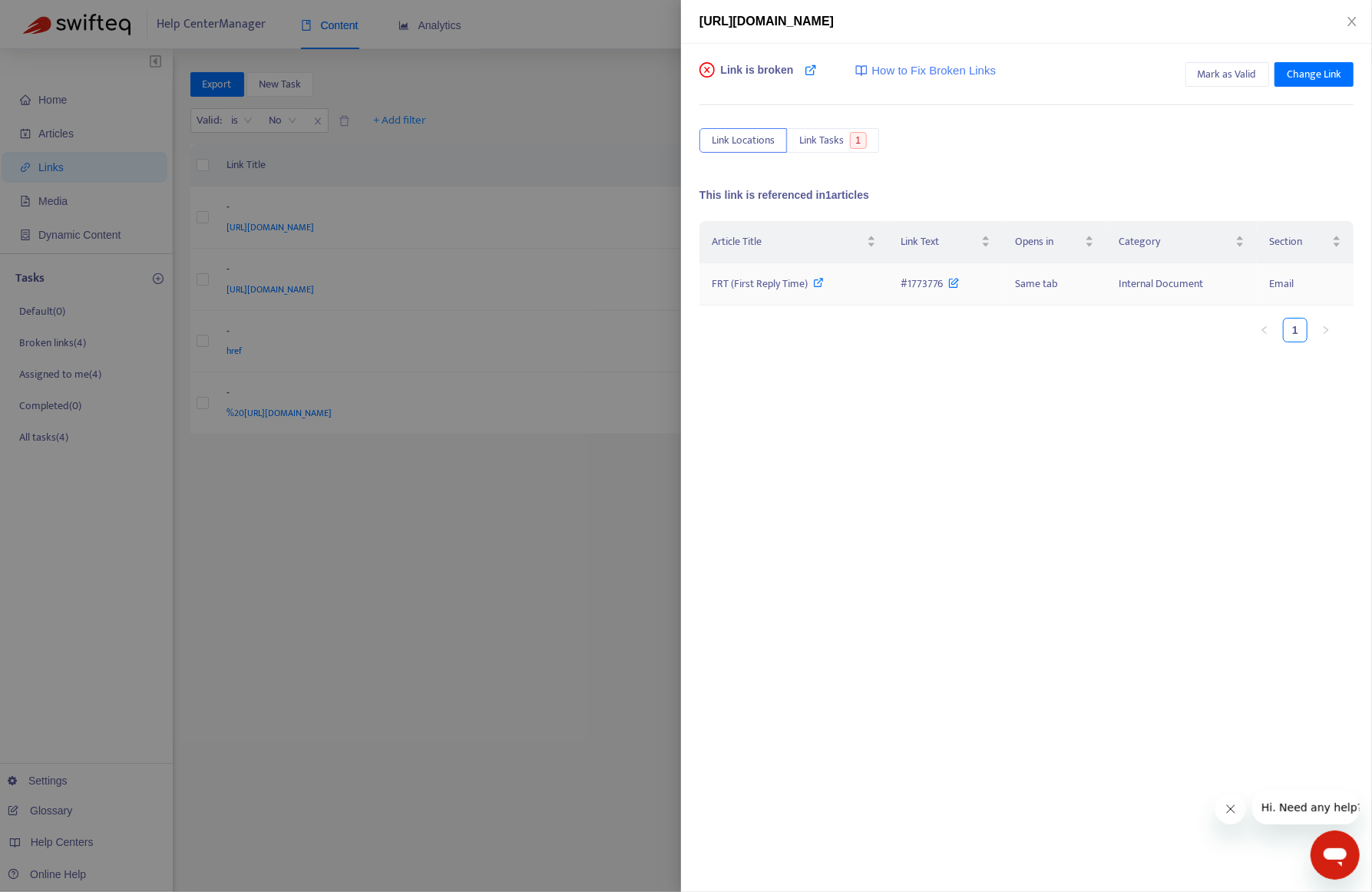
click at [820, 277] on icon at bounding box center [820, 282] width 11 height 11
click at [599, 463] on div at bounding box center [686, 446] width 1372 height 892
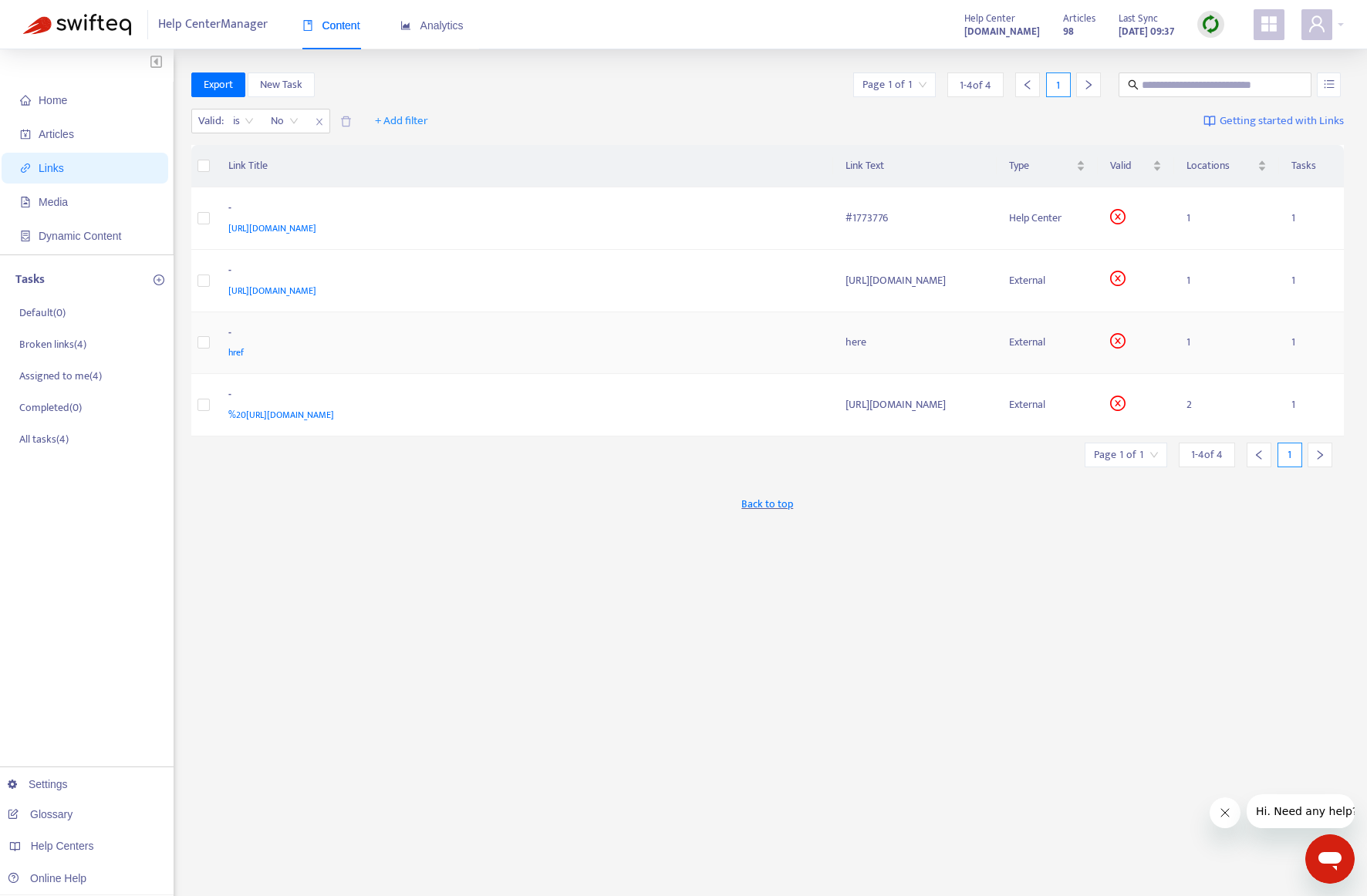
click at [233, 350] on span "href" at bounding box center [236, 352] width 15 height 15
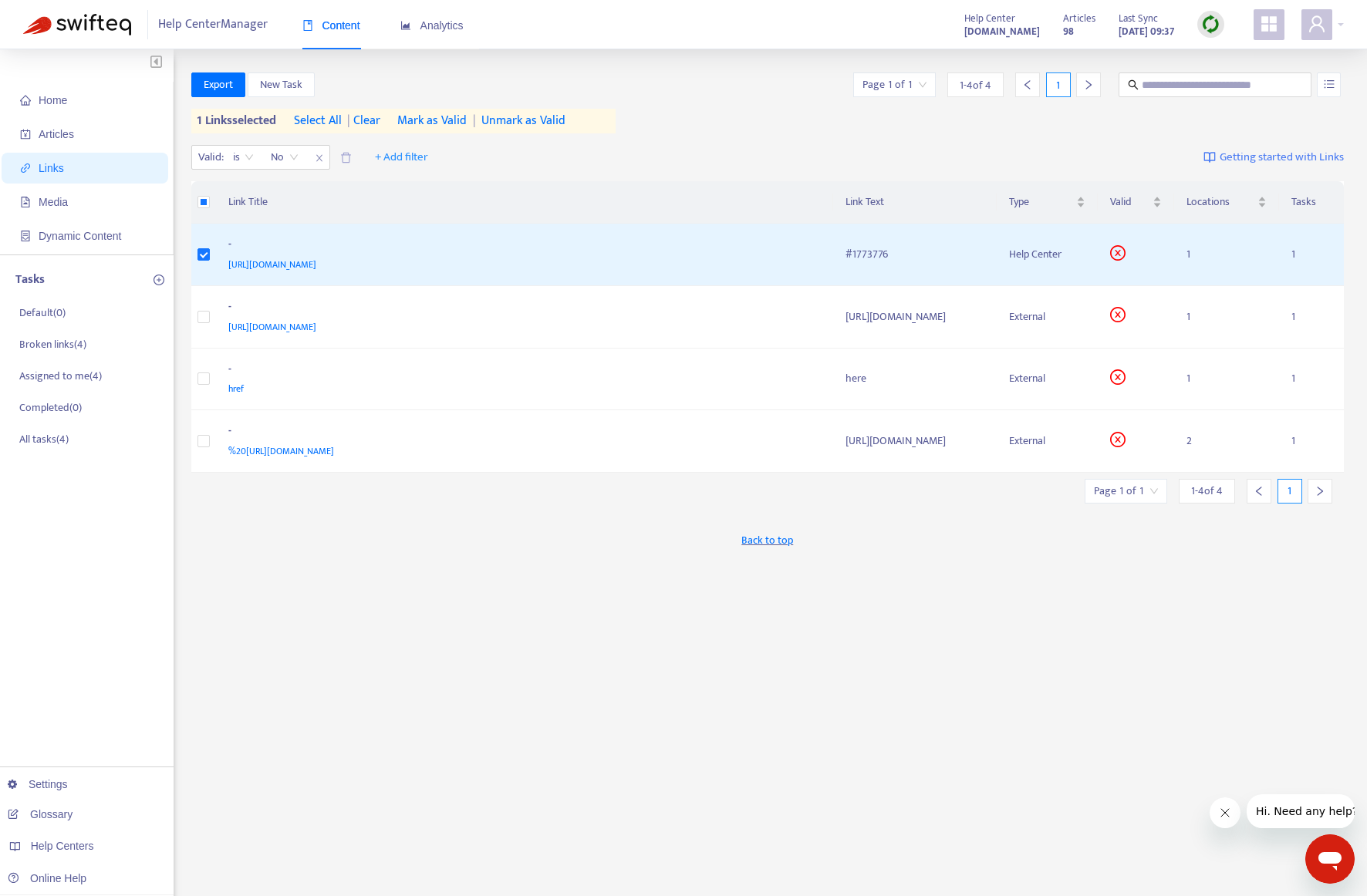
click at [453, 119] on span "Mark as Valid" at bounding box center [432, 121] width 70 height 18
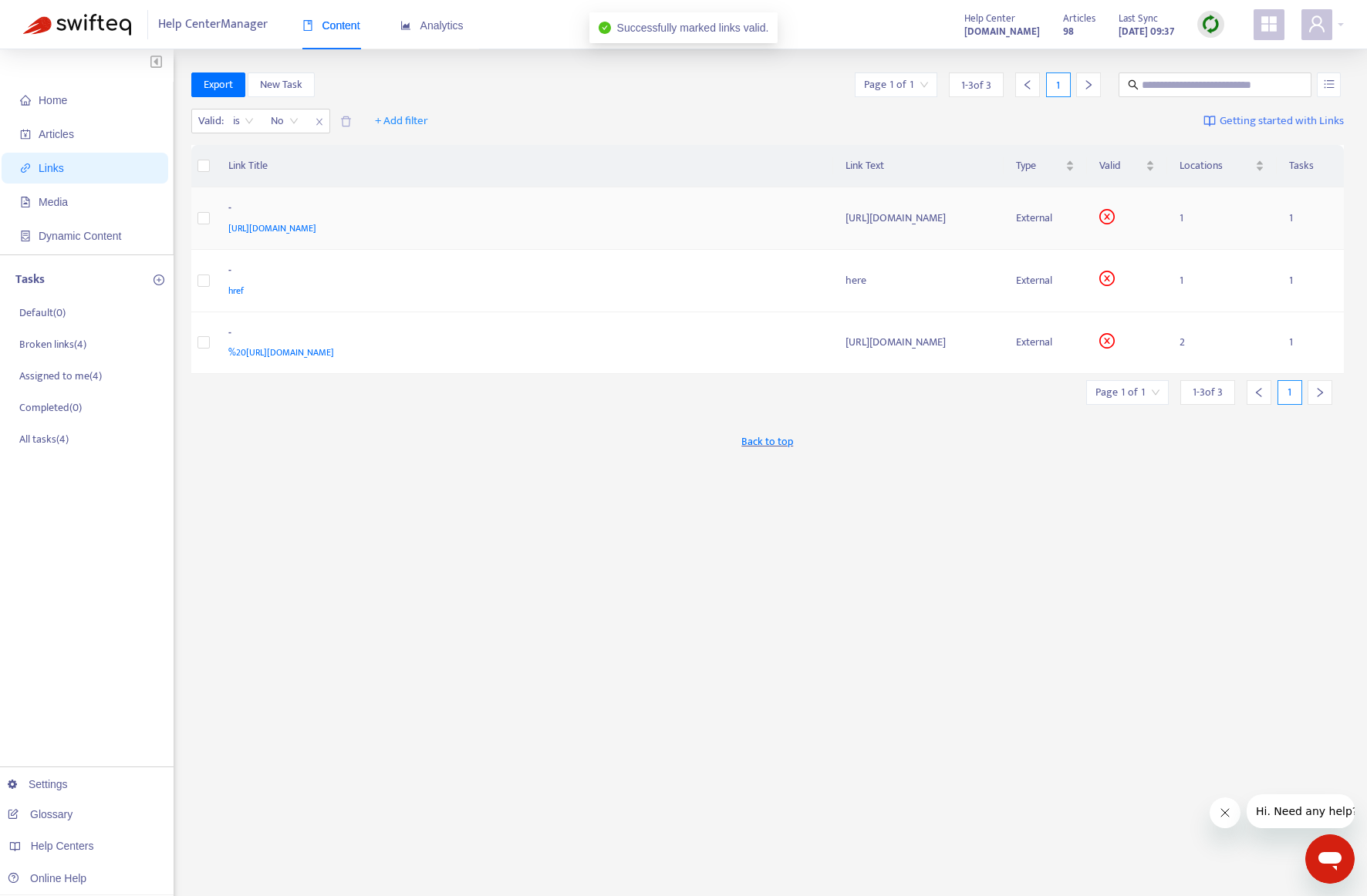
click at [970, 217] on div "https://example.com/products/mechanical-keyboard.jpg" at bounding box center [918, 218] width 145 height 17
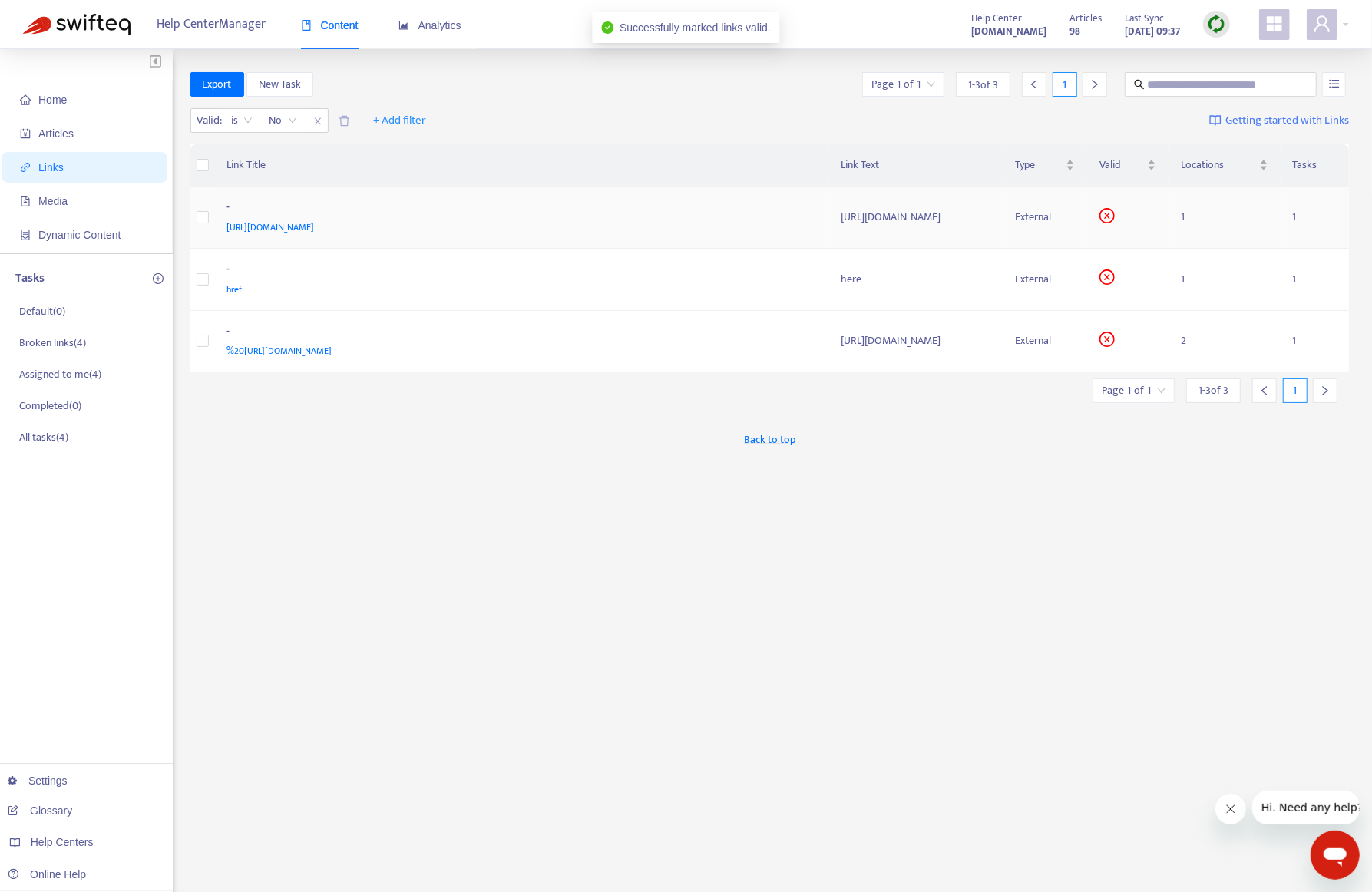
click at [947, 209] on div "https://example.com/products/mechanical-keyboard.jpg" at bounding box center [917, 217] width 149 height 17
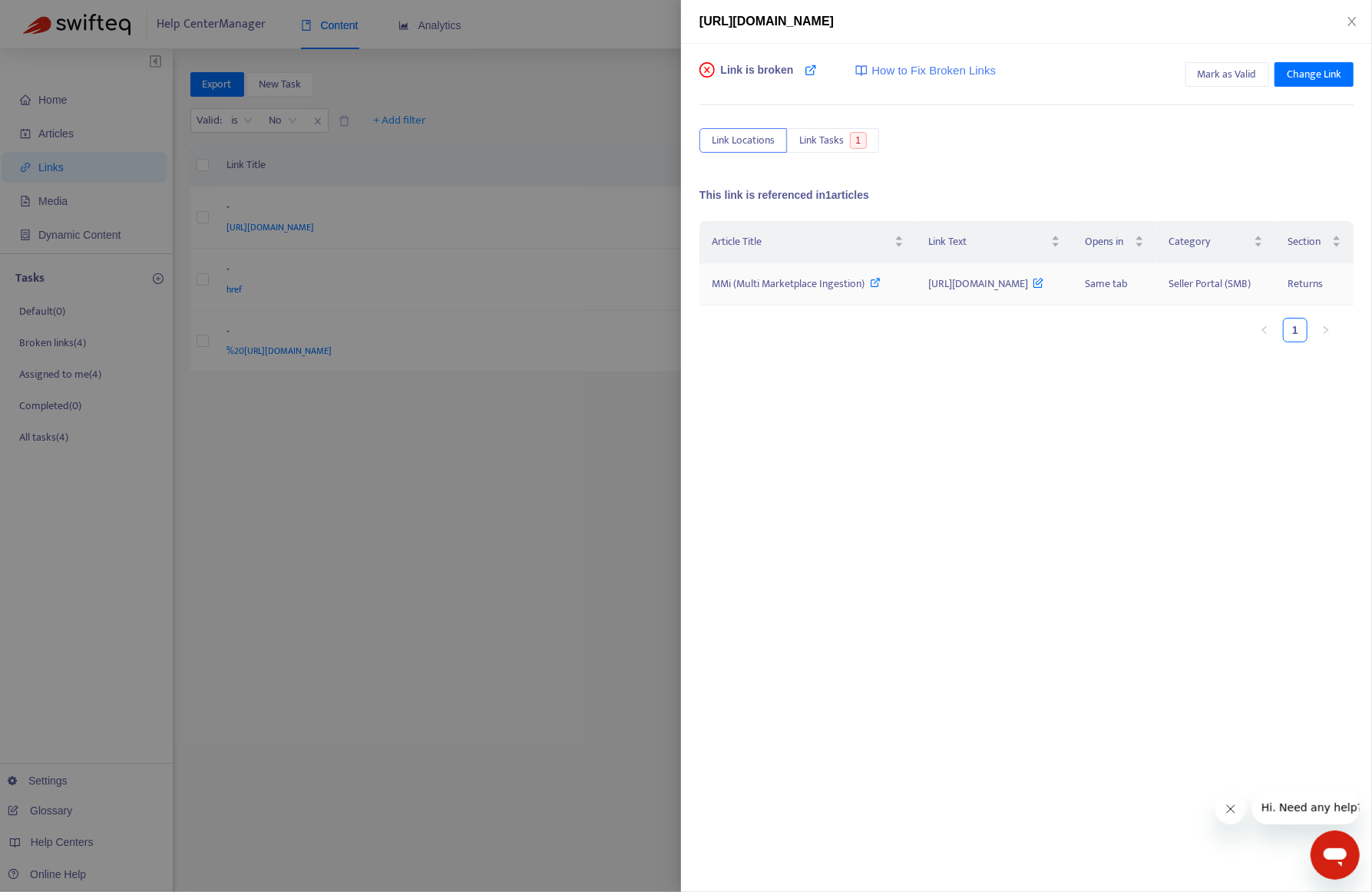
click at [1034, 288] on icon at bounding box center [1039, 279] width 11 height 17
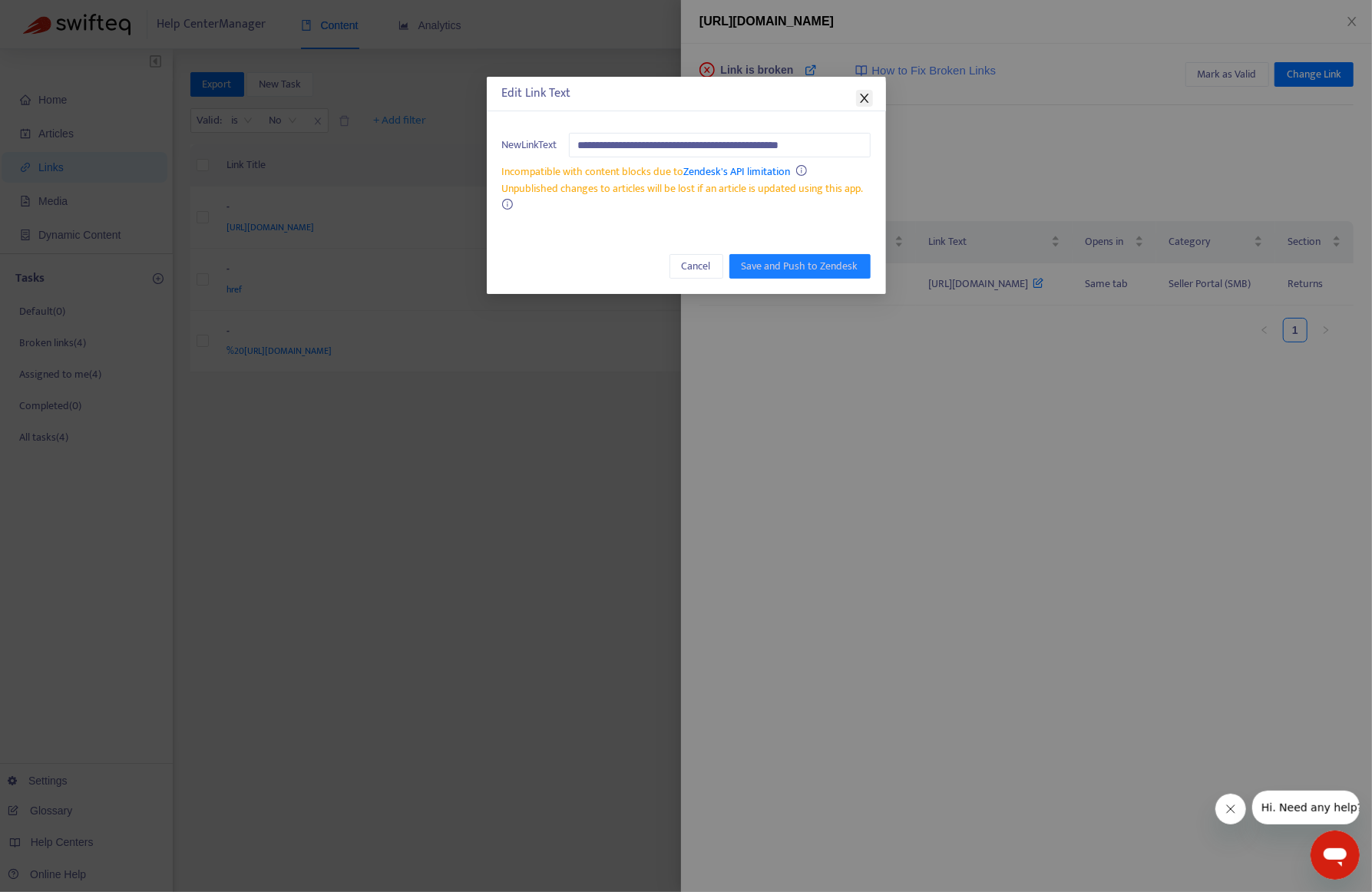
click at [868, 95] on icon "close" at bounding box center [865, 98] width 13 height 13
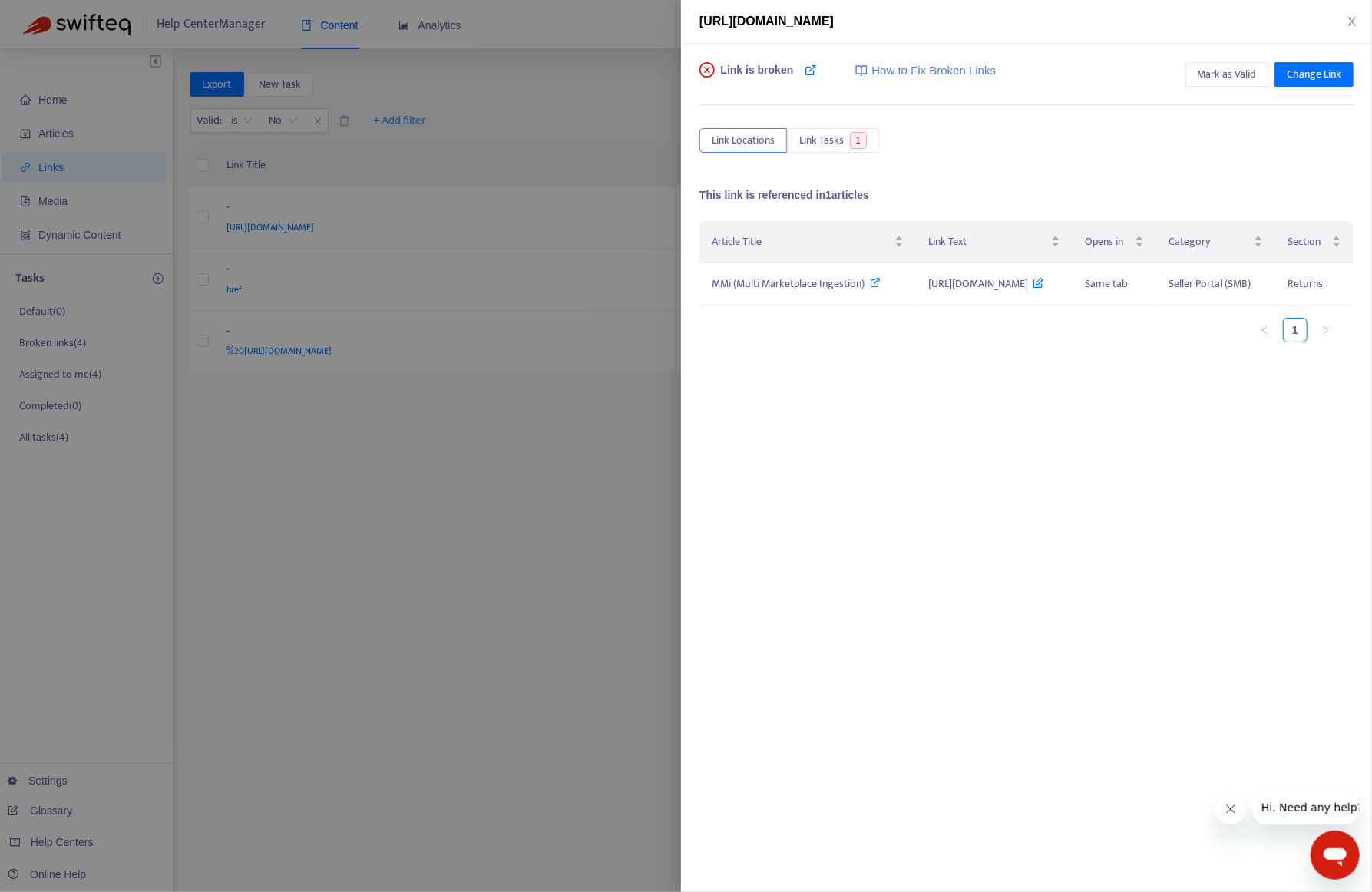
click at [834, 18] on span "https://example.com/products/mechanical-keyboard.jpg" at bounding box center [767, 21] width 134 height 13
copy div "https://example.com/products/mechanical-keyboard.jpg"
click at [871, 288] on icon at bounding box center [876, 282] width 11 height 11
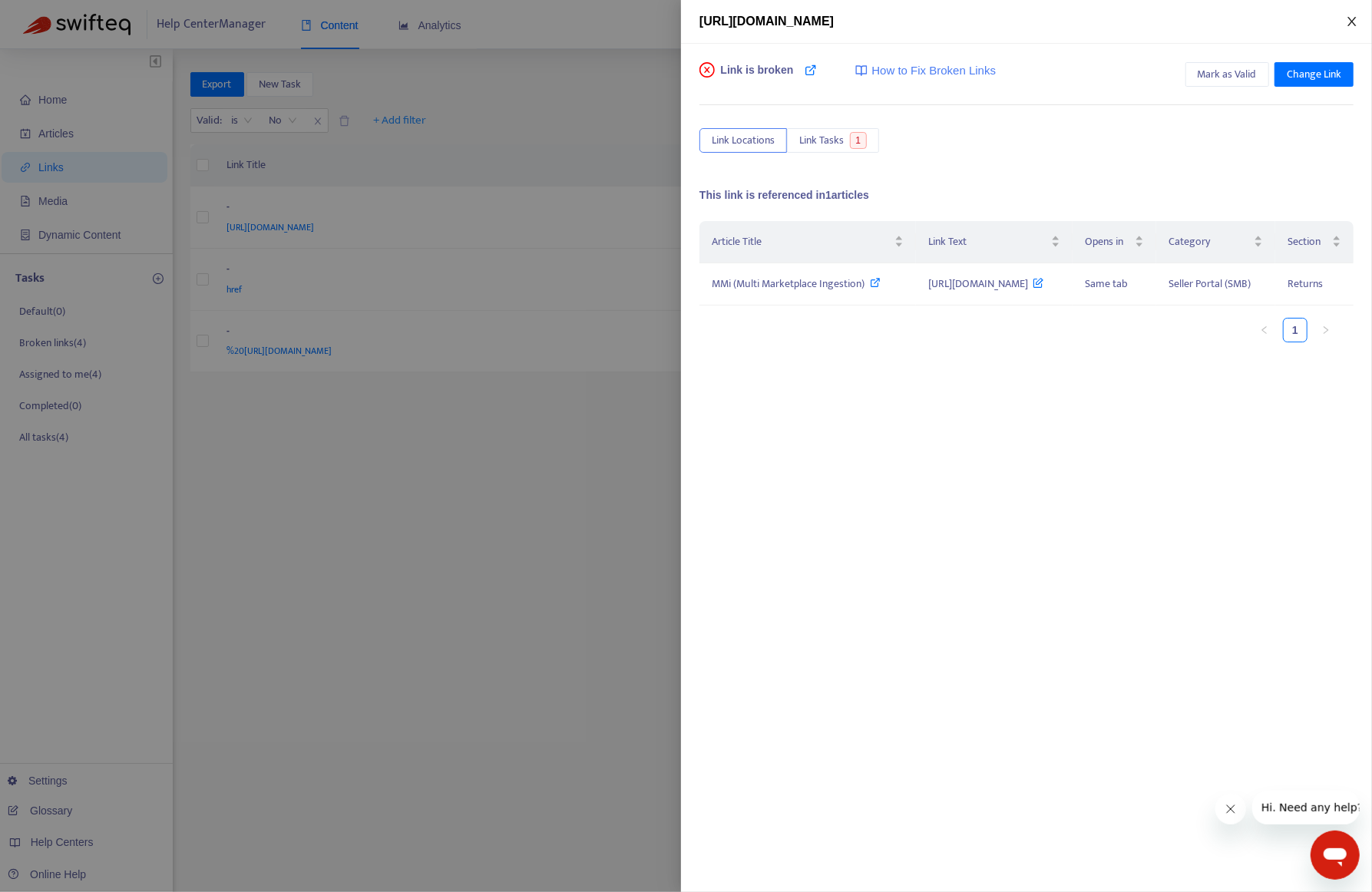
click at [1351, 19] on icon "close" at bounding box center [1352, 22] width 13 height 13
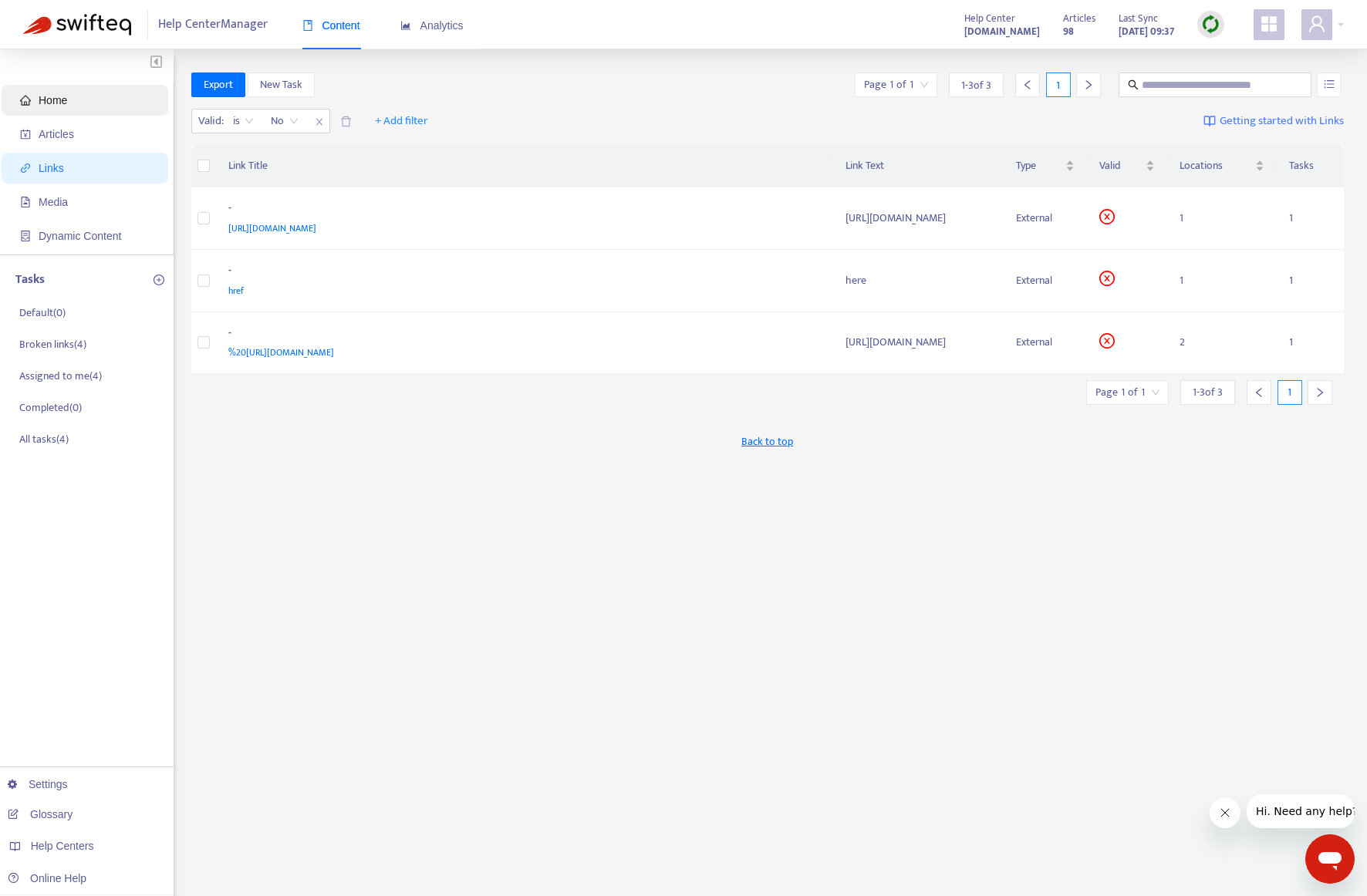
click at [55, 100] on span "Home" at bounding box center [53, 100] width 29 height 13
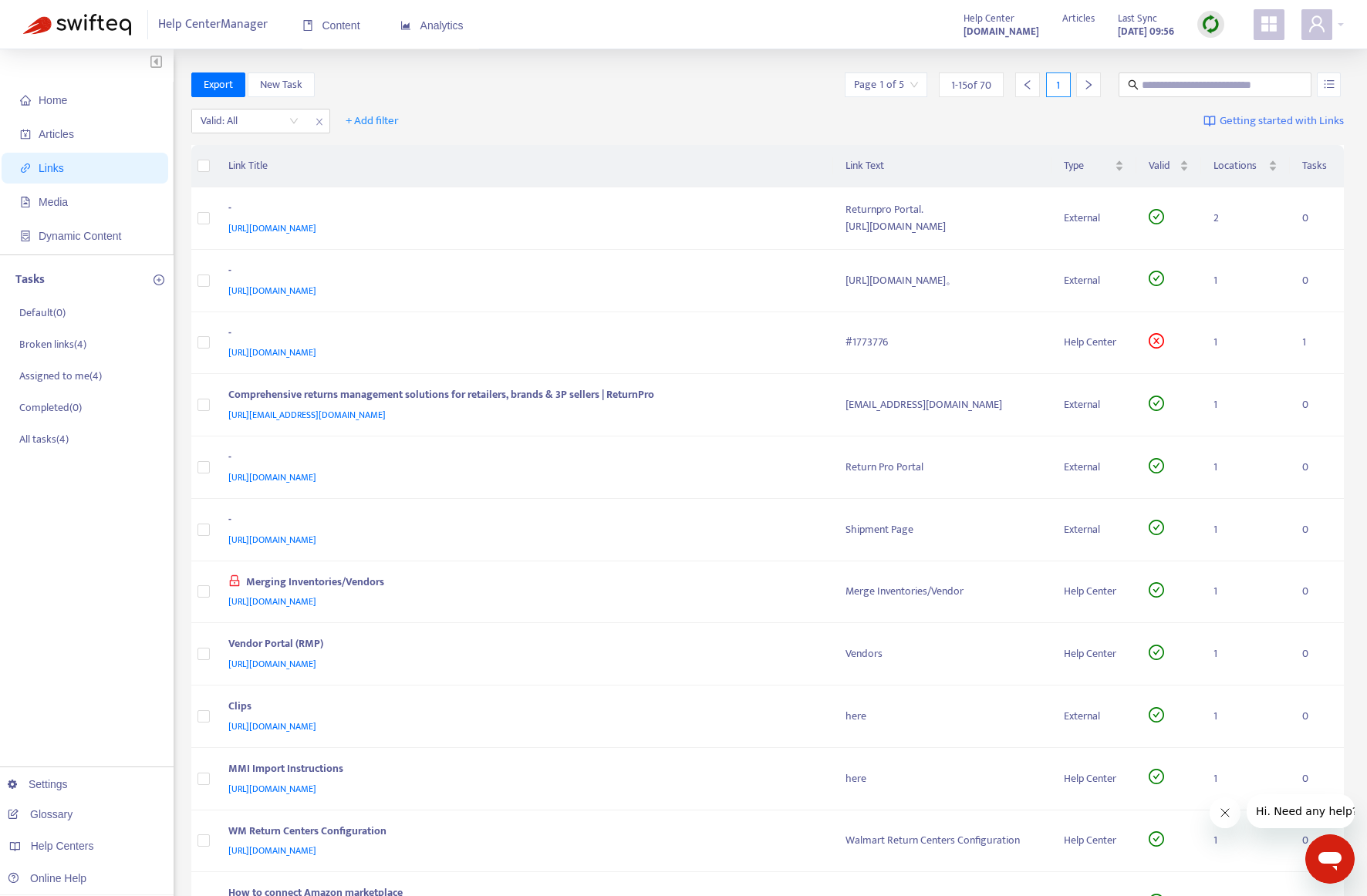
click at [51, 171] on span "Links" at bounding box center [51, 168] width 25 height 13
